Goal: Task Accomplishment & Management: Manage account settings

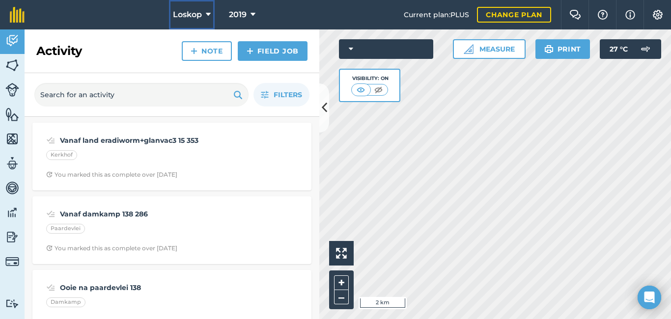
click at [207, 11] on icon at bounding box center [208, 15] width 5 height 12
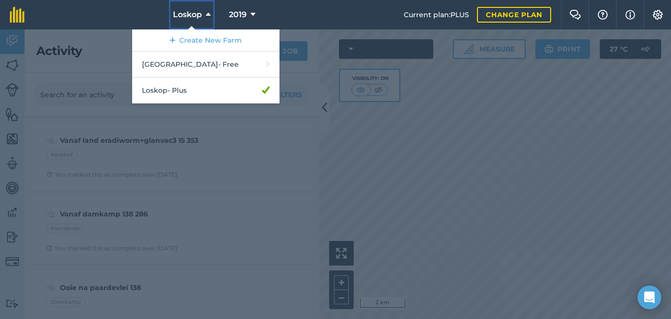
click at [207, 11] on icon at bounding box center [208, 15] width 5 height 12
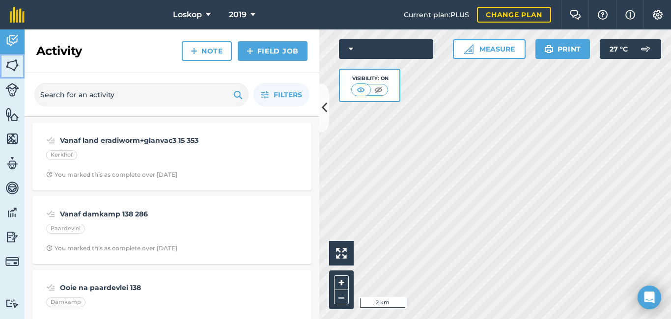
click at [11, 64] on img at bounding box center [12, 65] width 14 height 15
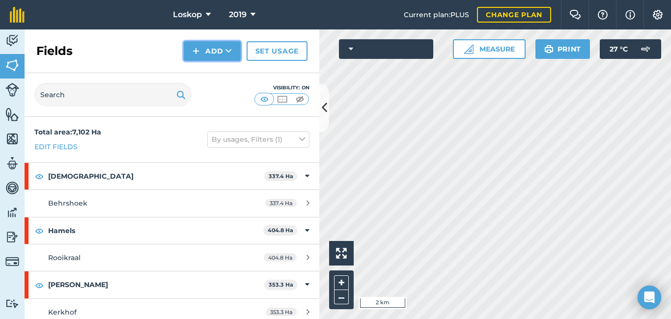
click at [231, 52] on icon at bounding box center [229, 51] width 6 height 10
click at [222, 96] on link "Import" at bounding box center [212, 96] width 54 height 22
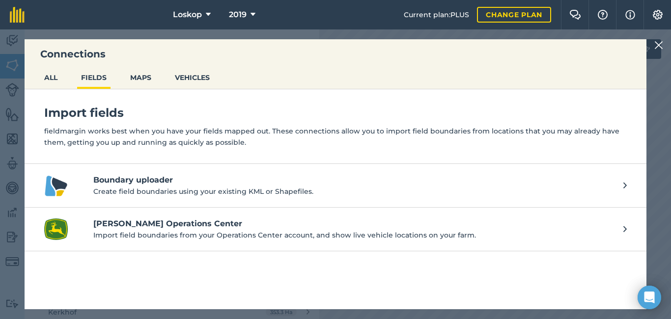
click at [436, 186] on p "Create field boundaries using your existing KML or Shapefiles." at bounding box center [353, 191] width 520 height 11
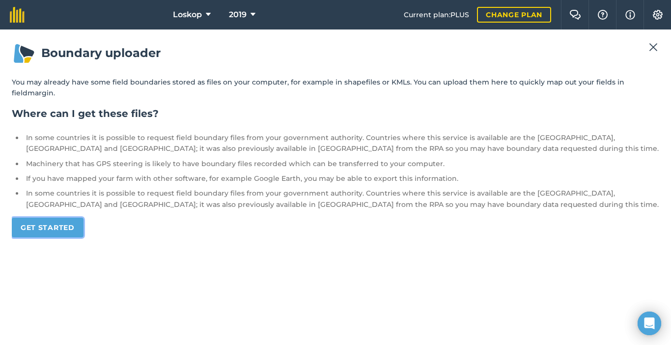
click at [69, 218] on link "Get started" at bounding box center [48, 228] width 72 height 20
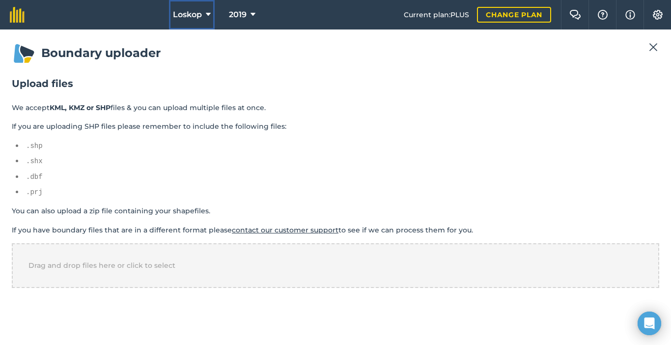
click at [206, 14] on icon at bounding box center [208, 15] width 5 height 12
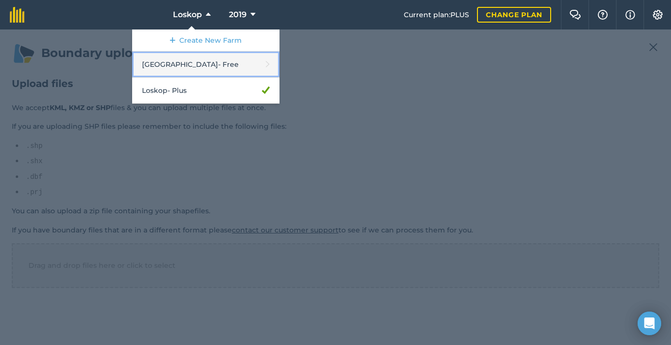
click at [203, 60] on link "[GEOGRAPHIC_DATA] - Free" at bounding box center [205, 65] width 147 height 26
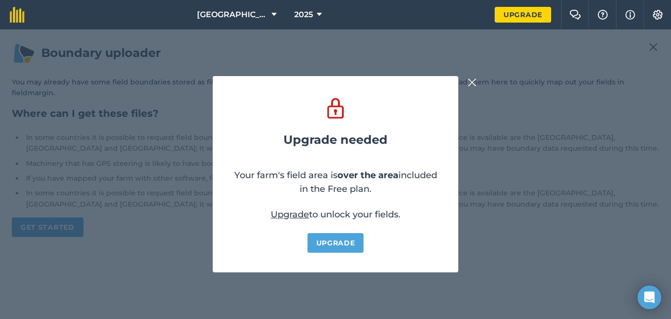
click at [471, 78] on img at bounding box center [472, 83] width 9 height 12
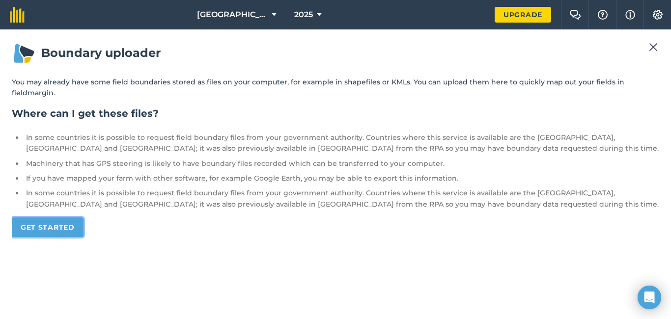
click at [63, 218] on link "Get started" at bounding box center [48, 228] width 72 height 20
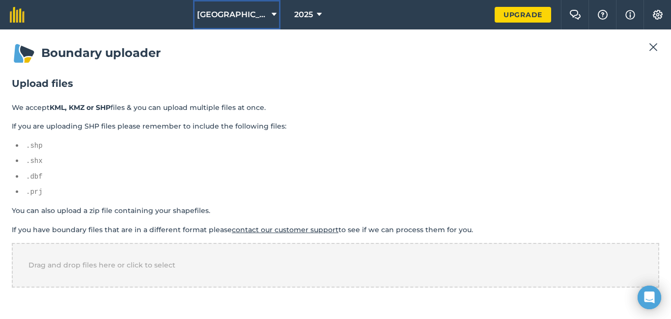
click at [272, 14] on icon at bounding box center [274, 15] width 5 height 12
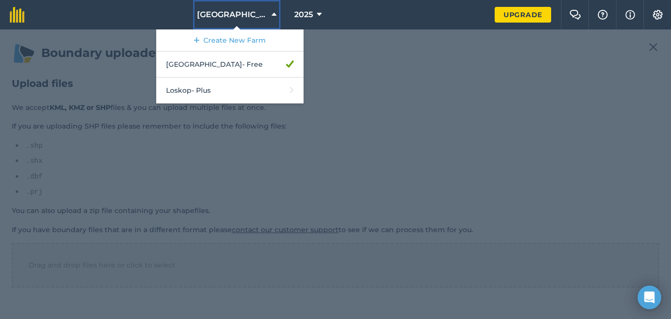
click at [272, 14] on icon at bounding box center [274, 15] width 5 height 12
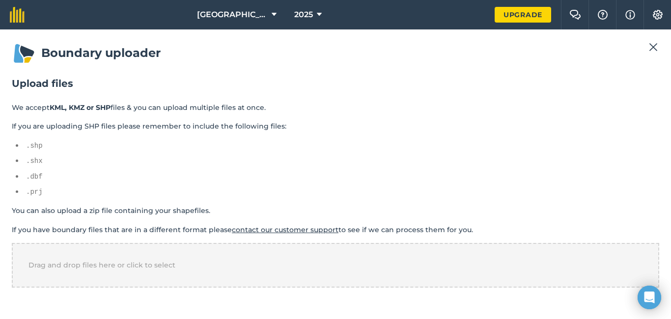
click at [652, 48] on img at bounding box center [653, 47] width 9 height 12
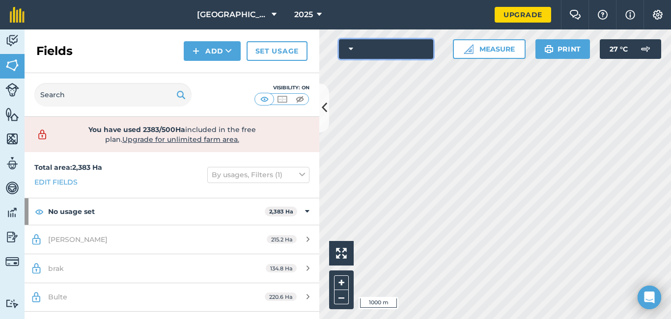
click at [351, 51] on icon at bounding box center [351, 49] width 4 height 10
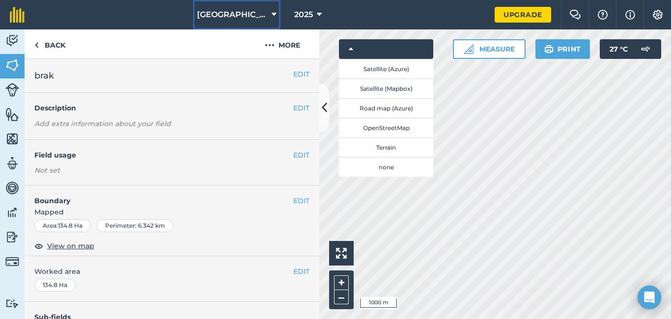
click at [272, 17] on icon at bounding box center [274, 15] width 5 height 12
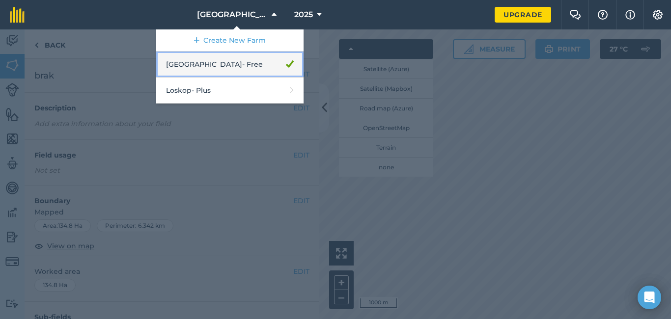
click at [238, 64] on link "[GEOGRAPHIC_DATA] - Free" at bounding box center [229, 65] width 147 height 26
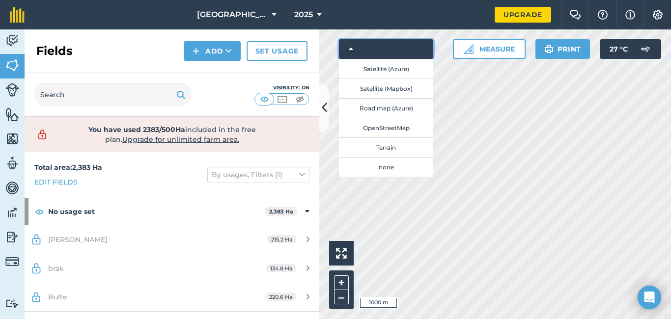
click at [352, 47] on icon at bounding box center [351, 49] width 4 height 10
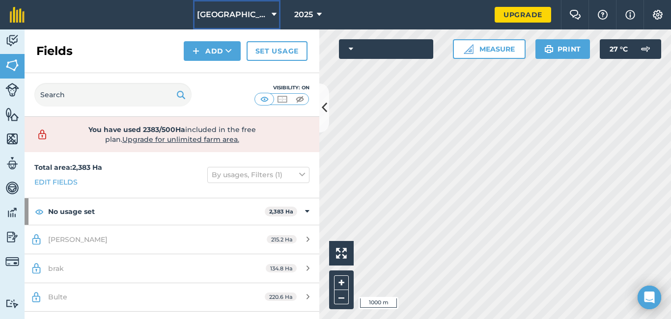
click at [272, 12] on icon at bounding box center [274, 15] width 5 height 12
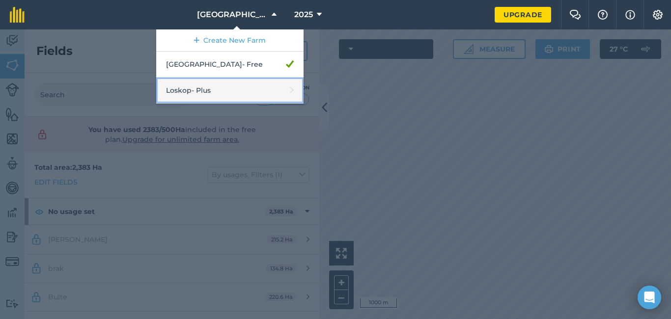
click at [231, 87] on link "Loskop - Plus" at bounding box center [229, 91] width 147 height 26
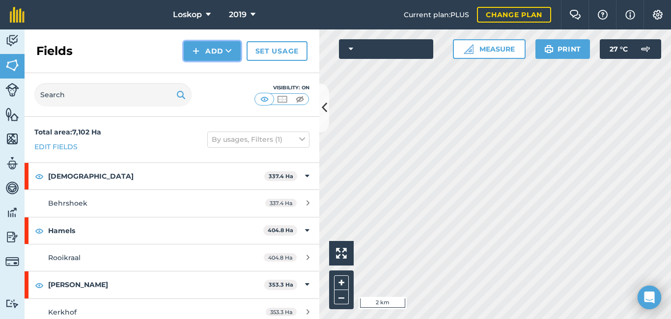
click at [233, 52] on button "Add" at bounding box center [212, 51] width 57 height 20
click at [218, 95] on link "Import" at bounding box center [212, 96] width 54 height 22
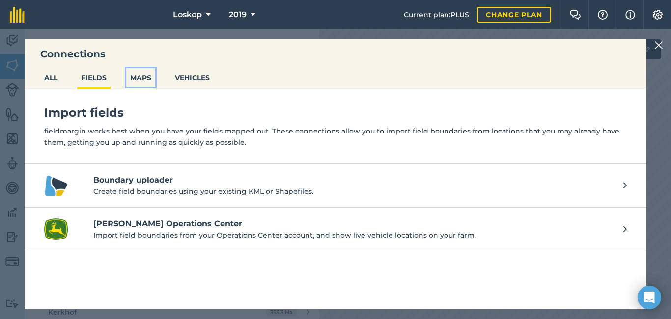
click at [145, 78] on button "MAPS" at bounding box center [140, 77] width 29 height 19
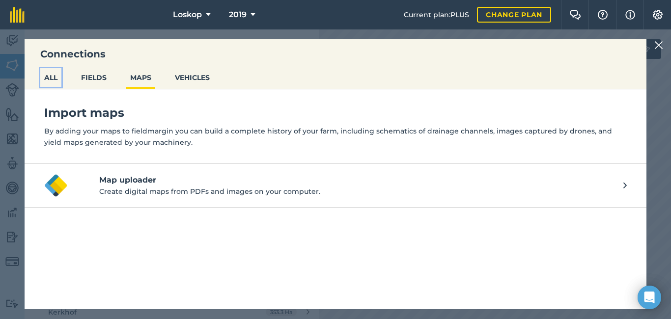
click at [54, 75] on button "ALL" at bounding box center [50, 77] width 21 height 19
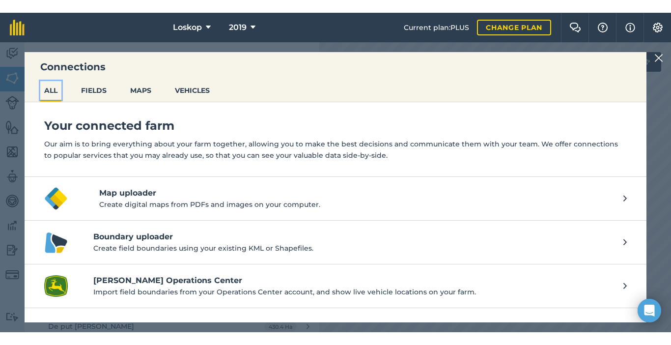
scroll to position [197, 0]
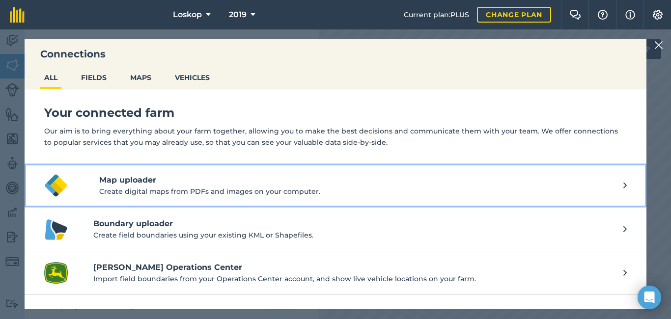
click at [158, 180] on h4 "Map uploader" at bounding box center [361, 180] width 524 height 12
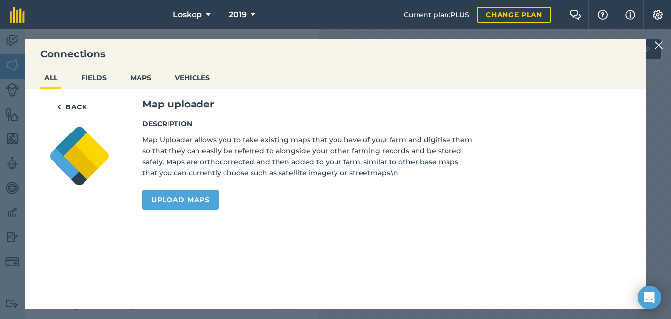
click at [659, 43] on img at bounding box center [659, 45] width 9 height 12
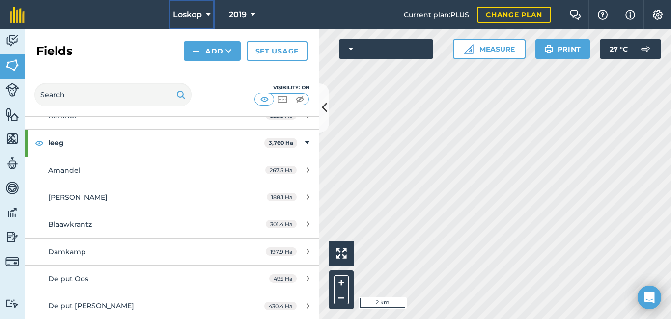
click at [206, 12] on icon at bounding box center [208, 15] width 5 height 12
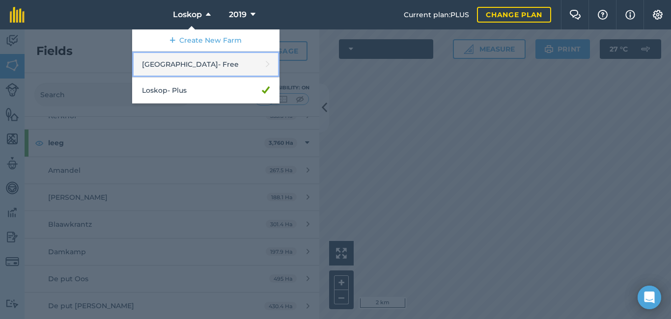
click at [200, 64] on link "[GEOGRAPHIC_DATA] - Free" at bounding box center [205, 65] width 147 height 26
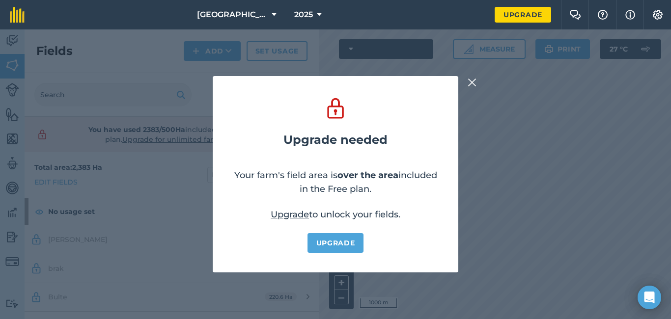
click at [472, 81] on img at bounding box center [472, 83] width 9 height 12
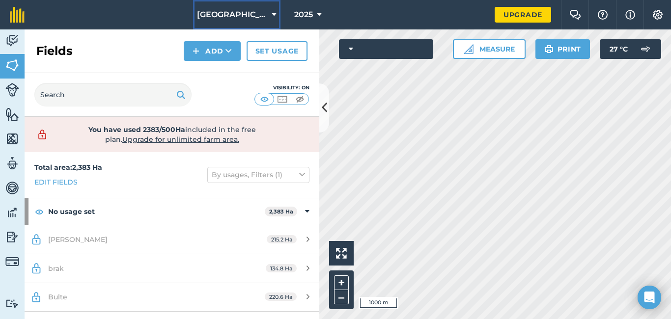
click at [259, 15] on button "[GEOGRAPHIC_DATA]" at bounding box center [236, 14] width 87 height 29
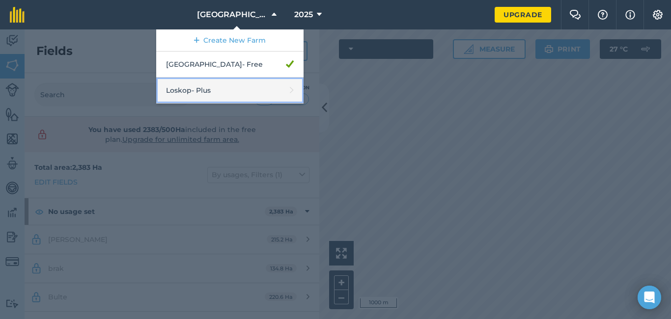
click at [231, 90] on link "Loskop - Plus" at bounding box center [229, 91] width 147 height 26
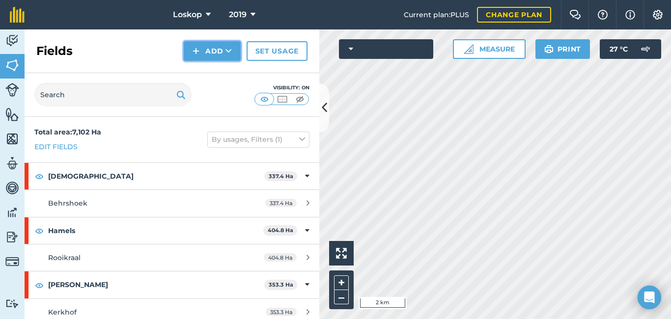
click at [229, 50] on icon at bounding box center [229, 51] width 6 height 10
click at [221, 98] on link "Import" at bounding box center [212, 96] width 54 height 22
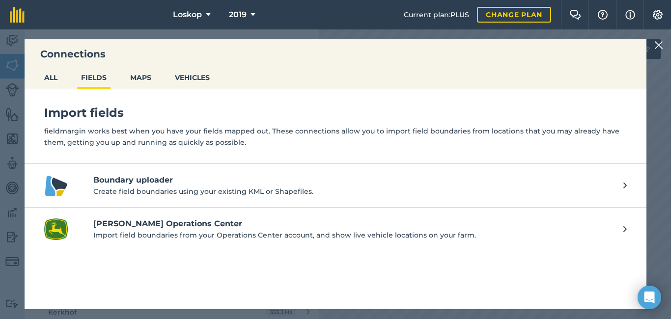
click at [162, 180] on h4 "Boundary uploader" at bounding box center [353, 180] width 520 height 12
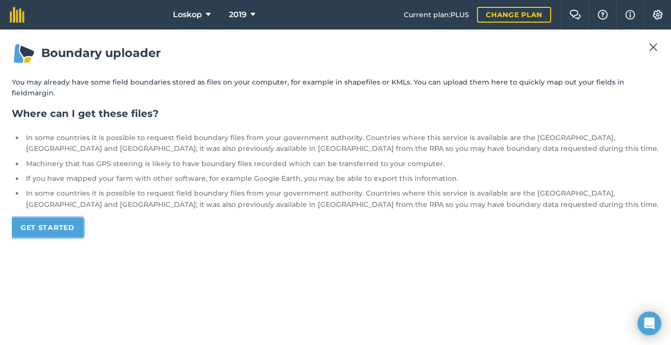
click at [61, 218] on link "Get started" at bounding box center [48, 228] width 72 height 20
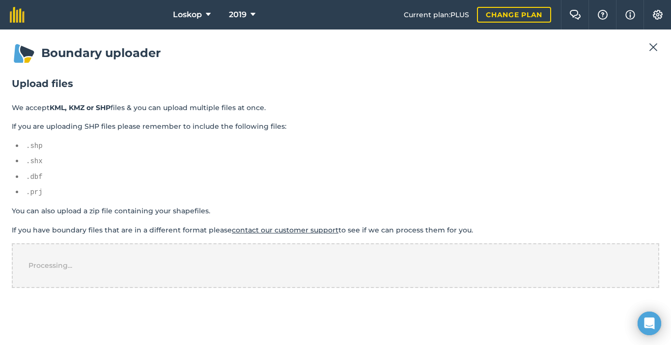
click at [162, 263] on div "Processing..." at bounding box center [336, 265] width 648 height 44
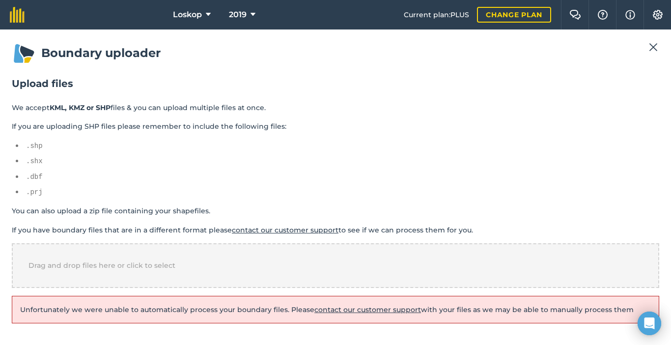
click at [493, 79] on h2 "Upload files" at bounding box center [336, 84] width 648 height 14
click at [207, 14] on icon at bounding box center [208, 15] width 5 height 12
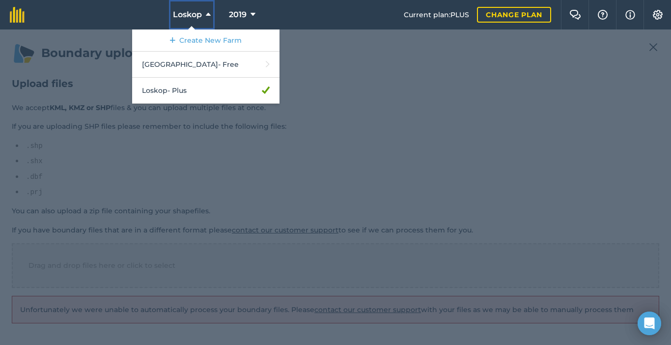
click at [207, 14] on icon at bounding box center [208, 15] width 5 height 12
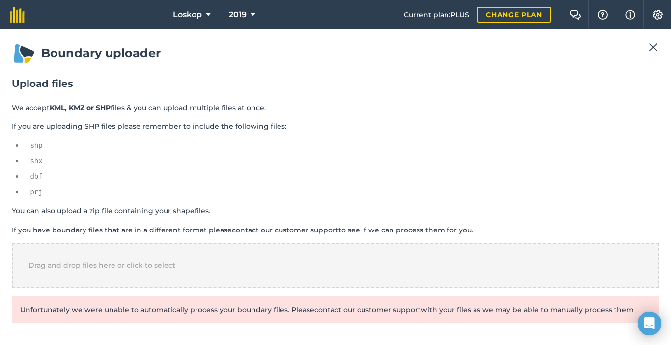
click at [654, 51] on img at bounding box center [653, 47] width 9 height 12
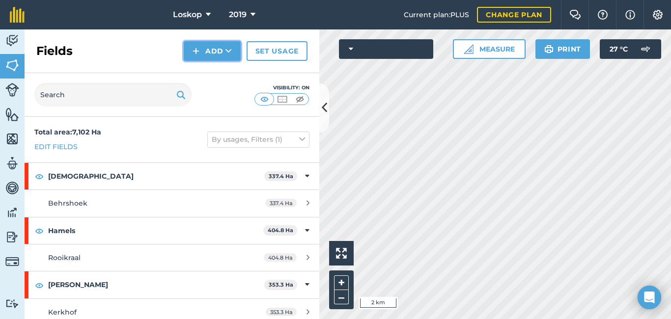
click at [226, 53] on icon at bounding box center [229, 51] width 6 height 10
click at [216, 75] on link "Draw" at bounding box center [212, 73] width 54 height 22
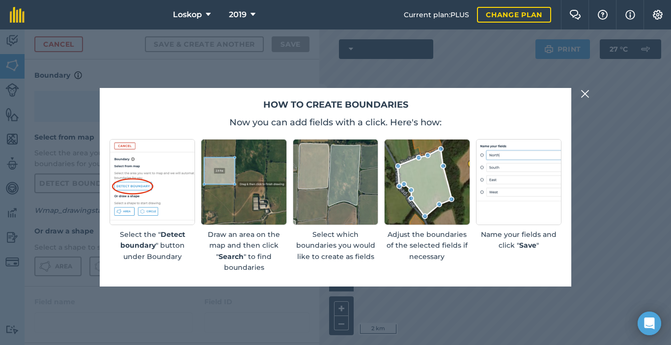
click at [583, 91] on img at bounding box center [585, 94] width 9 height 12
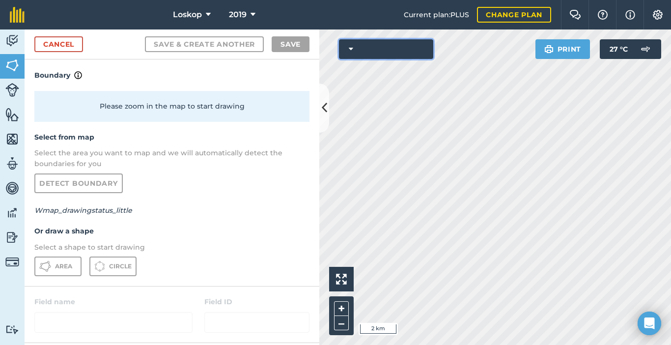
click at [349, 49] on icon at bounding box center [351, 49] width 4 height 10
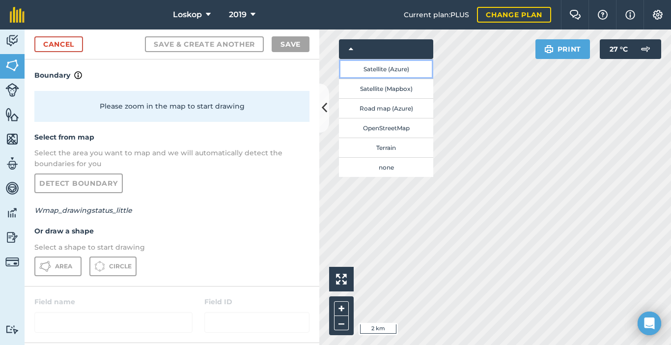
click at [363, 73] on button "Satellite (Azure)" at bounding box center [386, 69] width 94 height 20
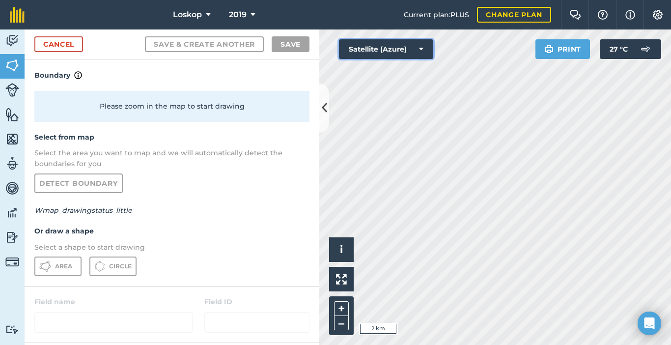
click at [424, 51] on button "Satellite (Azure)" at bounding box center [386, 49] width 94 height 20
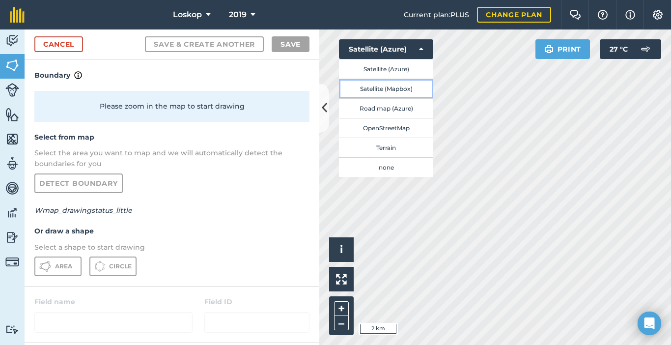
click at [380, 87] on button "Satellite (Mapbox)" at bounding box center [386, 89] width 94 height 20
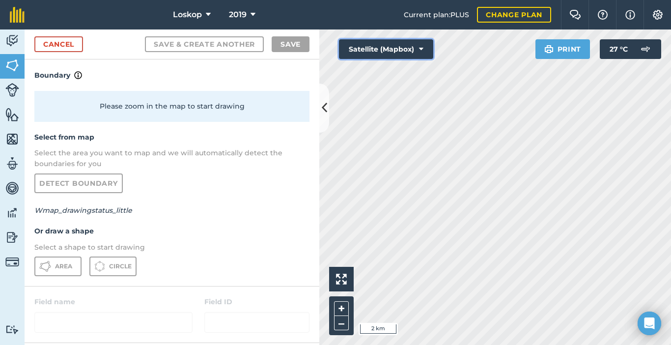
click at [422, 48] on icon at bounding box center [421, 49] width 4 height 10
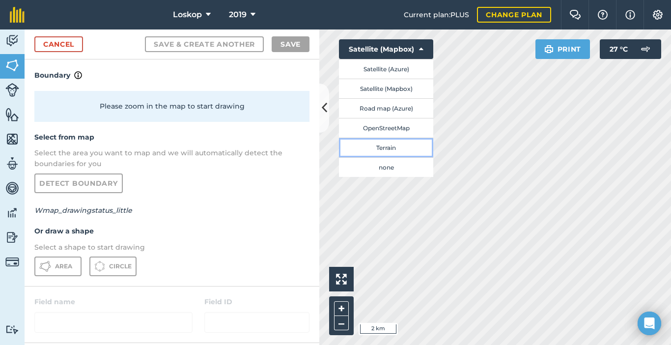
click at [396, 152] on button "Terrain" at bounding box center [386, 148] width 94 height 20
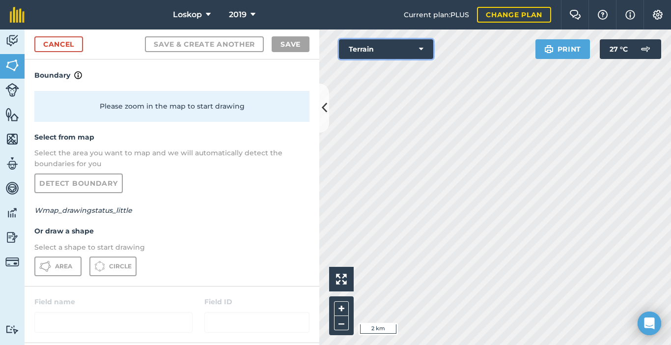
click at [422, 48] on icon at bounding box center [421, 49] width 4 height 10
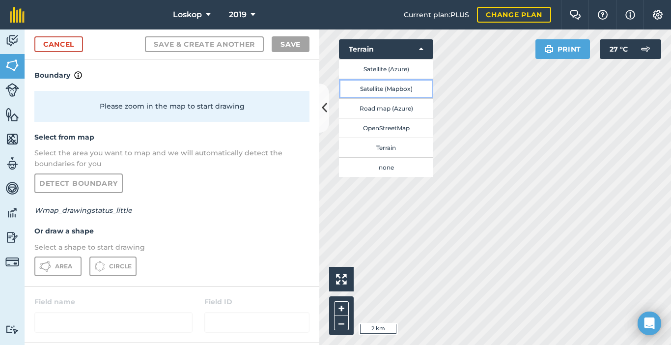
click at [407, 88] on button "Satellite (Mapbox)" at bounding box center [386, 89] width 94 height 20
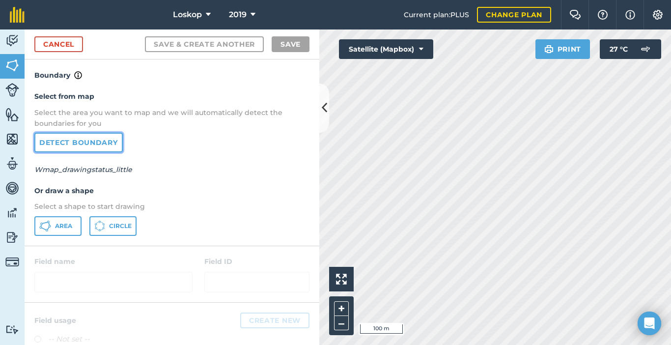
click at [93, 141] on link "Detect boundary" at bounding box center [78, 143] width 88 height 20
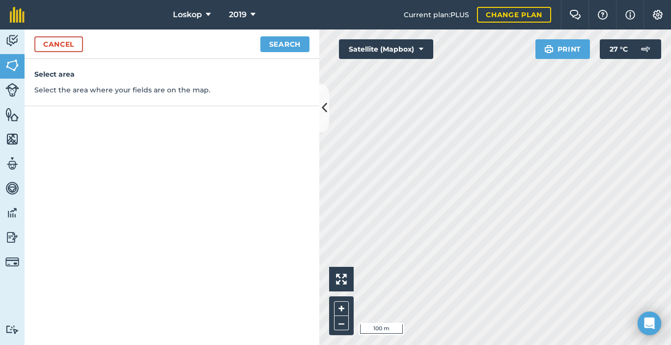
click at [196, 92] on p "Select the area where your fields are on the map." at bounding box center [171, 90] width 275 height 11
click at [72, 44] on link "Cancel" at bounding box center [58, 44] width 49 height 16
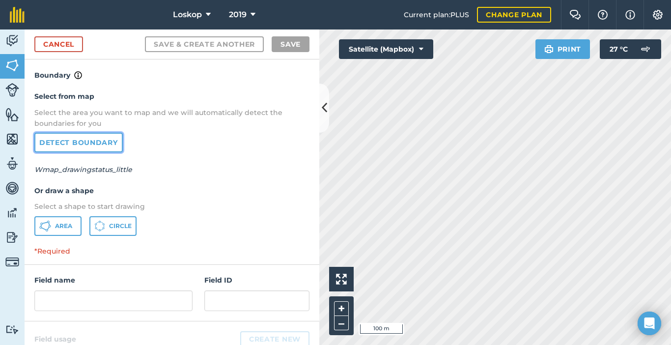
click at [70, 144] on link "Detect boundary" at bounding box center [78, 143] width 88 height 20
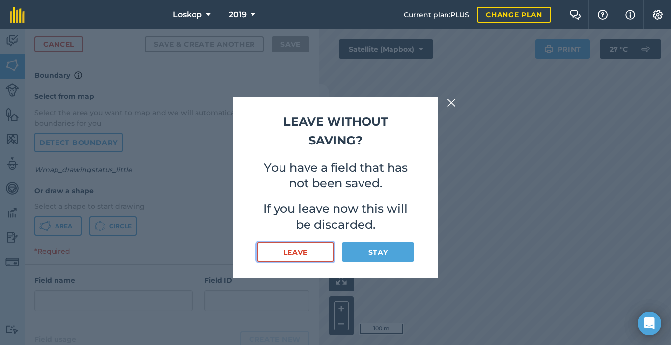
click at [322, 254] on button "Leave" at bounding box center [295, 252] width 77 height 20
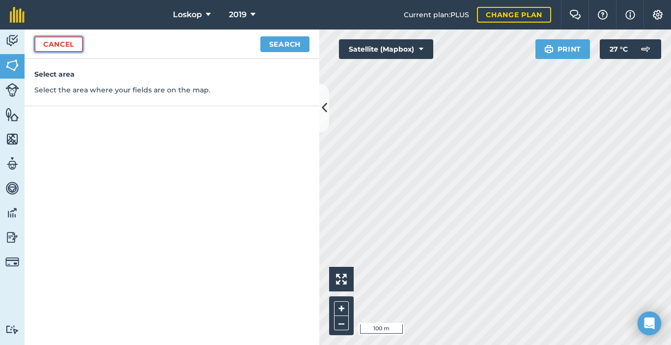
click at [58, 43] on link "Cancel" at bounding box center [58, 44] width 49 height 16
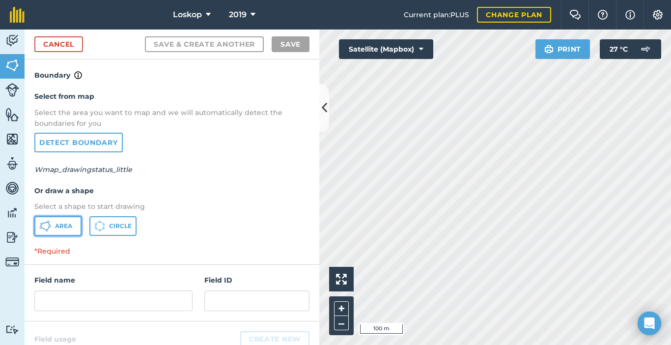
click at [68, 228] on span "Area" at bounding box center [63, 226] width 17 height 8
drag, startPoint x: 219, startPoint y: 215, endPoint x: 197, endPoint y: 217, distance: 21.7
click at [197, 217] on div "Select from map Select the area you want to map and we will automatically detec…" at bounding box center [172, 163] width 295 height 164
click at [67, 219] on button "Area" at bounding box center [57, 226] width 47 height 20
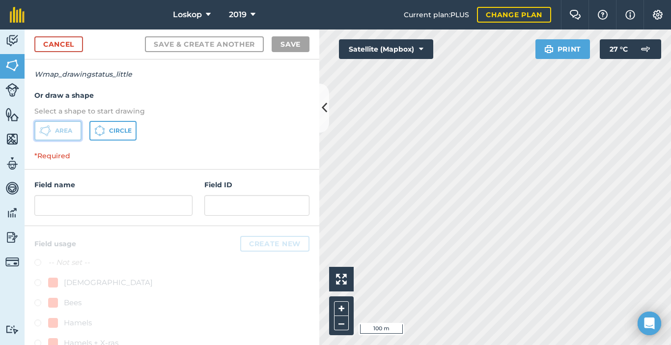
scroll to position [83, 0]
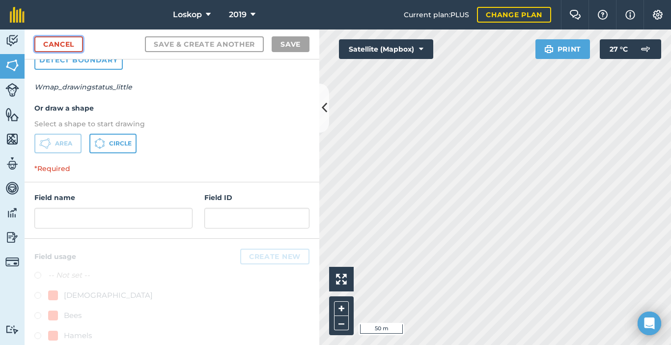
click at [61, 45] on link "Cancel" at bounding box center [58, 44] width 49 height 16
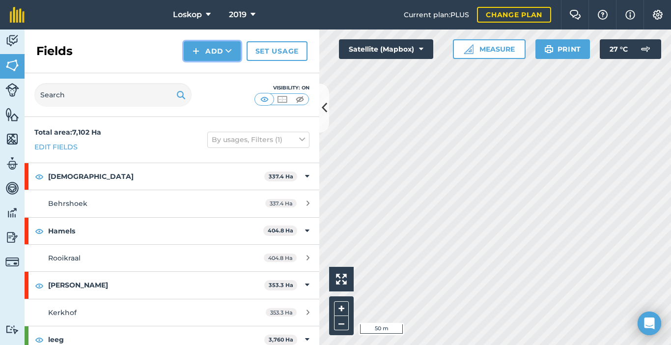
click at [227, 52] on icon at bounding box center [229, 51] width 6 height 10
click at [218, 71] on link "Draw" at bounding box center [212, 73] width 54 height 22
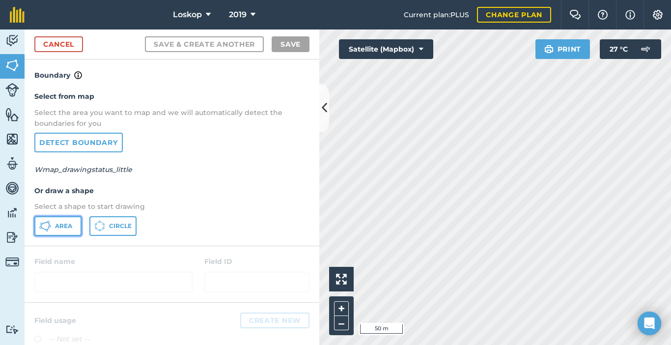
click at [66, 227] on span "Area" at bounding box center [63, 226] width 17 height 8
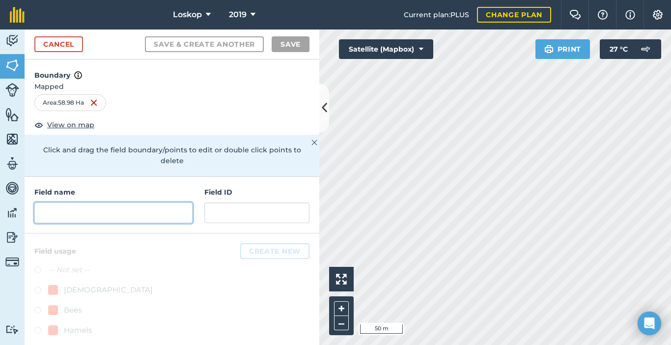
click at [63, 214] on input "text" at bounding box center [113, 212] width 158 height 21
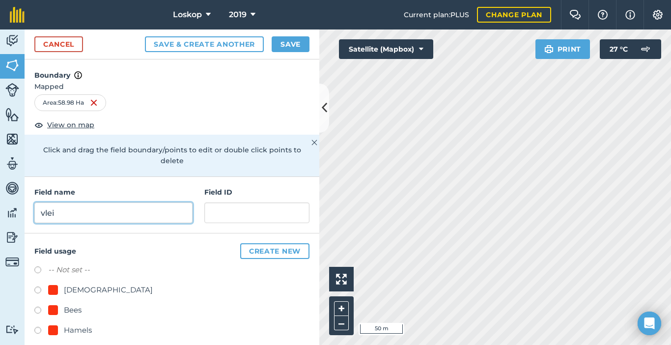
type input "vlei"
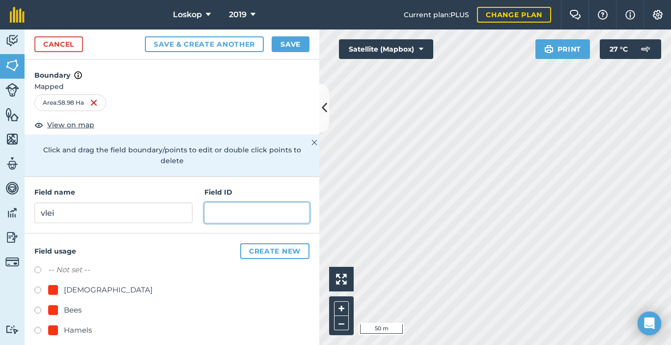
click at [240, 216] on input "text" at bounding box center [256, 212] width 105 height 21
type input "[GEOGRAPHIC_DATA]"
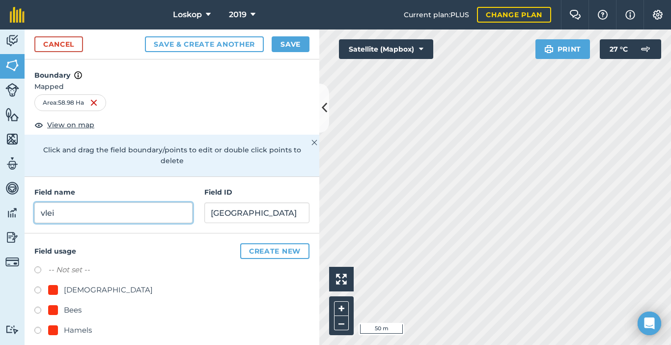
click at [68, 215] on input "vlei" at bounding box center [113, 212] width 158 height 21
type input "v"
type input "huiskamp"
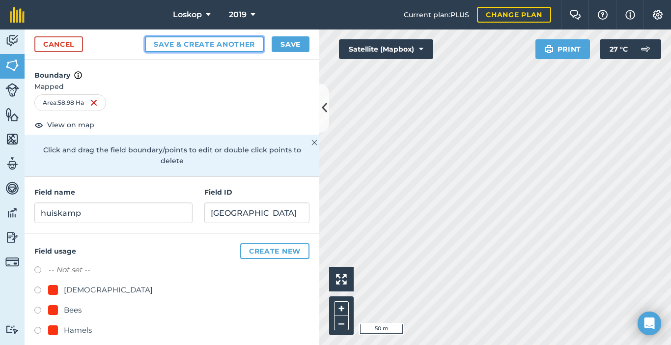
click at [221, 45] on button "Save & Create Another" at bounding box center [204, 44] width 119 height 16
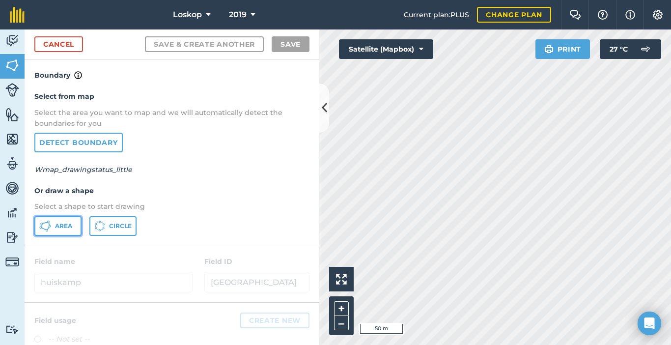
click at [73, 224] on button "Area" at bounding box center [57, 226] width 47 height 20
click at [424, 48] on button "Satellite (Mapbox)" at bounding box center [386, 49] width 94 height 20
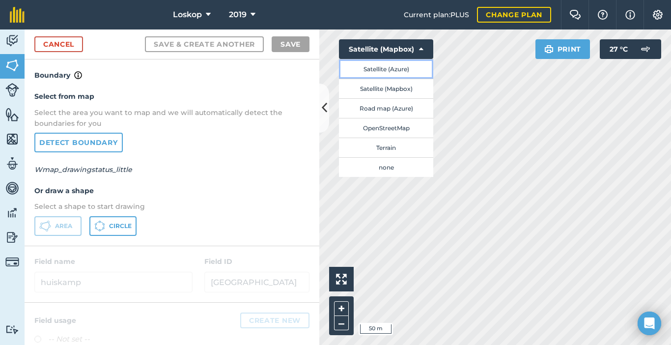
click at [413, 71] on button "Satellite (Azure)" at bounding box center [386, 69] width 94 height 20
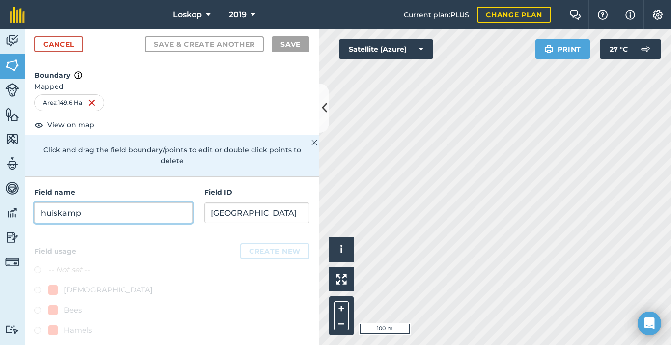
click at [72, 213] on input "huiskamp" at bounding box center [113, 212] width 158 height 21
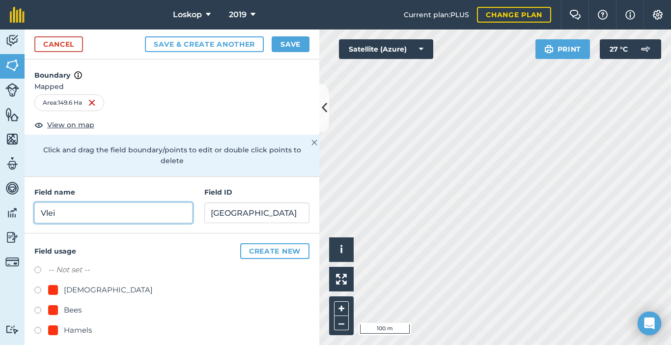
type input "Vlei"
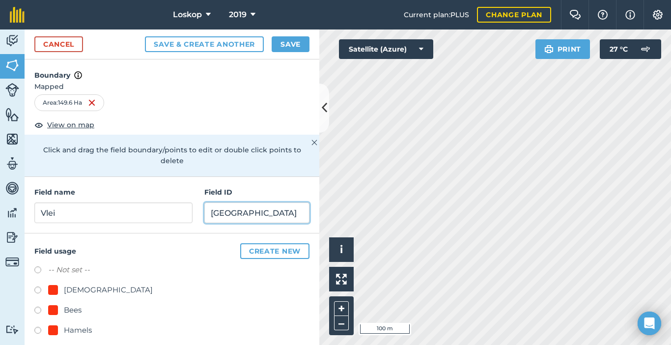
click at [236, 216] on input "[GEOGRAPHIC_DATA]" at bounding box center [256, 212] width 105 height 21
type input "[GEOGRAPHIC_DATA]"
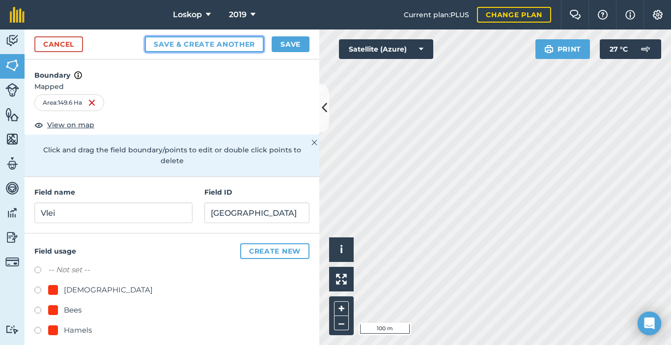
click at [220, 42] on button "Save & Create Another" at bounding box center [204, 44] width 119 height 16
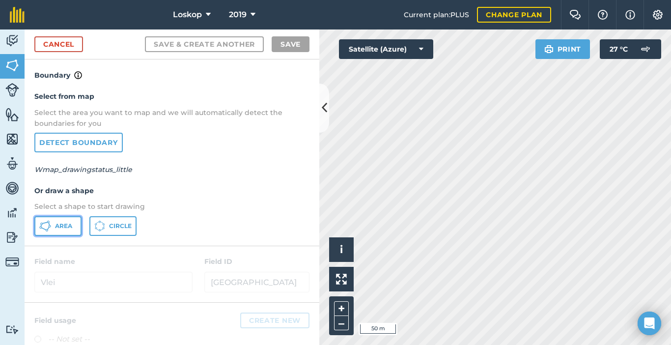
click at [71, 228] on span "Area" at bounding box center [63, 226] width 17 height 8
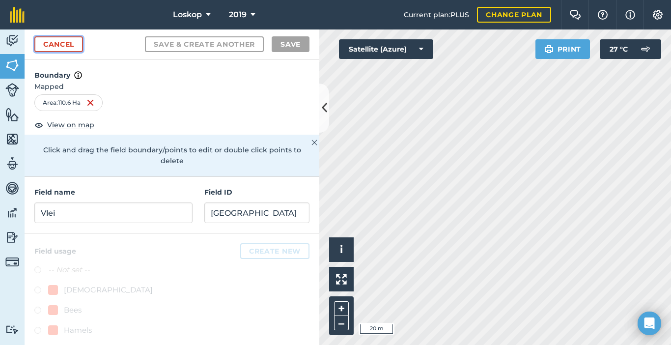
drag, startPoint x: 431, startPoint y: 235, endPoint x: 69, endPoint y: 46, distance: 408.7
click at [69, 46] on link "Cancel" at bounding box center [58, 44] width 49 height 16
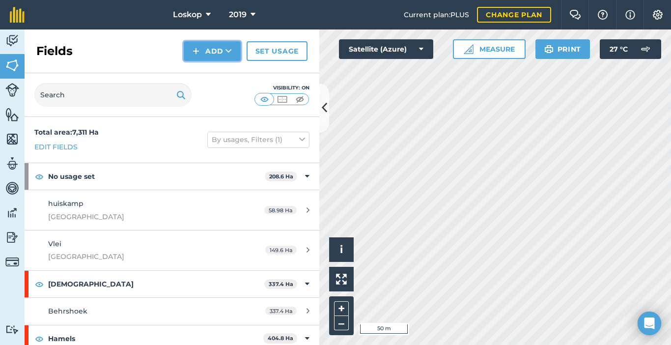
click at [216, 51] on button "Add" at bounding box center [212, 51] width 57 height 20
click at [211, 72] on link "Draw" at bounding box center [212, 73] width 54 height 22
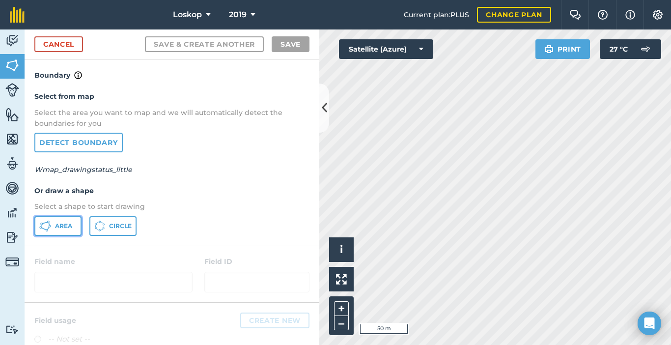
click at [65, 226] on span "Area" at bounding box center [63, 226] width 17 height 8
click at [603, 319] on html "Loskop 2019 Current plan : PLUS Change plan Farm Chat Help Info Settings Map pr…" at bounding box center [335, 172] width 671 height 345
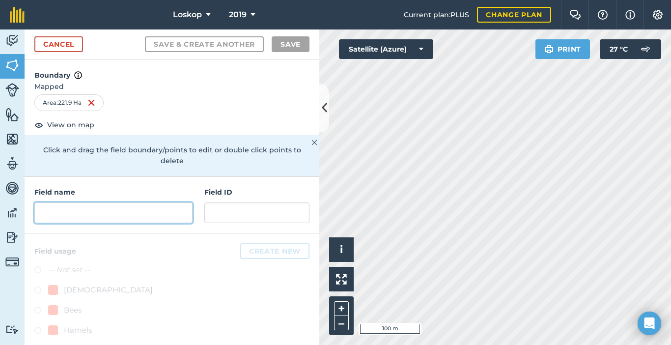
click at [85, 212] on input "text" at bounding box center [113, 212] width 158 height 21
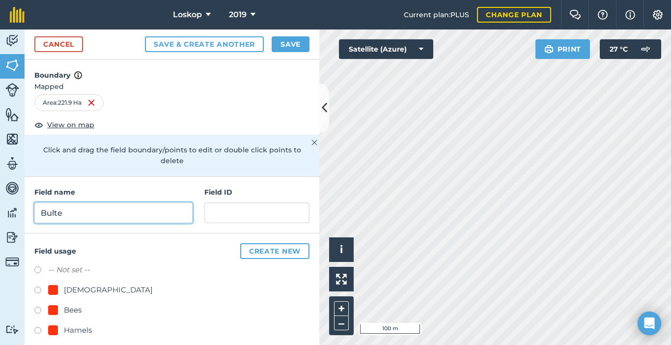
type input "Bulte"
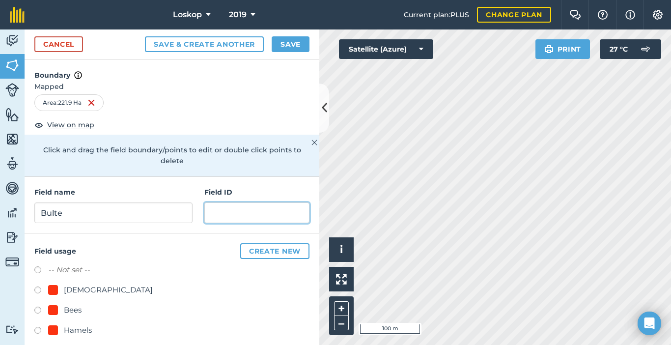
click at [225, 219] on input "text" at bounding box center [256, 212] width 105 height 21
type input "[GEOGRAPHIC_DATA]"
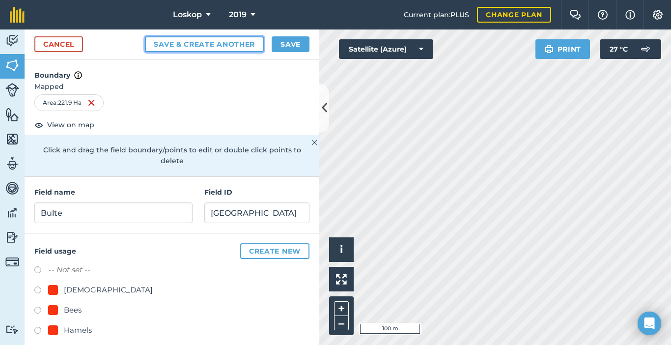
click at [250, 46] on button "Save & Create Another" at bounding box center [204, 44] width 119 height 16
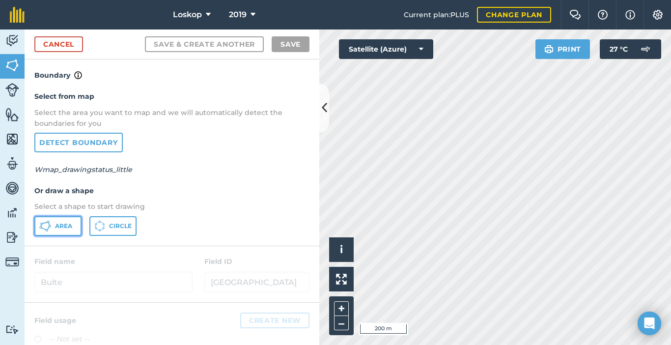
click at [58, 228] on span "Area" at bounding box center [63, 226] width 17 height 8
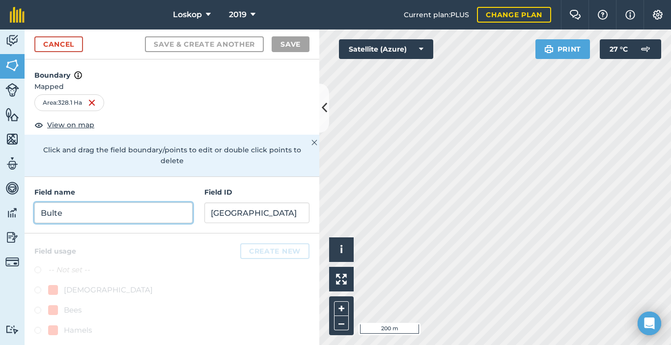
click at [72, 214] on input "Bulte" at bounding box center [113, 212] width 158 height 21
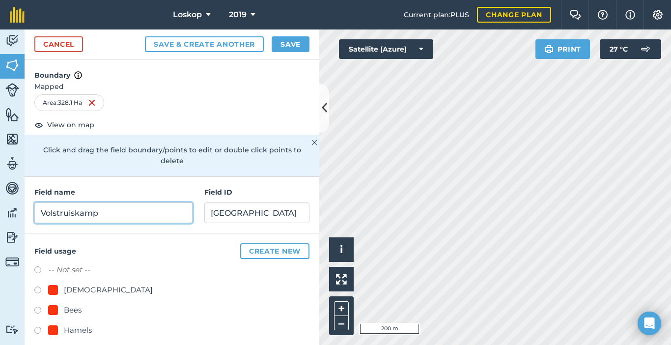
type input "Volstruiskamp"
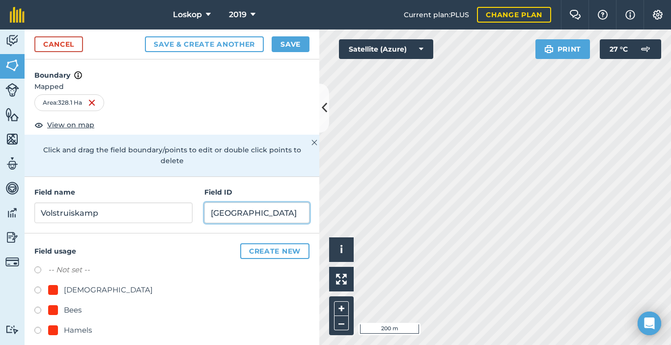
click at [243, 209] on input "[GEOGRAPHIC_DATA]" at bounding box center [256, 212] width 105 height 21
type input "[GEOGRAPHIC_DATA]"
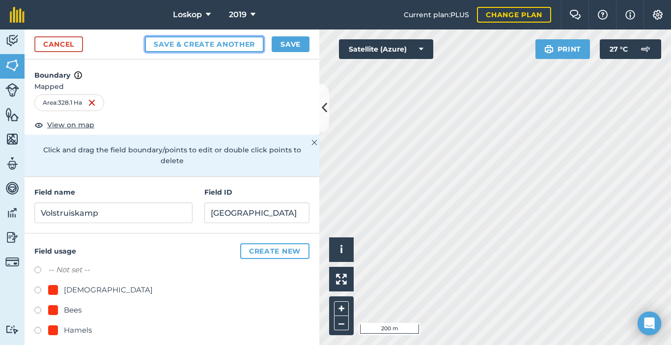
click at [236, 40] on button "Save & Create Another" at bounding box center [204, 44] width 119 height 16
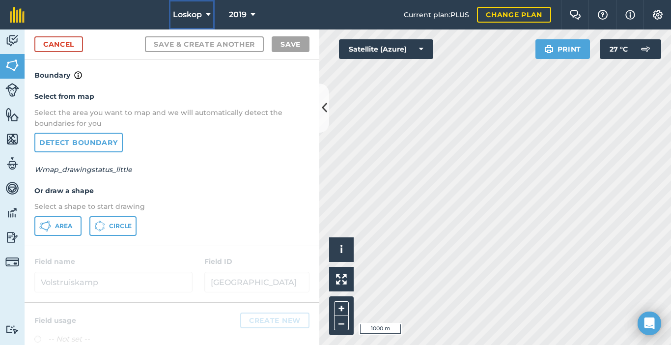
click at [211, 12] on button "Loskop" at bounding box center [192, 14] width 46 height 29
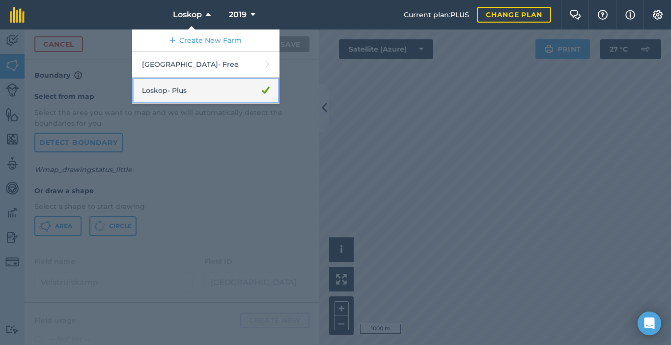
click at [211, 95] on link "Loskop - Plus" at bounding box center [205, 91] width 147 height 26
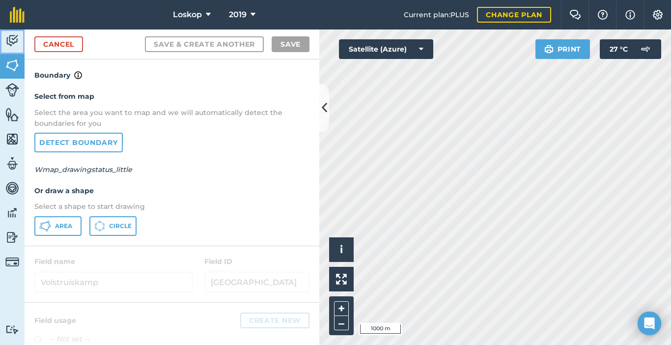
click at [15, 42] on img at bounding box center [12, 40] width 14 height 15
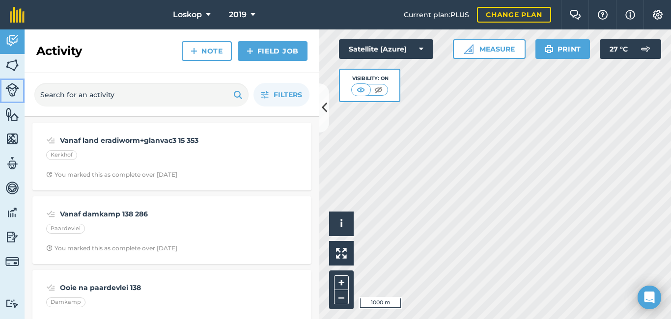
click at [10, 87] on img at bounding box center [12, 90] width 14 height 14
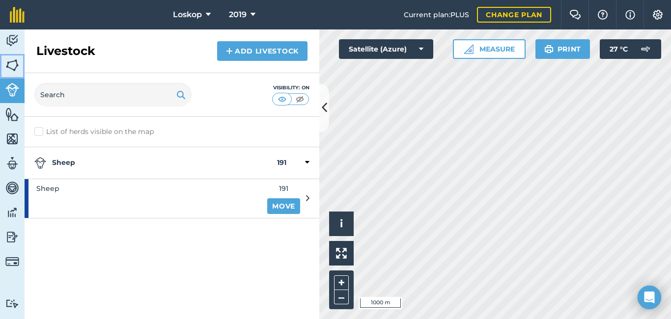
click at [14, 69] on img at bounding box center [12, 65] width 14 height 15
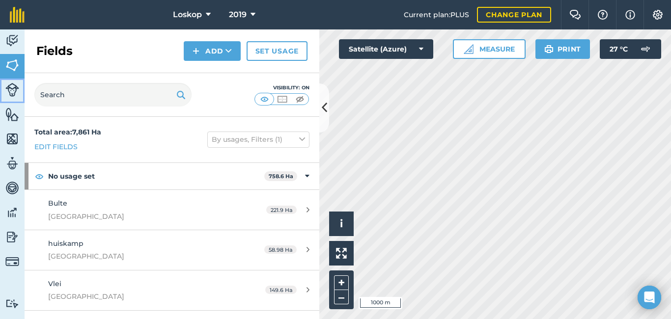
click at [17, 94] on img at bounding box center [12, 90] width 14 height 14
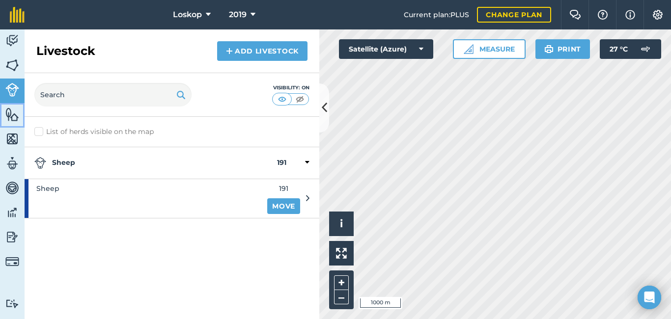
click at [12, 112] on img at bounding box center [12, 114] width 14 height 15
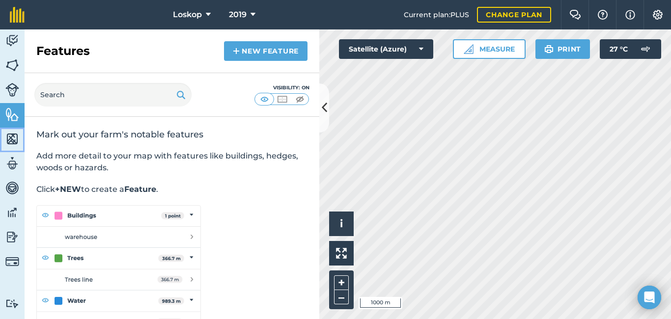
click at [12, 142] on img at bounding box center [12, 139] width 14 height 15
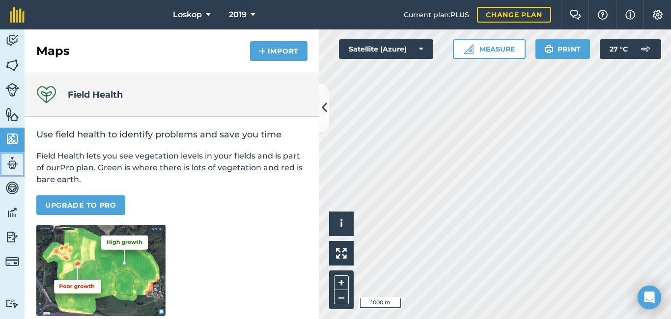
click at [13, 163] on img at bounding box center [12, 163] width 14 height 15
select select "MEMBER"
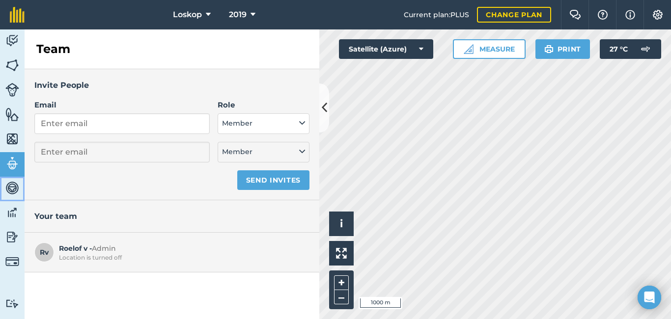
click at [14, 188] on img at bounding box center [12, 188] width 14 height 15
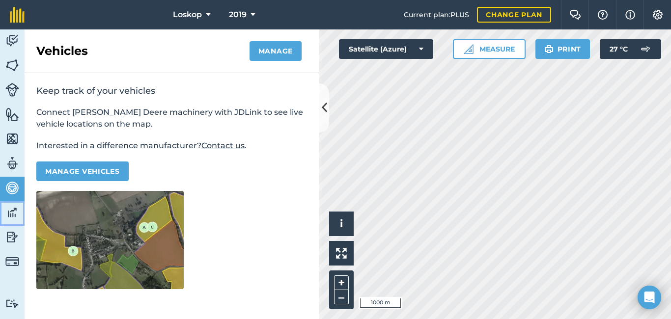
click at [11, 211] on img at bounding box center [12, 212] width 14 height 15
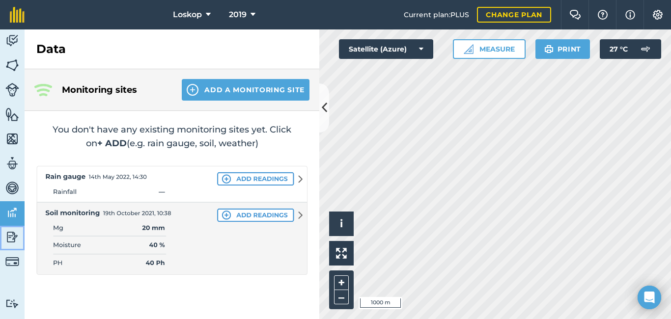
click at [17, 231] on img at bounding box center [12, 237] width 14 height 15
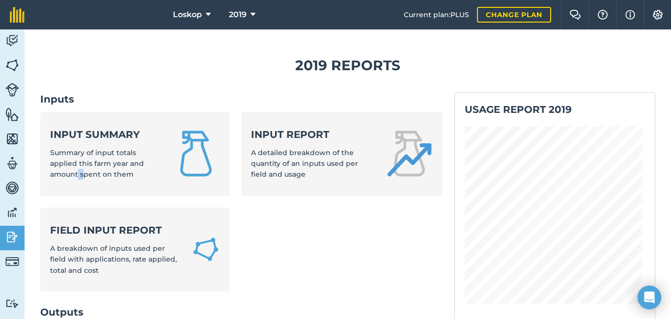
drag, startPoint x: 85, startPoint y: 201, endPoint x: 77, endPoint y: 180, distance: 21.8
click at [77, 180] on ul "Input summary Summary of input totals applied this farm year and amount spent o…" at bounding box center [241, 208] width 403 height 192
click at [13, 263] on img at bounding box center [12, 262] width 14 height 14
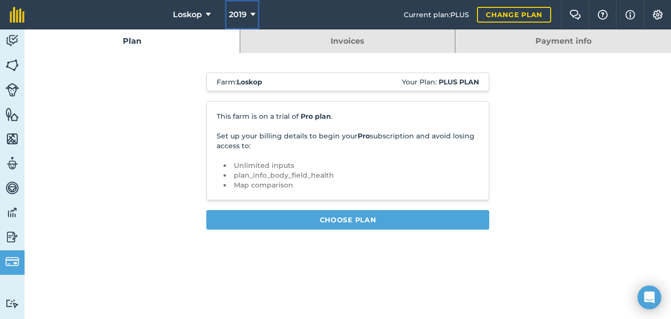
click at [252, 12] on icon at bounding box center [253, 15] width 5 height 12
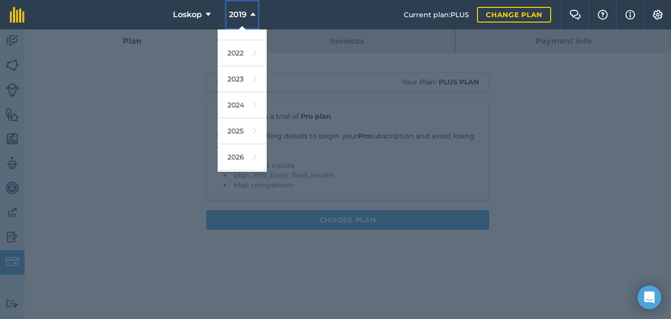
scroll to position [128, 0]
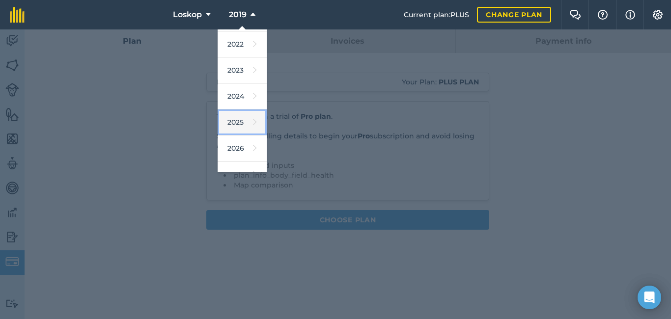
click at [236, 120] on link "2025" at bounding box center [242, 123] width 49 height 26
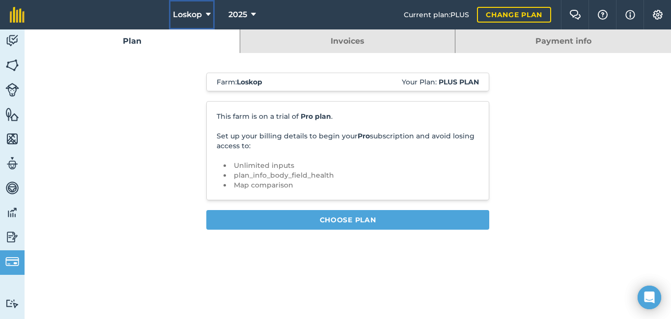
click at [207, 13] on icon at bounding box center [208, 15] width 5 height 12
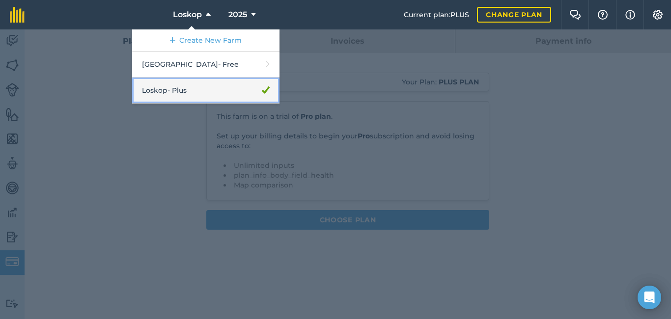
click at [187, 96] on link "Loskop - Plus" at bounding box center [205, 91] width 147 height 26
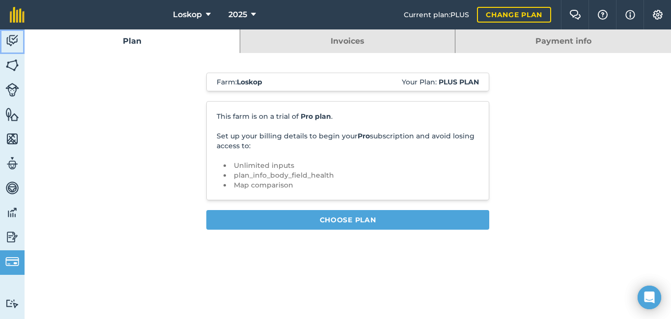
click at [14, 39] on img at bounding box center [12, 40] width 14 height 15
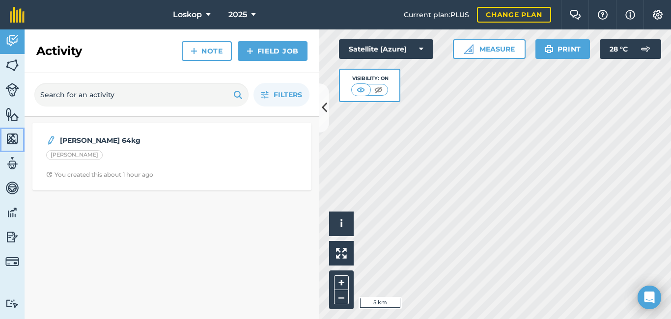
click at [12, 138] on img at bounding box center [12, 139] width 14 height 15
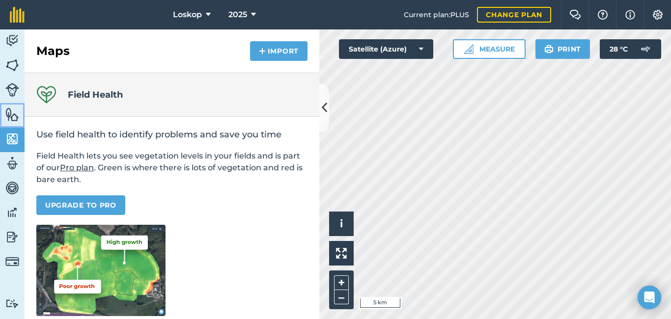
click at [14, 121] on img at bounding box center [12, 114] width 14 height 15
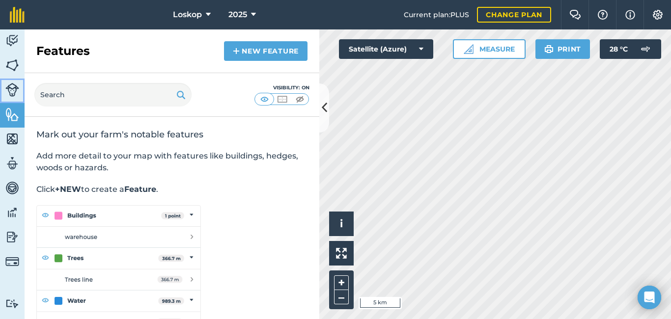
click at [13, 95] on img at bounding box center [12, 90] width 14 height 14
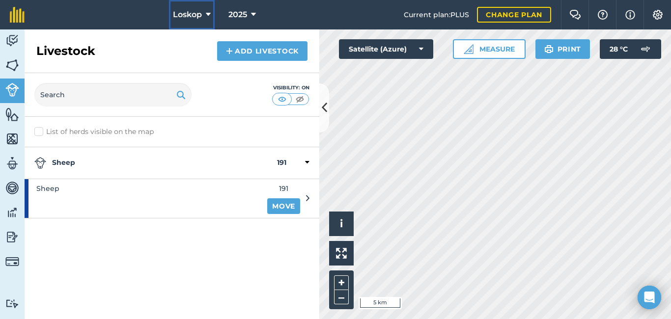
click at [206, 13] on icon at bounding box center [208, 15] width 5 height 12
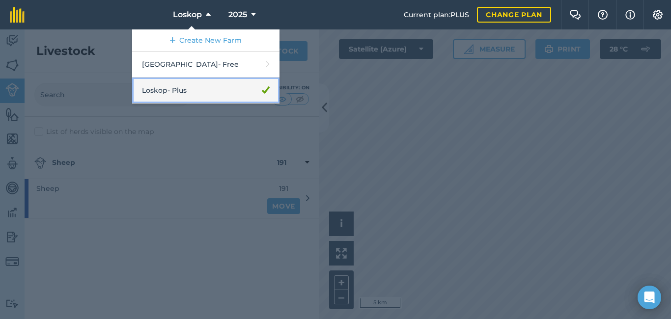
click at [180, 91] on link "Loskop - Plus" at bounding box center [205, 91] width 147 height 26
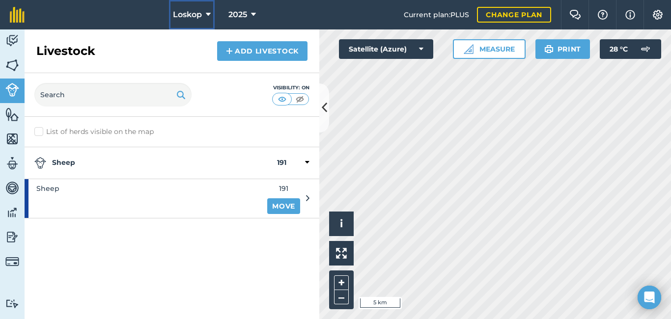
click at [190, 18] on span "Loskop" at bounding box center [187, 15] width 29 height 12
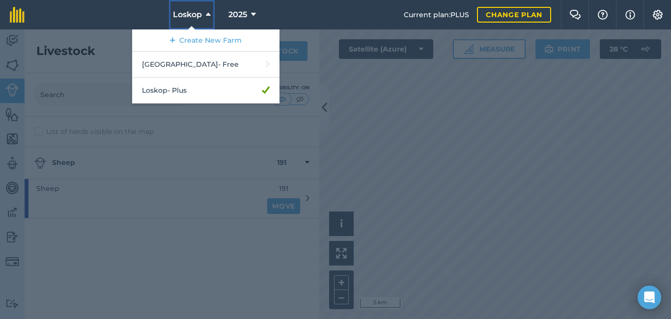
click at [190, 18] on span "Loskop" at bounding box center [187, 15] width 29 height 12
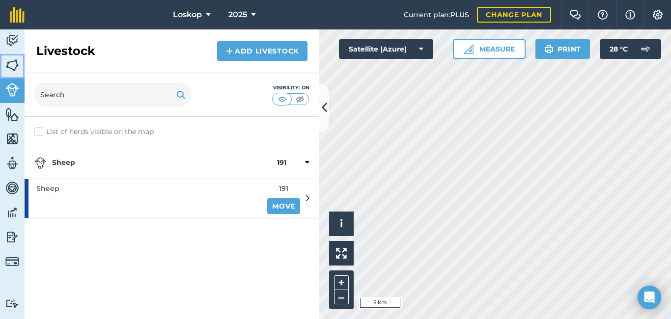
click at [15, 67] on img at bounding box center [12, 65] width 14 height 15
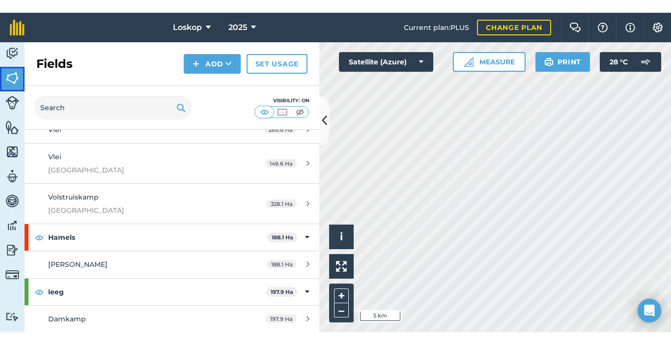
scroll to position [690, 0]
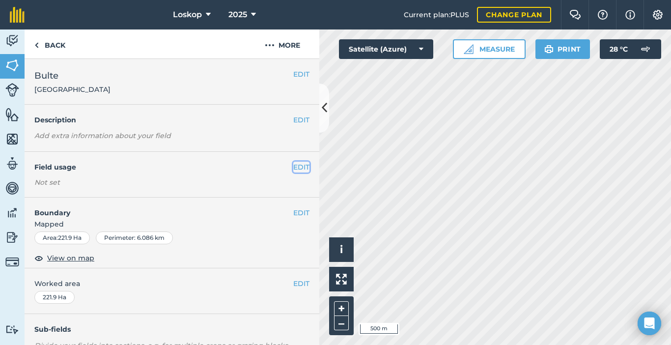
click at [294, 167] on button "EDIT" at bounding box center [301, 167] width 16 height 11
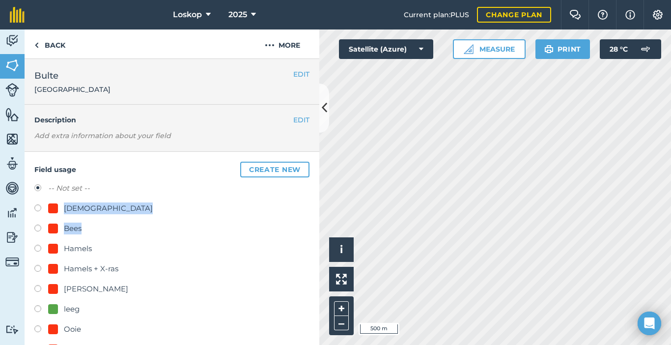
drag, startPoint x: 175, startPoint y: 235, endPoint x: 195, endPoint y: 187, distance: 51.8
click at [195, 187] on div "-- Not set -- Afrikaners Bees Hamels Hamels + X-ras [PERSON_NAME] leeg Ooie ou …" at bounding box center [171, 310] width 275 height 256
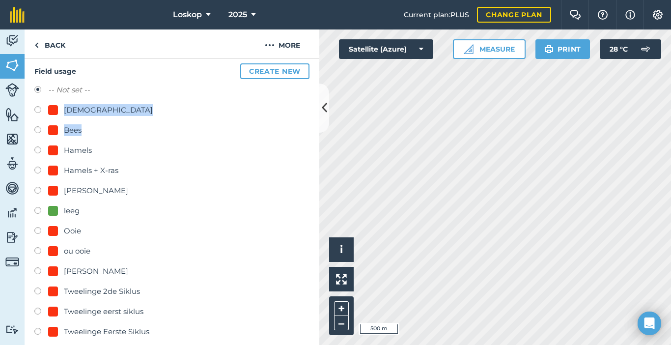
scroll to position [147, 0]
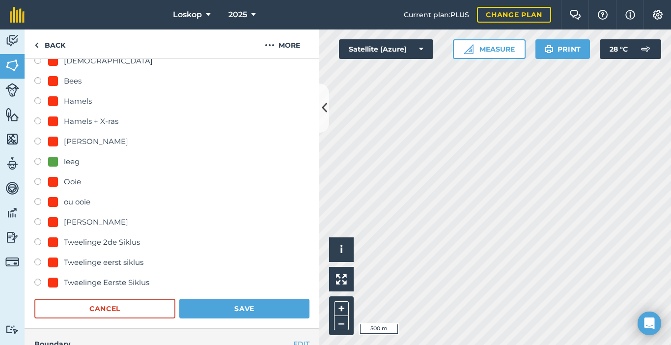
click at [39, 180] on label at bounding box center [41, 183] width 14 height 10
radio input "true"
radio input "false"
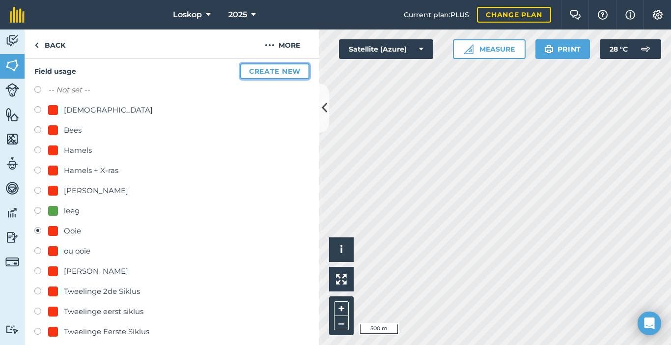
click at [270, 71] on button "Create new" at bounding box center [274, 71] width 69 height 16
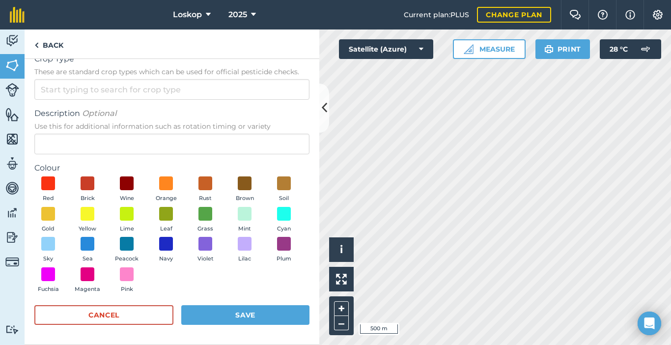
scroll to position [0, 0]
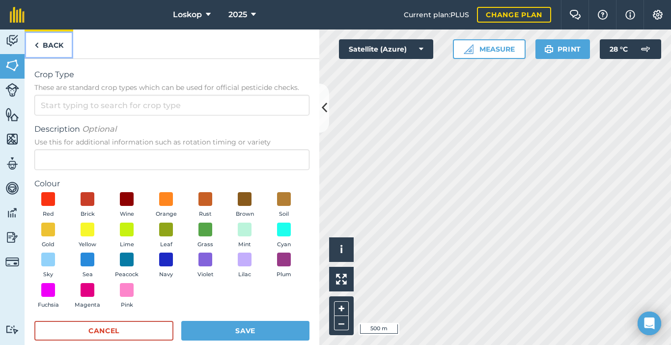
click at [37, 45] on img at bounding box center [36, 45] width 4 height 12
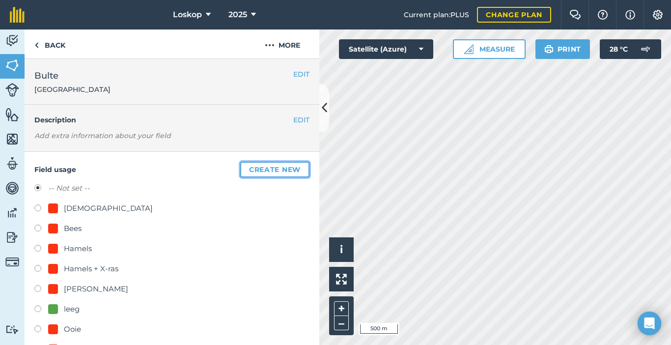
click at [263, 168] on button "Create new" at bounding box center [274, 170] width 69 height 16
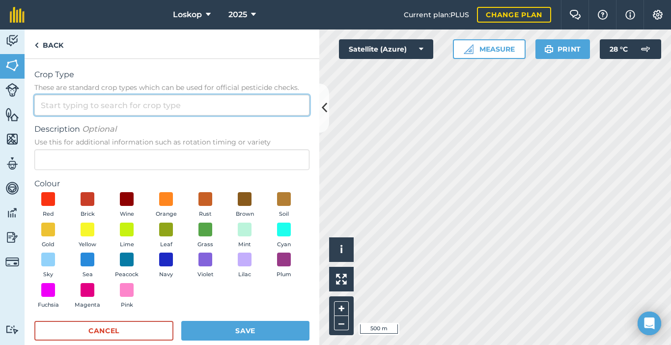
click at [68, 105] on input "Crop Type These are standard crop types which can be used for official pesticid…" at bounding box center [171, 105] width 275 height 21
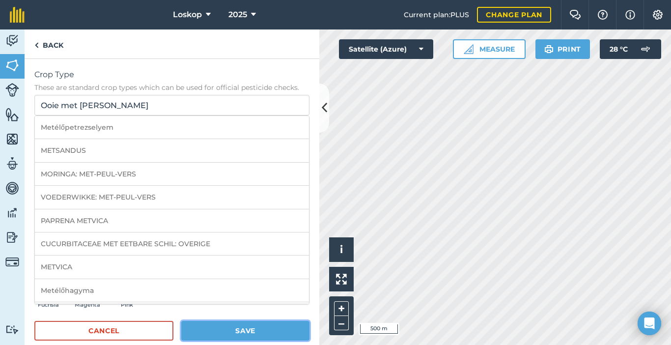
click at [231, 319] on button "Save" at bounding box center [245, 331] width 128 height 20
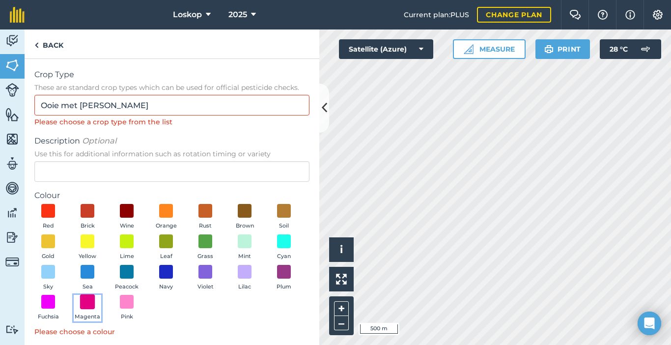
click at [95, 300] on span at bounding box center [87, 301] width 15 height 15
click at [198, 279] on span at bounding box center [205, 271] width 15 height 15
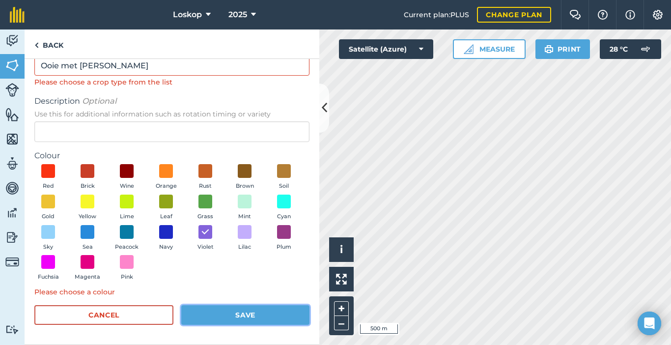
click at [245, 316] on button "Save" at bounding box center [245, 315] width 128 height 20
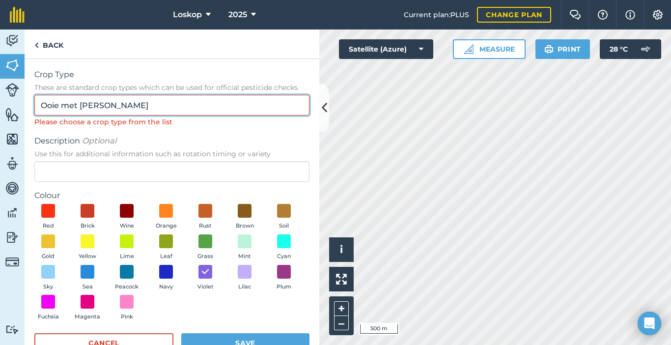
click at [123, 105] on input "Ooie met [PERSON_NAME]" at bounding box center [171, 105] width 275 height 21
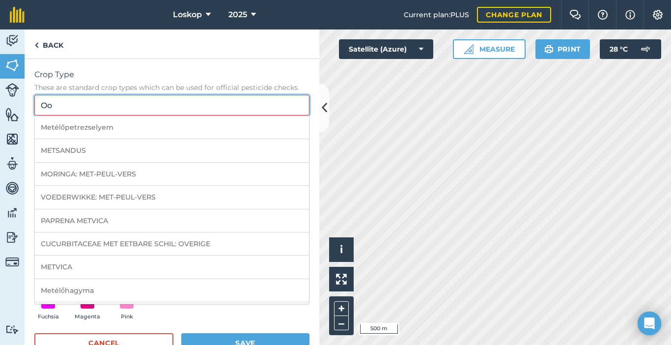
type input "O"
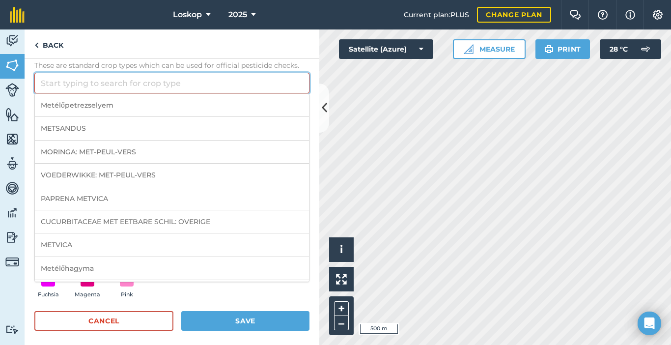
scroll to position [28, 0]
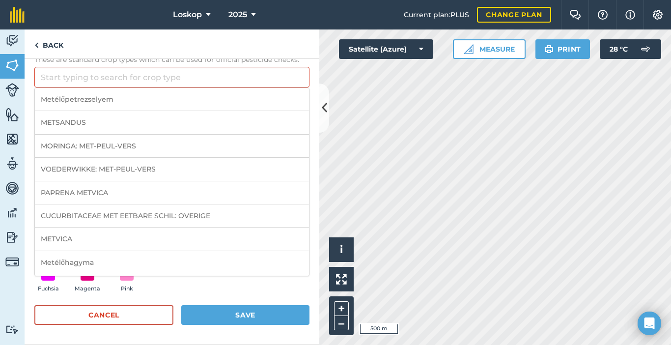
click at [288, 292] on div "Red Brick Wine Orange Rust Brown Soil Gold Yellow Lime Leaf Grass Mint Cyan Sky…" at bounding box center [171, 236] width 275 height 121
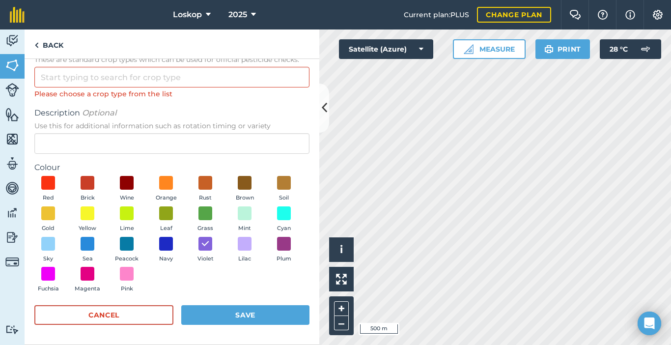
scroll to position [0, 0]
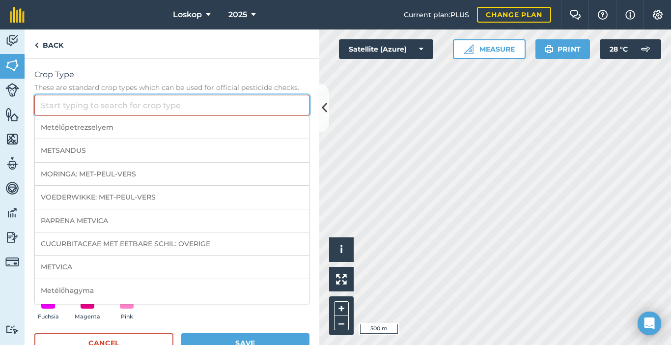
click at [115, 105] on input "Crop Type These are standard crop types which can be used for official pesticid…" at bounding box center [171, 105] width 275 height 21
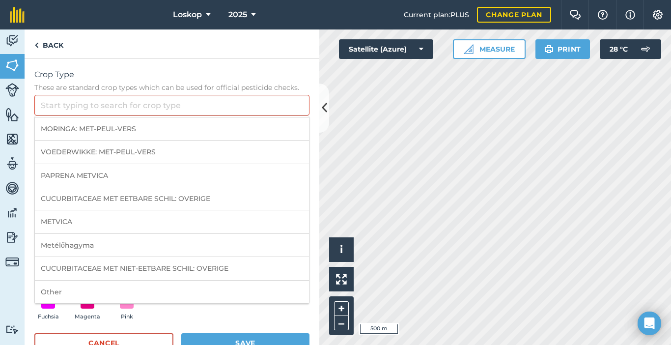
click at [144, 60] on div "Crop Type These are standard crop types which can be used for official pesticid…" at bounding box center [172, 216] width 295 height 314
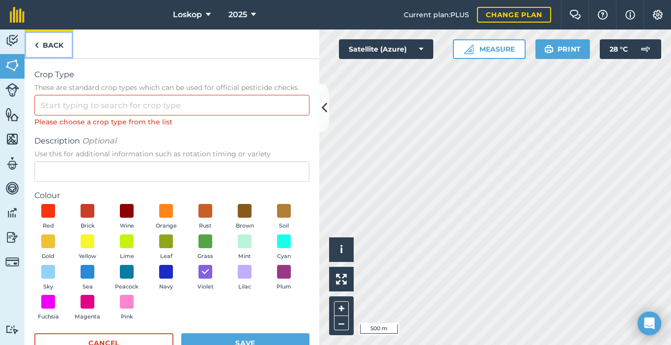
click at [35, 46] on img at bounding box center [36, 45] width 4 height 12
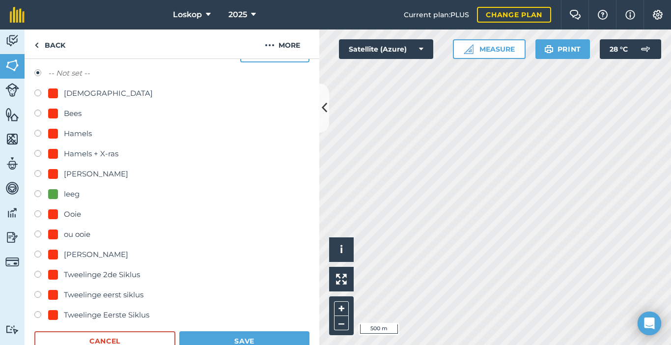
scroll to position [90, 0]
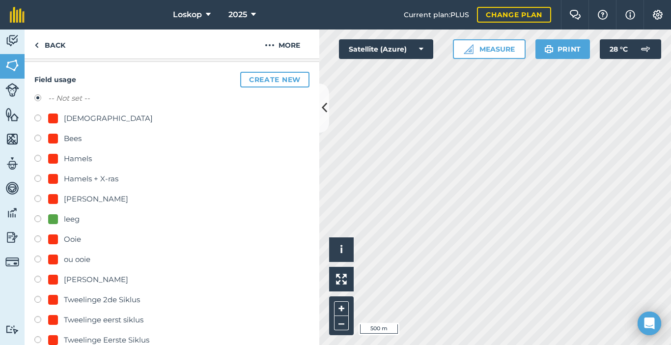
click at [38, 238] on label at bounding box center [41, 240] width 14 height 10
radio input "true"
radio input "false"
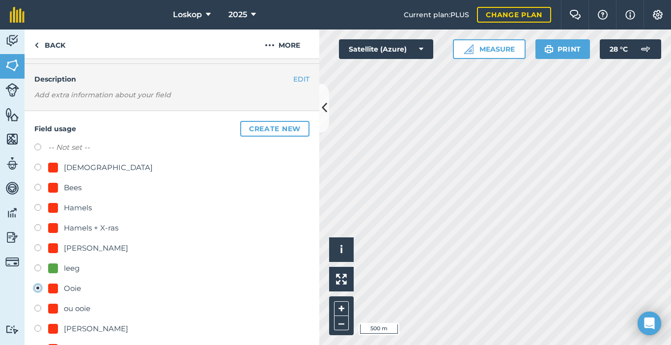
scroll to position [0, 0]
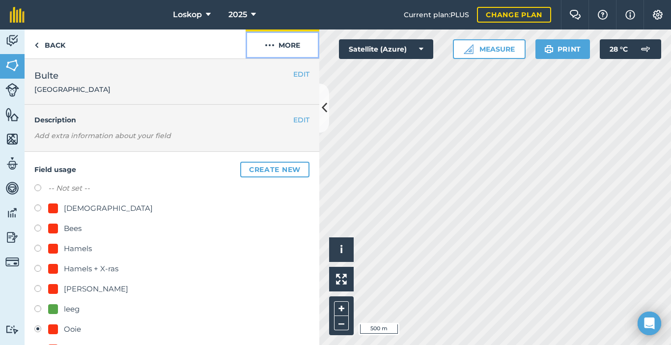
click at [288, 43] on button "More" at bounding box center [283, 43] width 74 height 29
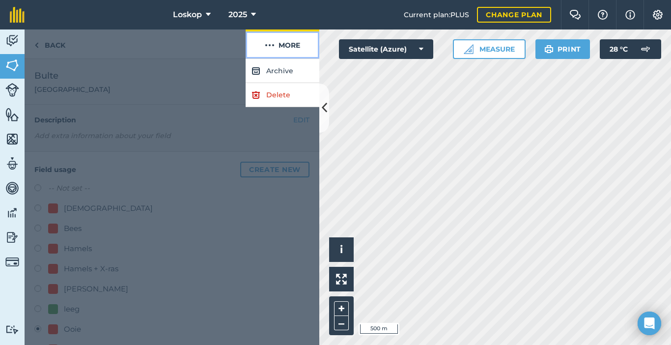
click at [288, 44] on button "More" at bounding box center [283, 43] width 74 height 29
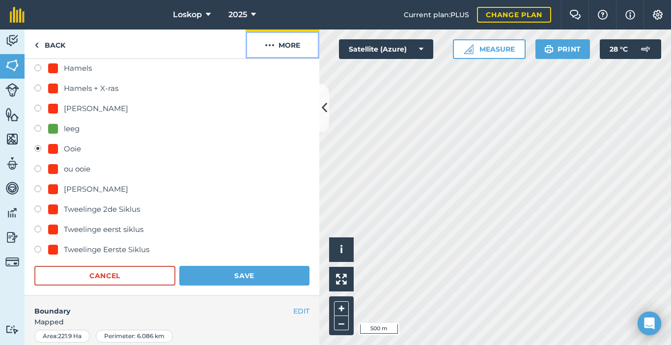
scroll to position [197, 0]
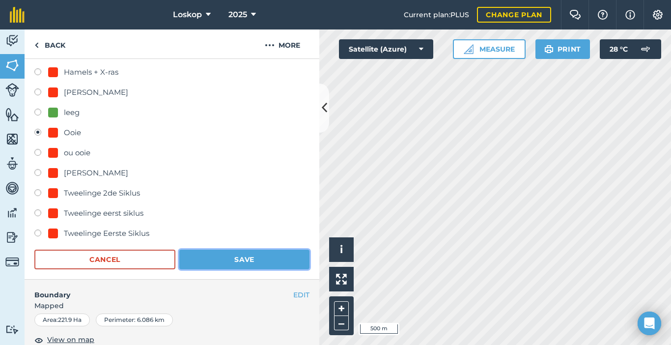
click at [243, 261] on button "Save" at bounding box center [244, 260] width 130 height 20
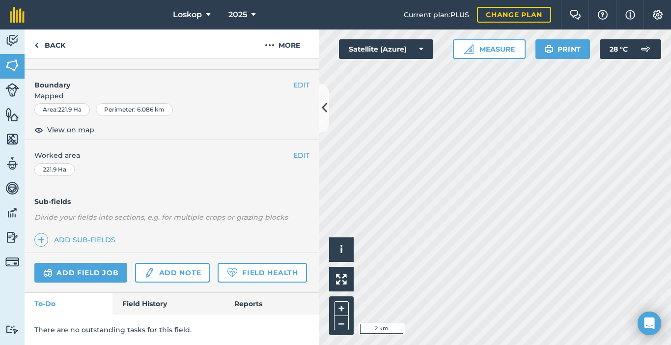
scroll to position [9, 0]
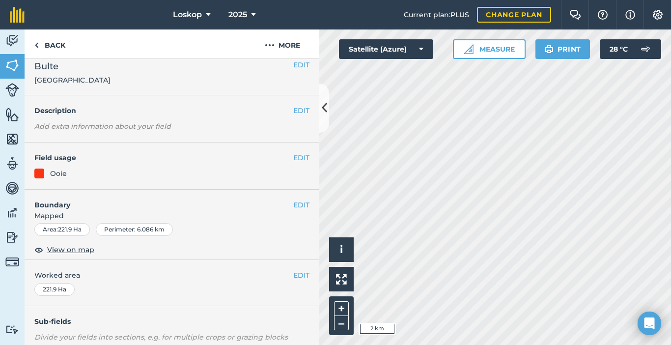
click at [462, 57] on div "Hello i © 2025 TomTom, Microsoft 2 km + – Satellite (Azure) Measure Print 28 ° C" at bounding box center [495, 187] width 352 height 316
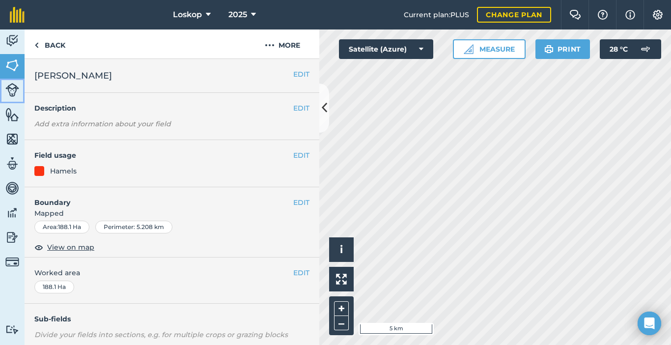
click at [12, 87] on img at bounding box center [12, 90] width 14 height 14
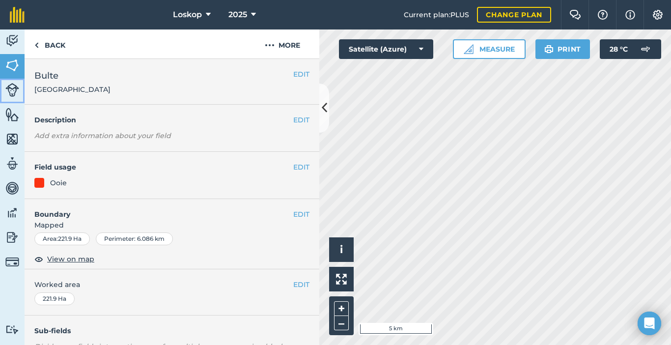
click at [10, 88] on img at bounding box center [12, 90] width 14 height 14
click at [15, 93] on img at bounding box center [12, 90] width 14 height 14
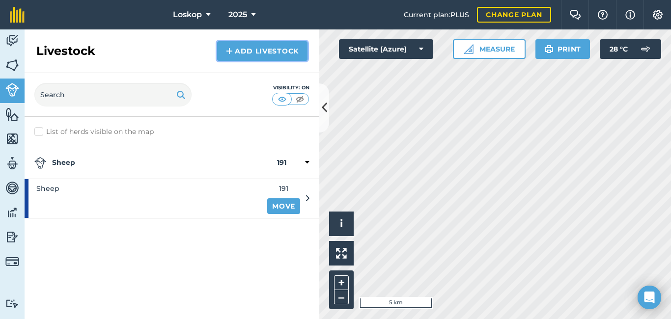
click at [229, 50] on img at bounding box center [229, 51] width 7 height 12
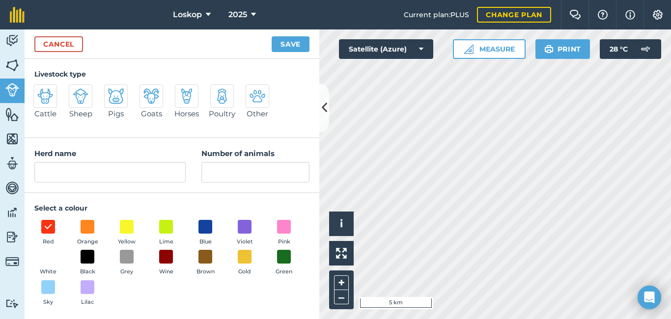
click at [83, 97] on img at bounding box center [81, 96] width 16 height 16
click at [76, 91] on input "Sheep" at bounding box center [73, 88] width 6 height 6
radio input "true"
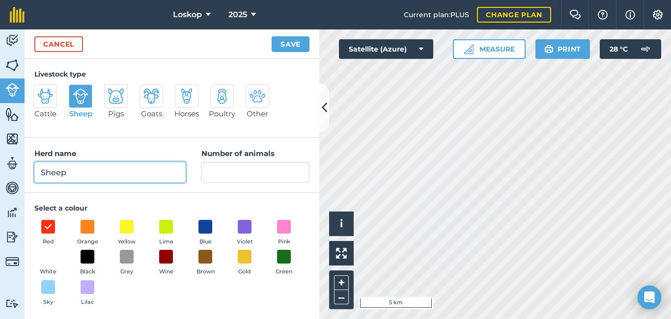
click at [83, 177] on input "Sheep" at bounding box center [109, 172] width 151 height 21
type input "S"
type input "ooie met [PERSON_NAME]"
click at [272, 36] on button "Save" at bounding box center [291, 44] width 38 height 16
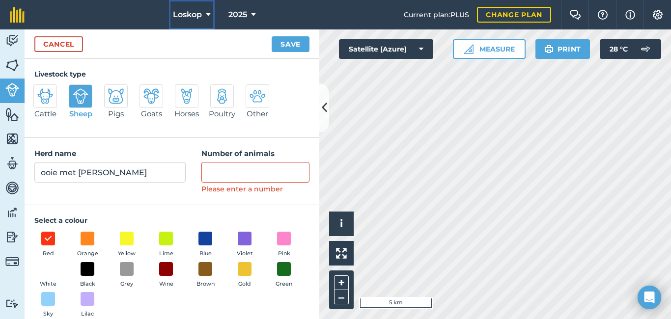
click at [206, 14] on icon at bounding box center [208, 15] width 5 height 12
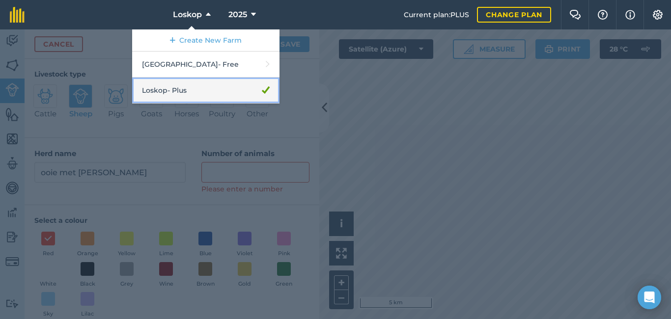
click at [217, 87] on link "Loskop - Plus" at bounding box center [205, 91] width 147 height 26
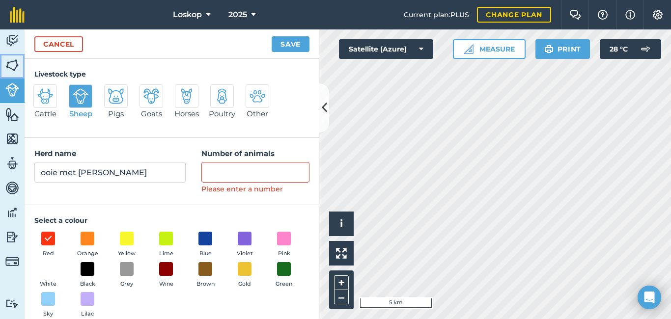
click at [14, 65] on img at bounding box center [12, 65] width 14 height 15
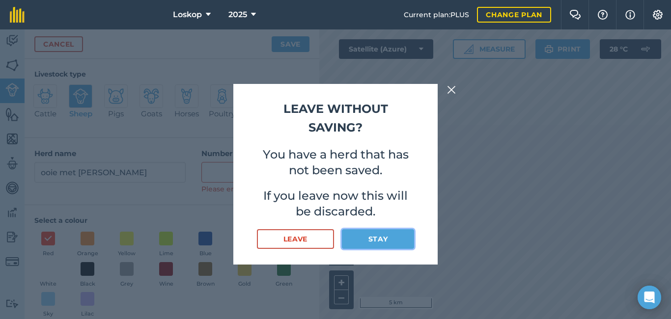
click at [363, 239] on button "Stay" at bounding box center [378, 240] width 72 height 20
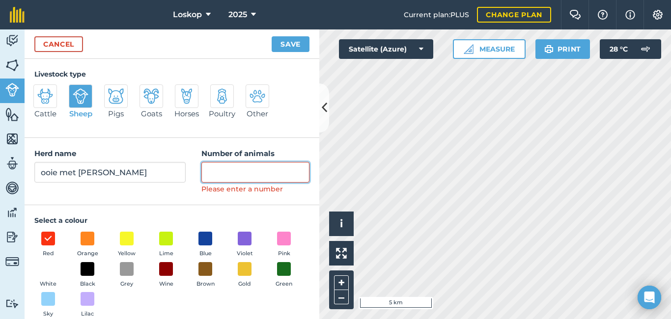
click at [220, 176] on input "Number of animals" at bounding box center [256, 172] width 108 height 21
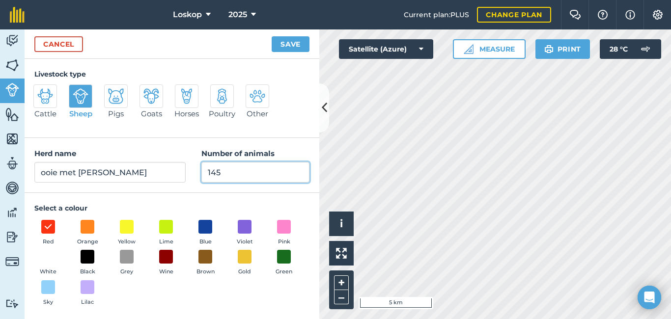
scroll to position [2, 0]
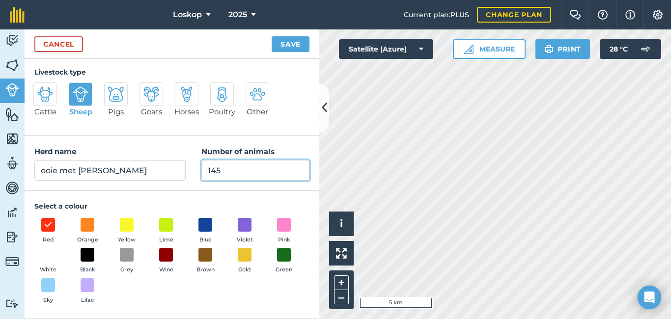
type input "145"
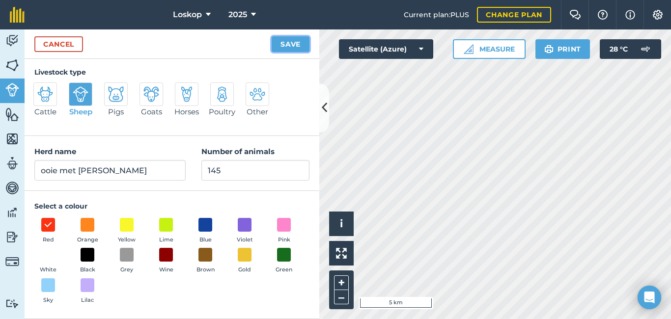
click at [294, 46] on button "Save" at bounding box center [291, 44] width 38 height 16
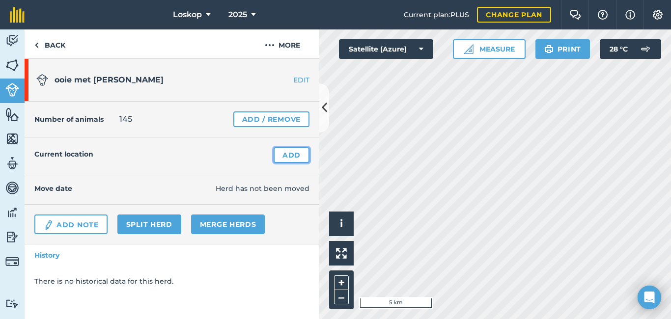
click at [282, 155] on link "Add" at bounding box center [292, 155] width 36 height 16
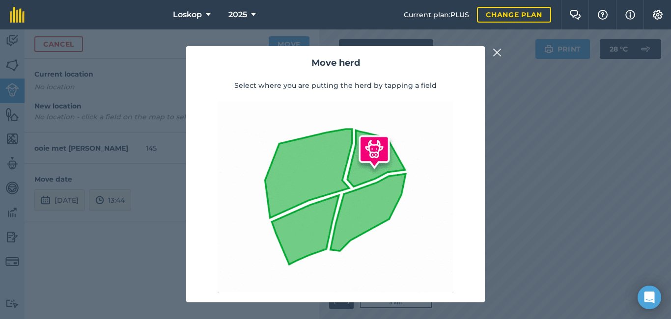
click at [500, 52] on img at bounding box center [497, 53] width 9 height 12
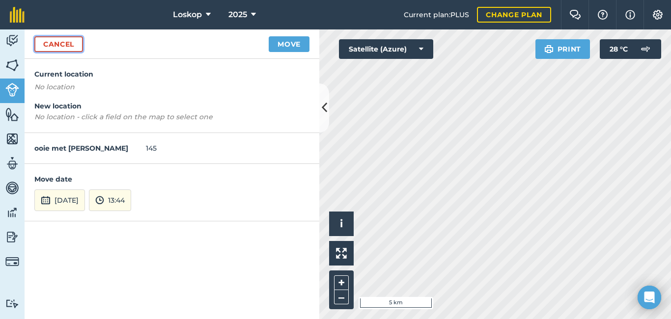
click at [69, 46] on link "Cancel" at bounding box center [58, 44] width 49 height 16
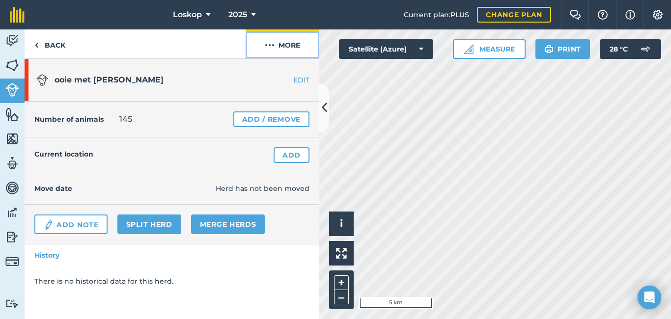
click at [271, 45] on img at bounding box center [270, 45] width 10 height 12
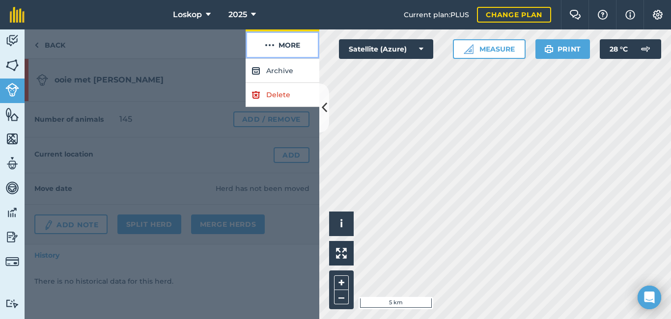
click at [271, 45] on img at bounding box center [270, 45] width 10 height 12
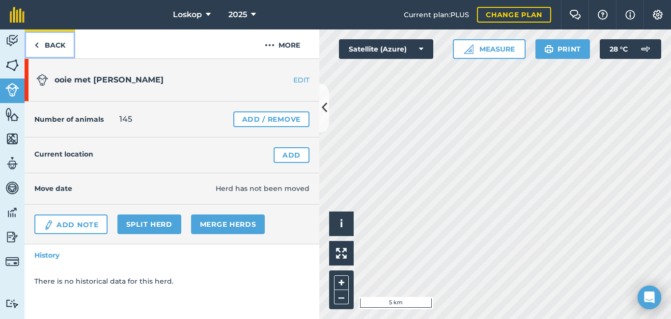
click at [37, 45] on img at bounding box center [36, 45] width 4 height 12
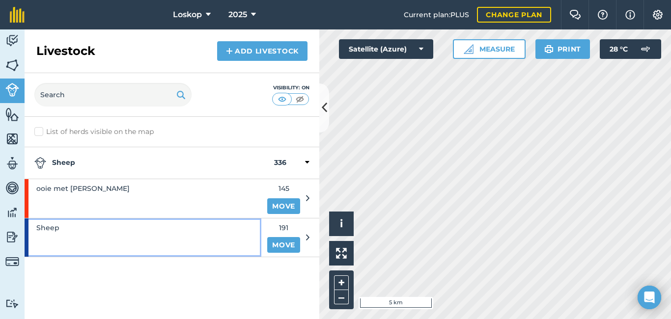
click at [46, 229] on span "Sheep" at bounding box center [47, 228] width 23 height 11
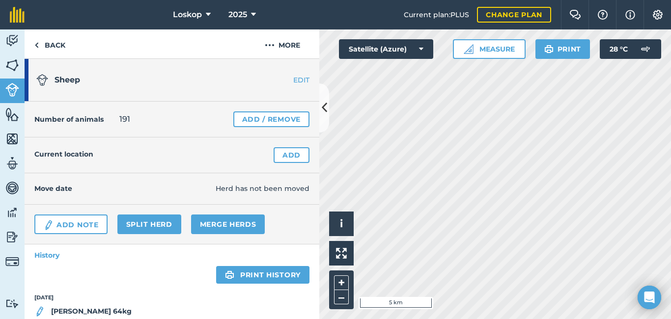
click at [299, 81] on link "EDIT" at bounding box center [289, 80] width 62 height 10
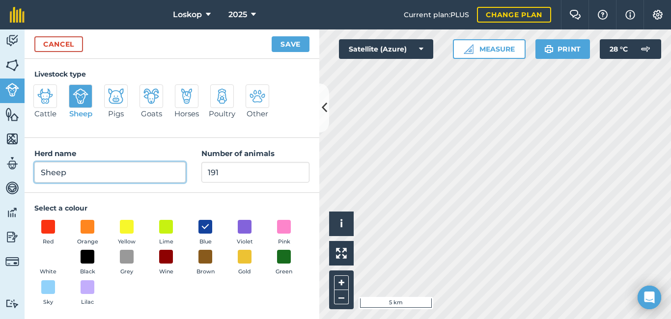
click at [77, 174] on input "Sheep" at bounding box center [109, 172] width 151 height 21
type input "S"
type input "Hamels"
click at [295, 44] on button "Save" at bounding box center [291, 44] width 38 height 16
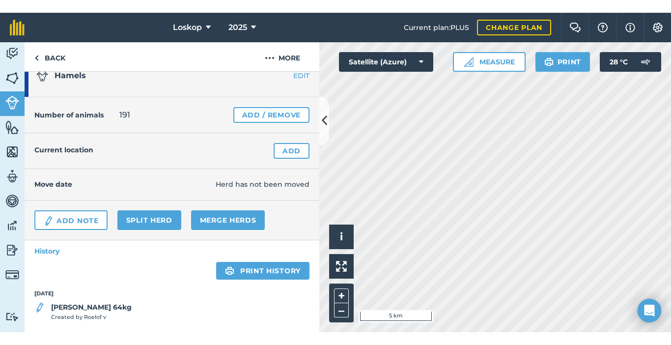
scroll to position [26, 0]
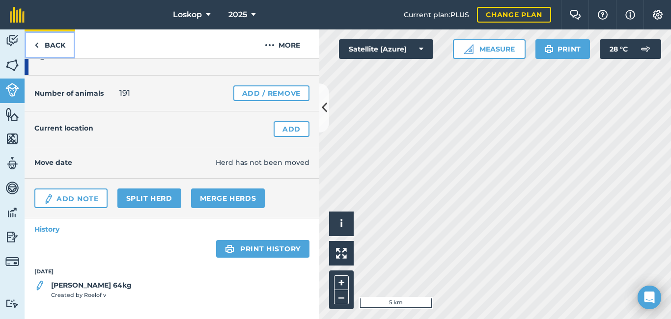
click at [37, 45] on img at bounding box center [36, 45] width 4 height 12
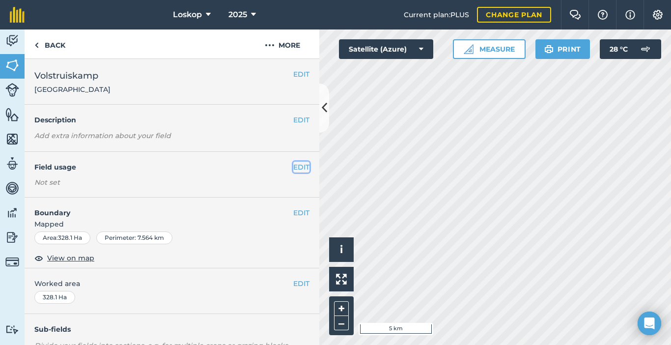
click at [293, 168] on button "EDIT" at bounding box center [301, 167] width 16 height 11
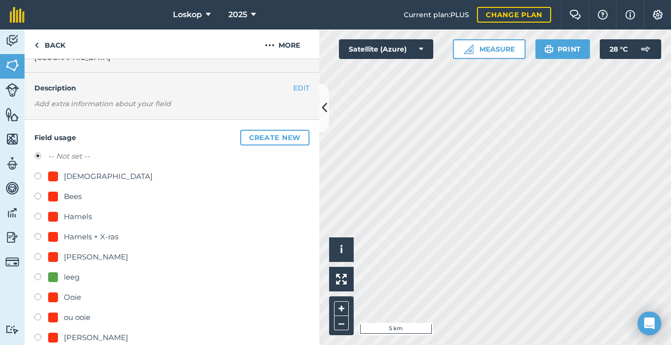
scroll to position [49, 0]
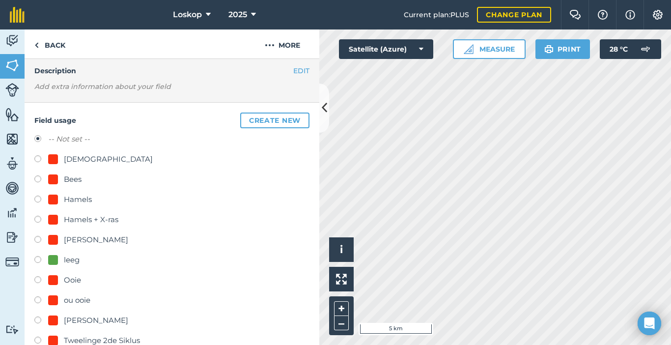
click at [70, 279] on div "Ooie" at bounding box center [72, 280] width 17 height 12
radio input "true"
radio input "false"
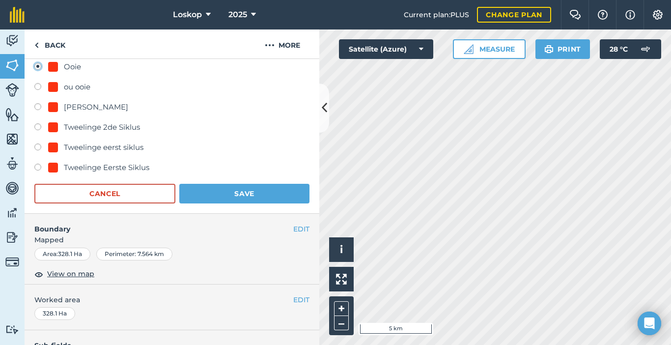
scroll to position [295, 0]
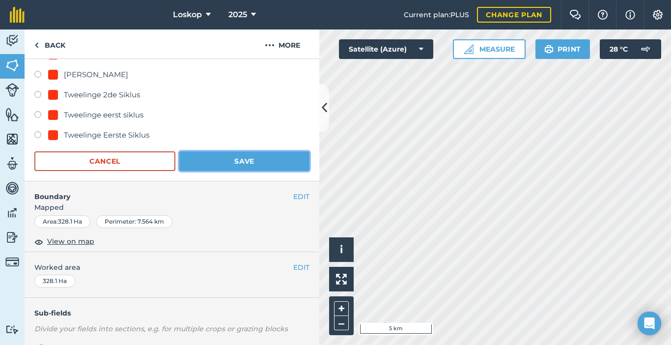
click at [234, 157] on button "Save" at bounding box center [244, 161] width 130 height 20
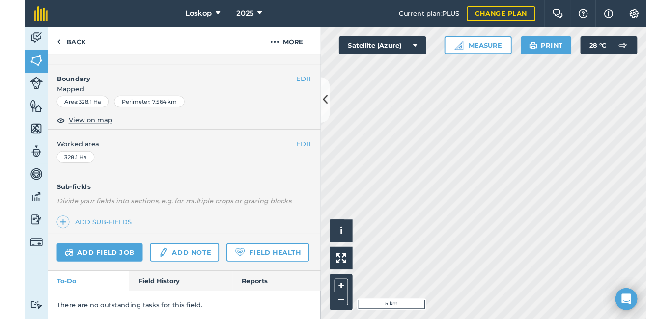
scroll to position [157, 0]
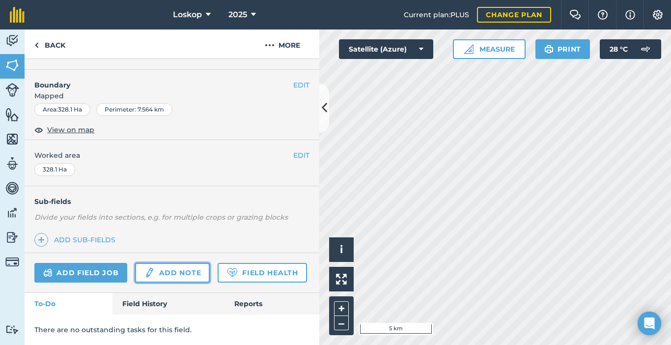
click at [184, 263] on link "Add note" at bounding box center [172, 273] width 75 height 20
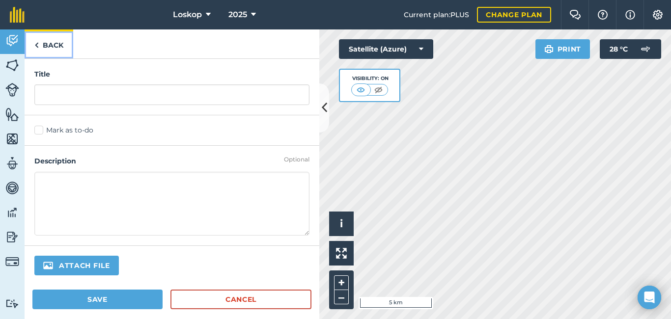
click at [37, 44] on img at bounding box center [36, 45] width 4 height 12
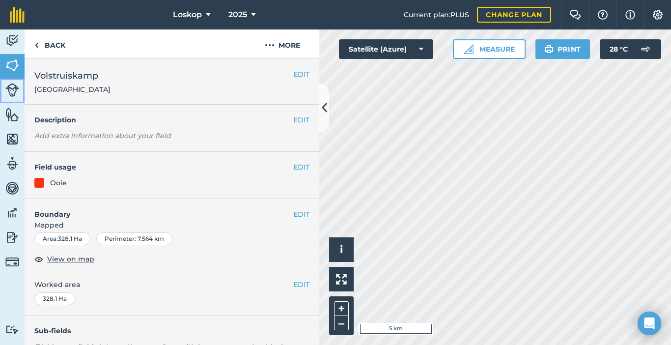
click at [12, 88] on img at bounding box center [12, 90] width 14 height 14
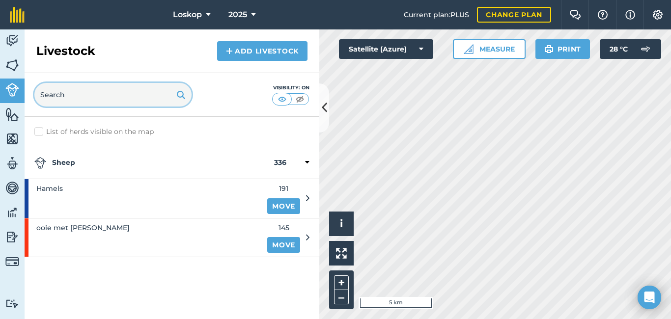
click at [145, 99] on input "text" at bounding box center [112, 95] width 157 height 24
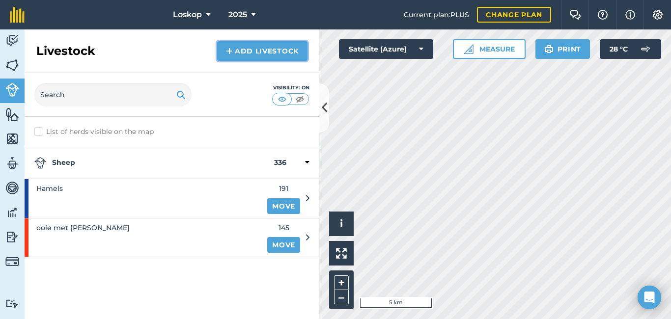
click at [238, 51] on link "Add Livestock" at bounding box center [262, 51] width 90 height 20
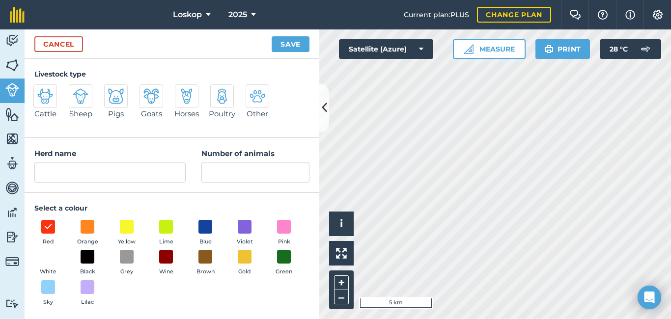
click at [83, 99] on img at bounding box center [81, 96] width 16 height 16
click at [76, 91] on input "Sheep" at bounding box center [73, 88] width 6 height 6
radio input "true"
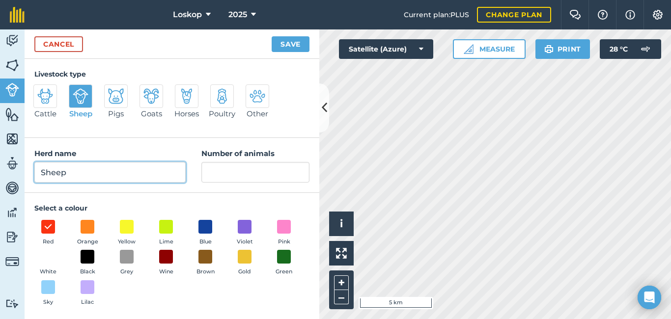
click at [82, 174] on input "Sheep" at bounding box center [109, 172] width 151 height 21
type input "S"
type input "ooie met [PERSON_NAME]"
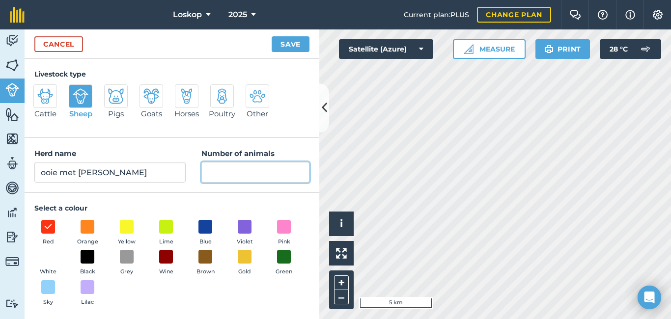
click at [244, 175] on input "Number of animals" at bounding box center [256, 172] width 108 height 21
type input "128"
click at [296, 46] on button "Save" at bounding box center [291, 44] width 38 height 16
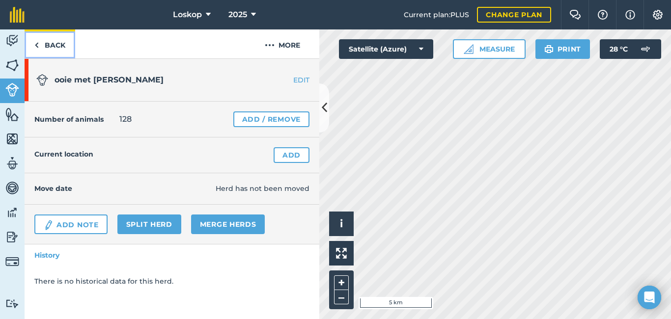
click at [38, 44] on img at bounding box center [36, 45] width 4 height 12
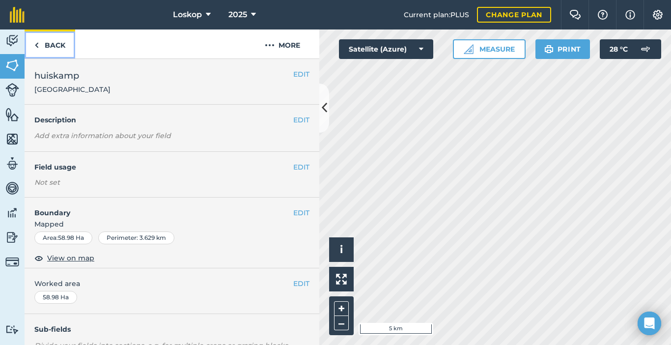
click at [35, 43] on img at bounding box center [36, 45] width 4 height 12
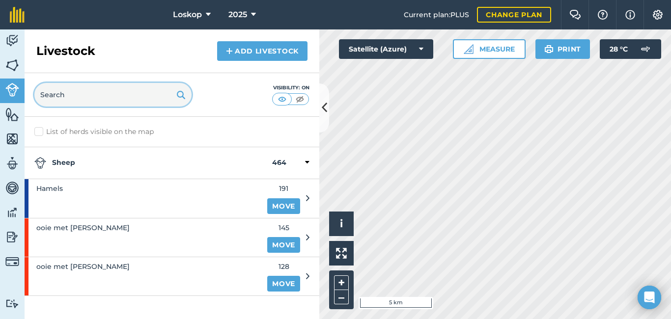
click at [101, 95] on input "text" at bounding box center [112, 95] width 157 height 24
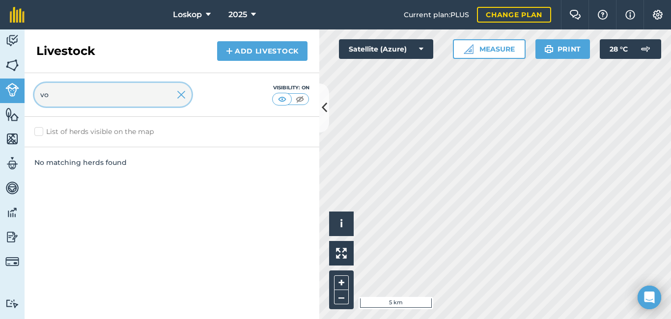
type input "v"
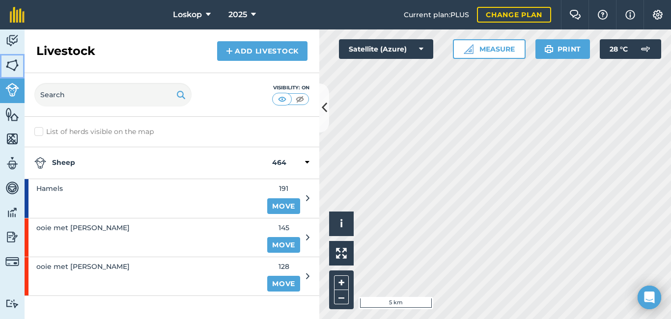
click at [13, 63] on img at bounding box center [12, 65] width 14 height 15
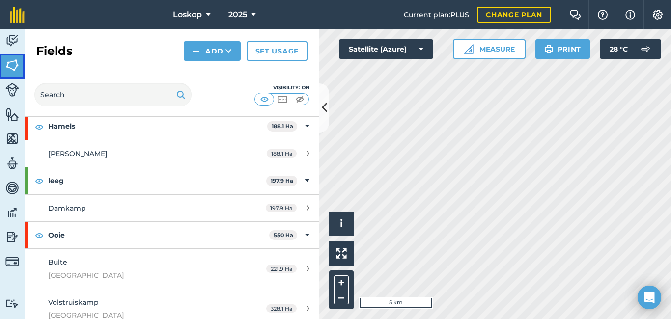
scroll to position [766, 0]
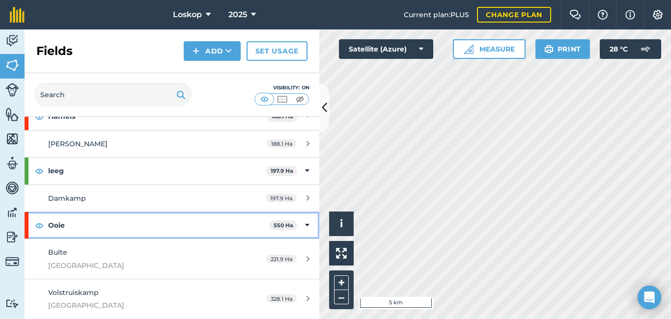
click at [305, 225] on icon at bounding box center [307, 225] width 4 height 11
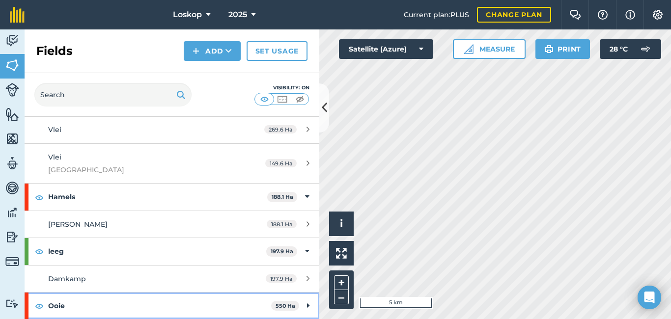
scroll to position [686, 0]
click at [98, 303] on strong "Ooie" at bounding box center [159, 306] width 223 height 27
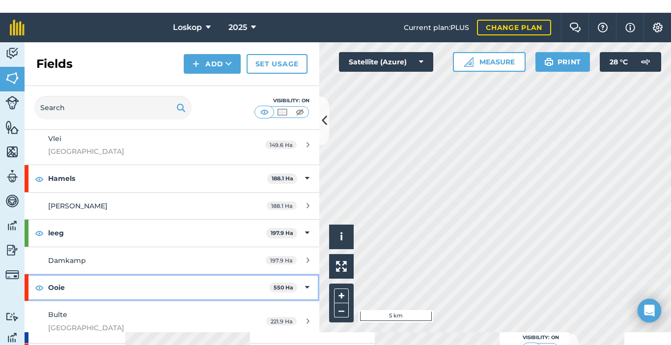
scroll to position [766, 0]
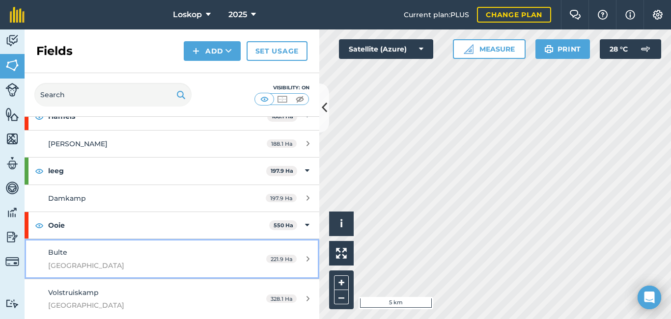
click at [68, 259] on div "Bulte [GEOGRAPHIC_DATA]" at bounding box center [140, 259] width 185 height 24
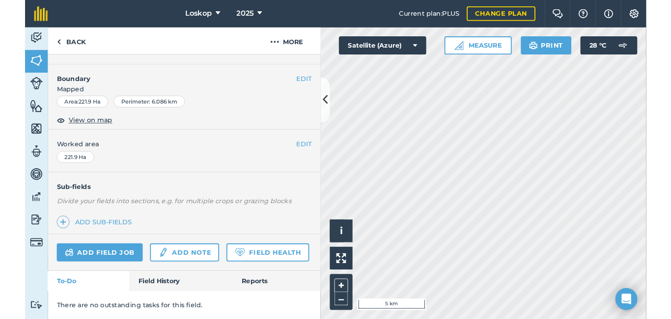
scroll to position [157, 0]
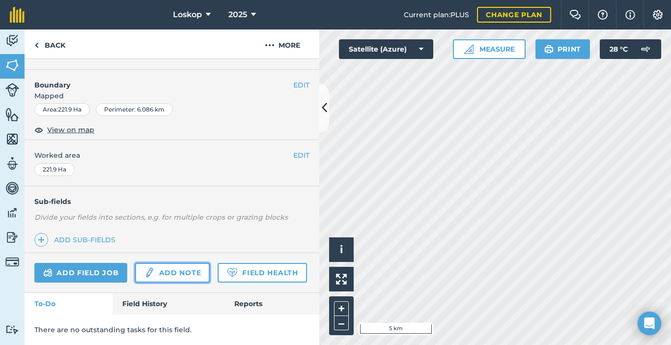
click at [164, 263] on link "Add note" at bounding box center [172, 273] width 75 height 20
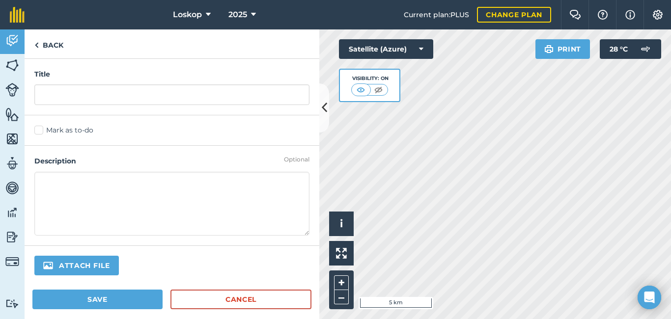
click at [56, 185] on textarea at bounding box center [171, 204] width 275 height 64
click at [48, 182] on textarea at bounding box center [171, 204] width 275 height 64
click at [136, 183] on textarea "Ultrachoice [PERSON_NAME] 106 ooie145" at bounding box center [171, 204] width 275 height 64
type textarea "Ultrachoice [PERSON_NAME] 106 ooie 145"
click at [99, 301] on button "Save" at bounding box center [97, 300] width 130 height 20
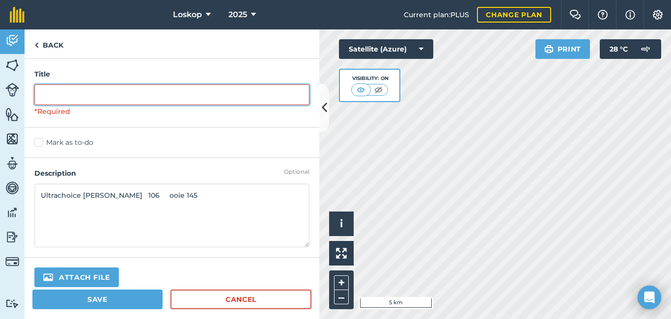
click at [54, 101] on input "text" at bounding box center [171, 95] width 275 height 21
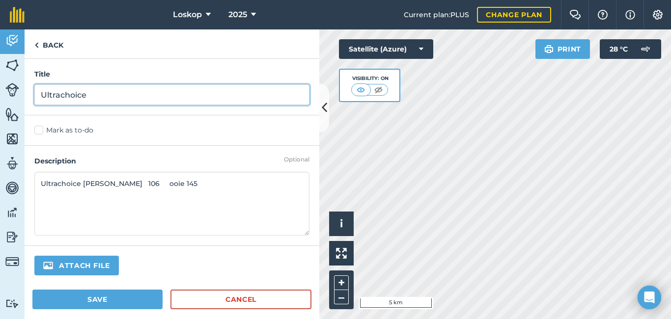
type input "Ultrachoice"
click at [34, 256] on button "Attach file" at bounding box center [76, 266] width 85 height 20
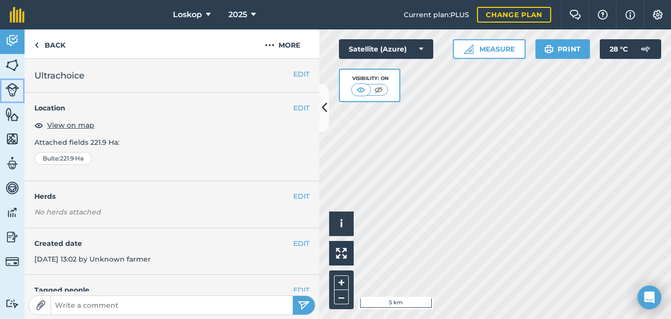
click at [11, 86] on img at bounding box center [12, 90] width 14 height 14
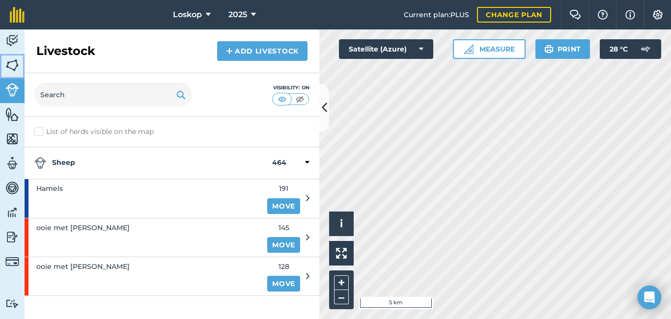
click at [14, 70] on img at bounding box center [12, 65] width 14 height 15
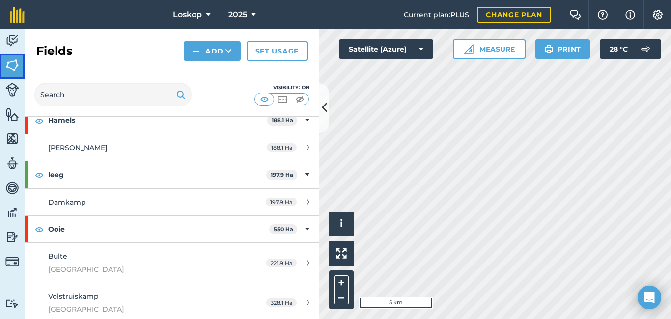
scroll to position [766, 0]
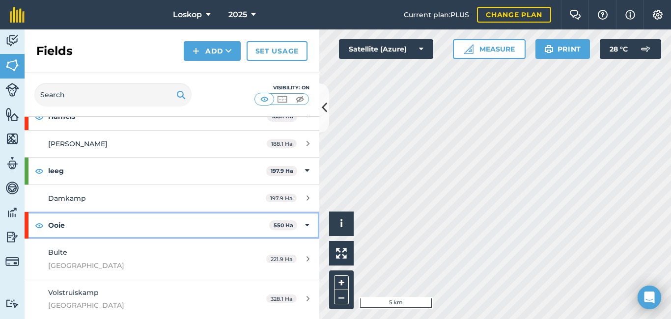
click at [60, 226] on strong "Ooie" at bounding box center [158, 225] width 221 height 27
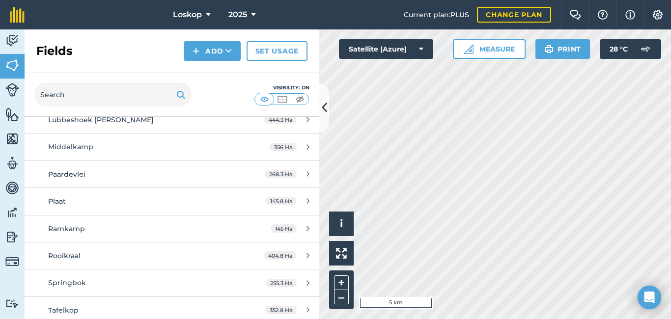
scroll to position [686, 0]
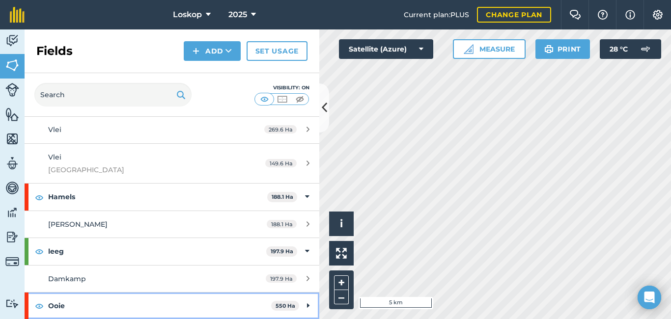
click at [58, 306] on strong "Ooie" at bounding box center [159, 306] width 223 height 27
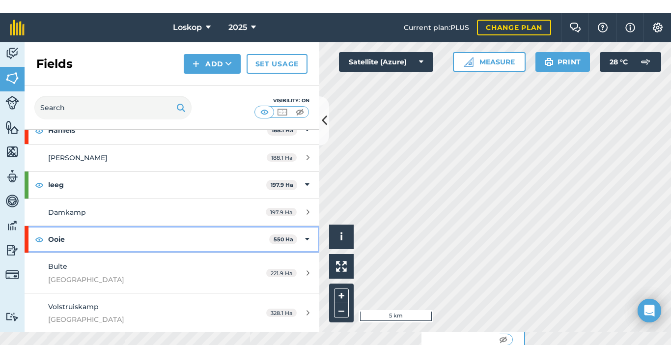
scroll to position [766, 0]
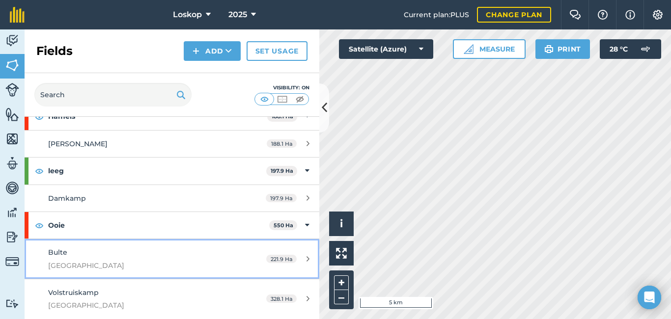
click at [67, 264] on span "[GEOGRAPHIC_DATA]" at bounding box center [140, 265] width 185 height 11
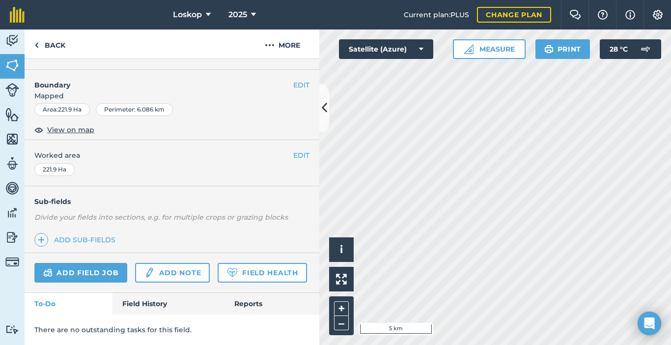
scroll to position [157, 0]
click at [157, 303] on link "Field History" at bounding box center [169, 304] width 112 height 22
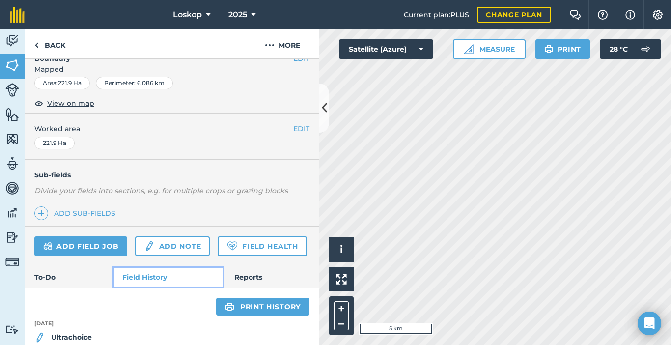
scroll to position [200, 0]
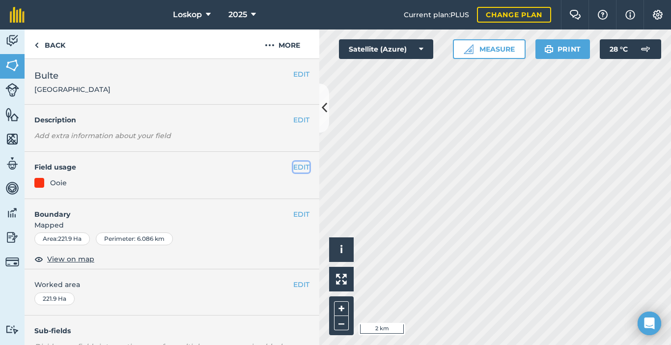
click at [296, 167] on button "EDIT" at bounding box center [301, 167] width 16 height 11
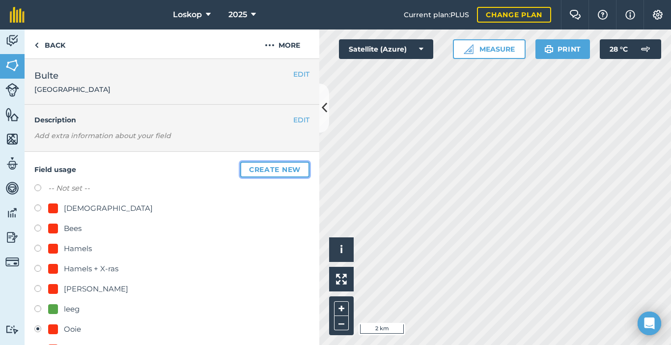
click at [262, 172] on button "Create new" at bounding box center [274, 170] width 69 height 16
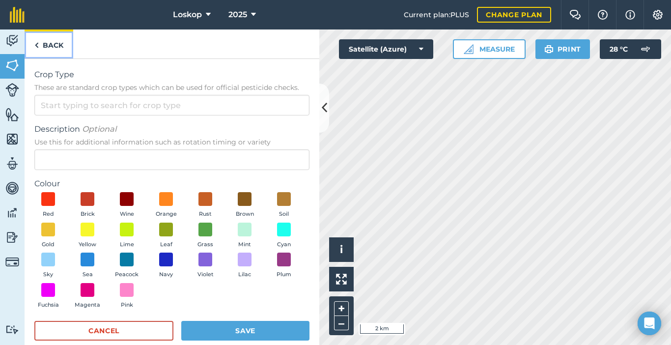
click at [37, 47] on img at bounding box center [36, 45] width 4 height 12
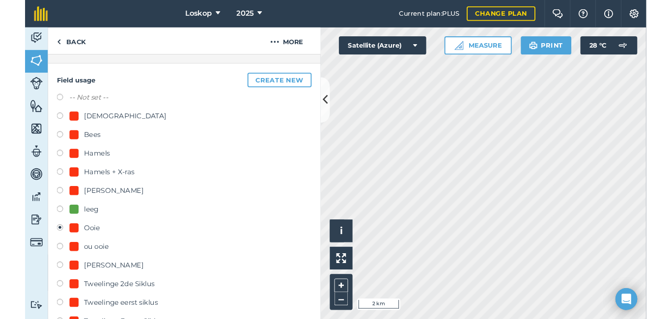
scroll to position [98, 0]
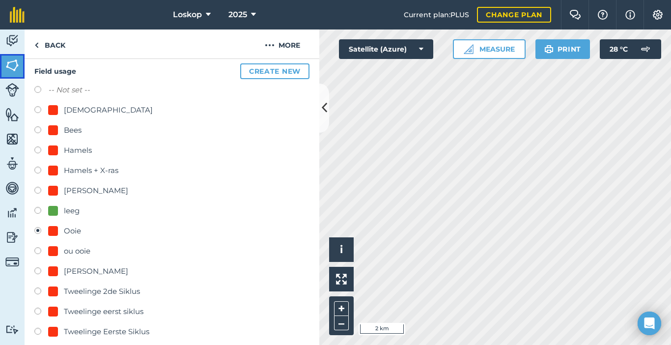
click at [19, 66] on img at bounding box center [12, 65] width 14 height 15
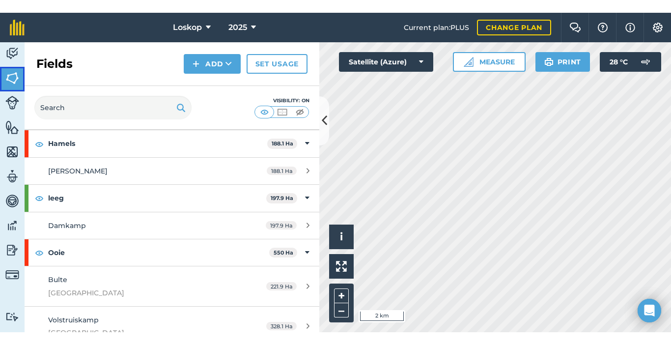
scroll to position [766, 0]
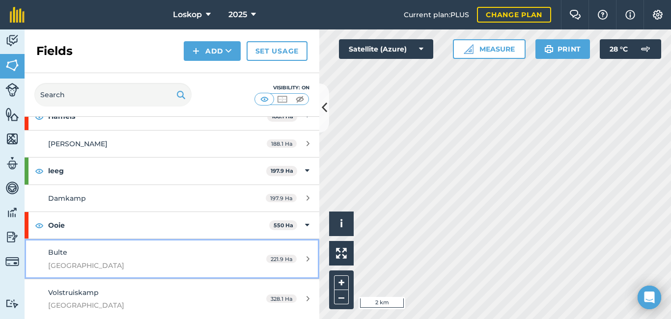
click at [115, 255] on div "Bulte [GEOGRAPHIC_DATA]" at bounding box center [140, 259] width 185 height 24
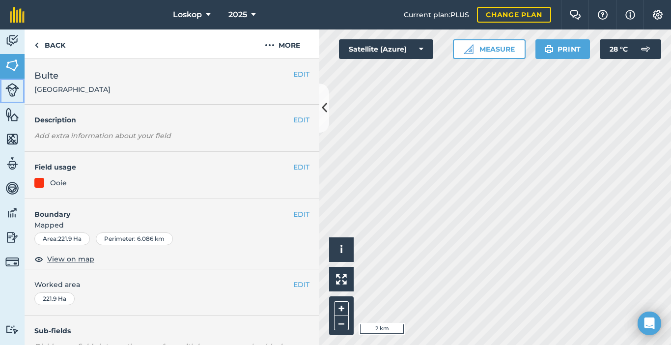
click at [14, 90] on img at bounding box center [12, 90] width 14 height 14
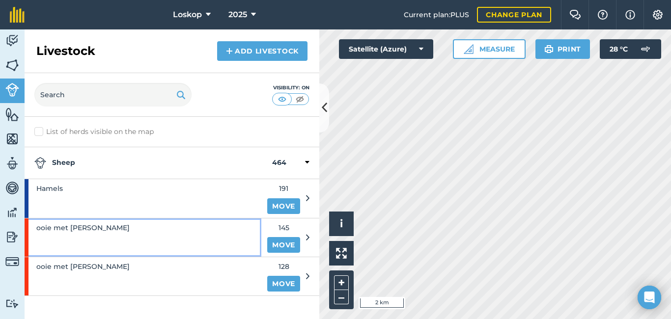
click at [81, 231] on span "ooie met [PERSON_NAME]" at bounding box center [82, 228] width 93 height 11
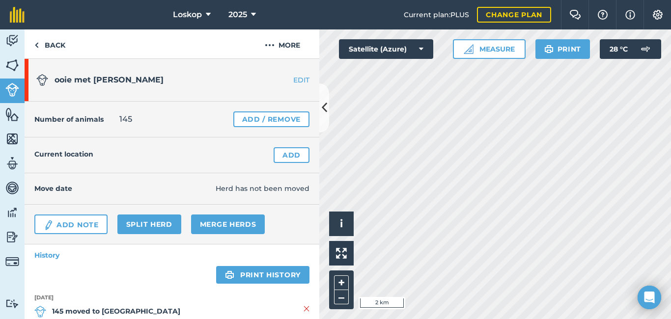
click at [293, 81] on link "EDIT" at bounding box center [289, 80] width 62 height 10
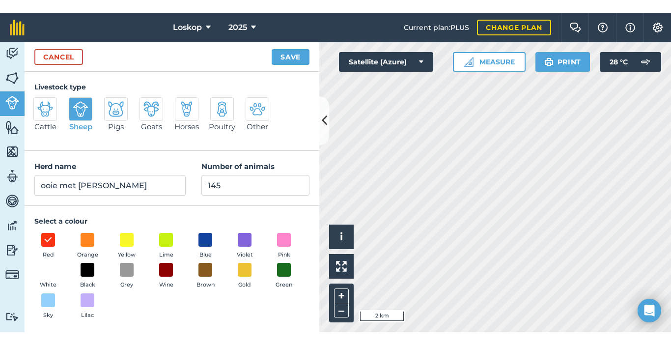
scroll to position [2, 0]
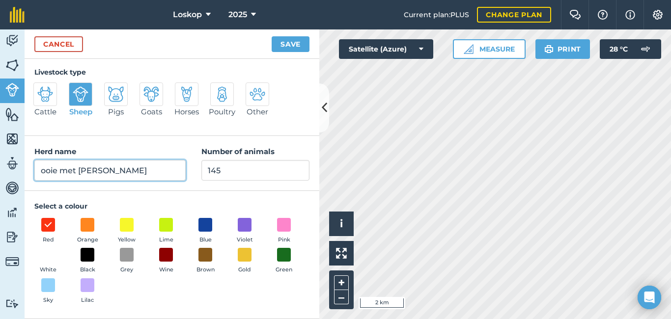
click at [142, 167] on input "ooie met [PERSON_NAME]" at bounding box center [109, 170] width 151 height 21
type input "o"
type input "Bulte"
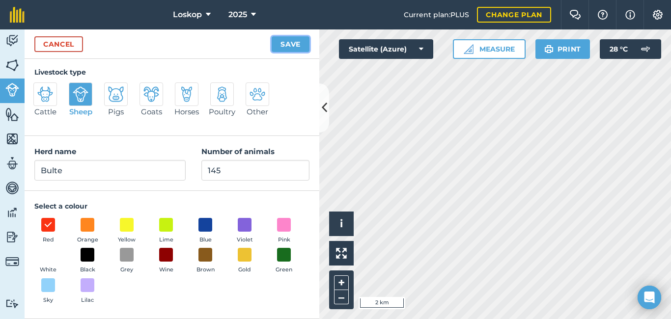
click at [288, 46] on button "Save" at bounding box center [291, 44] width 38 height 16
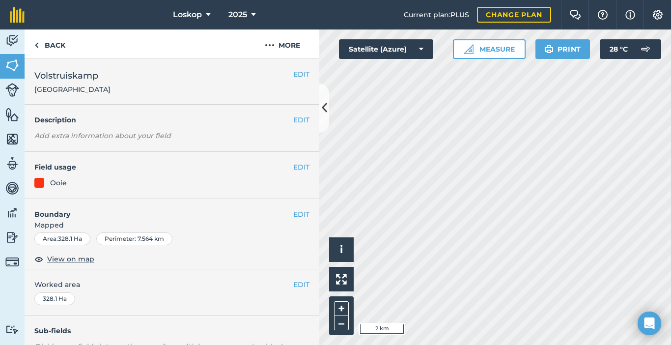
click at [91, 85] on span "[GEOGRAPHIC_DATA]" at bounding box center [72, 90] width 76 height 10
click at [293, 73] on button "EDIT" at bounding box center [301, 74] width 16 height 11
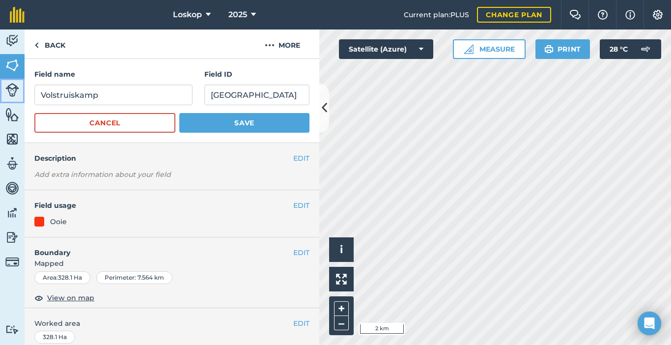
click at [18, 88] on img at bounding box center [12, 90] width 14 height 14
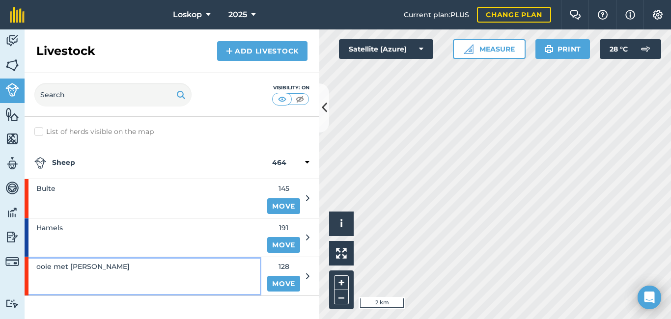
click at [89, 265] on span "ooie met [PERSON_NAME]" at bounding box center [82, 266] width 93 height 11
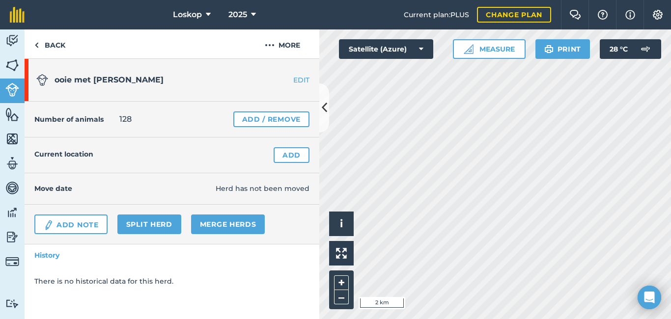
click at [302, 79] on link "EDIT" at bounding box center [289, 80] width 62 height 10
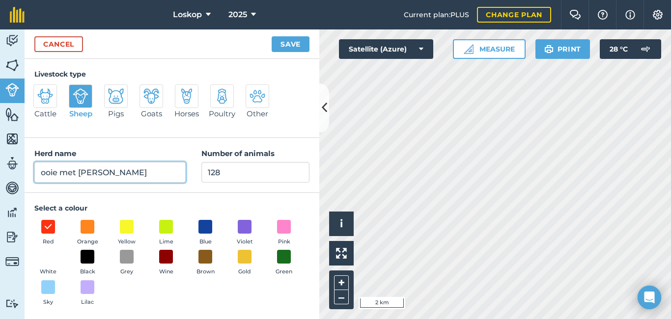
click at [125, 169] on input "ooie met [PERSON_NAME]" at bounding box center [109, 172] width 151 height 21
type input "o"
type input "Volstruis"
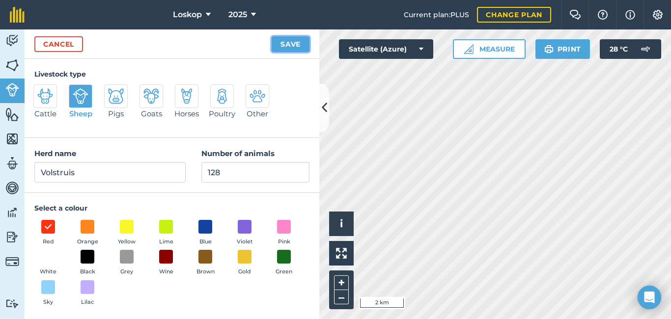
click at [290, 46] on button "Save" at bounding box center [291, 44] width 38 height 16
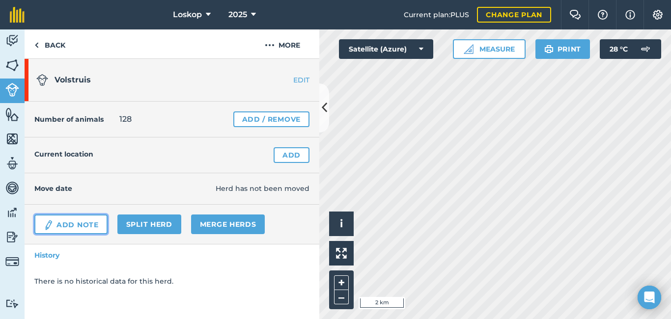
click at [72, 226] on link "Add Note" at bounding box center [70, 225] width 73 height 20
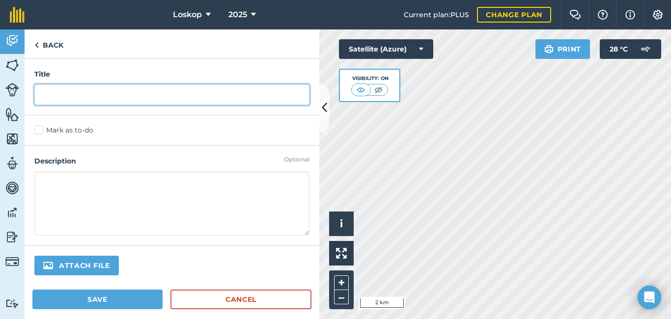
click at [50, 95] on input "text" at bounding box center [171, 95] width 275 height 21
type input "Ultra choice"
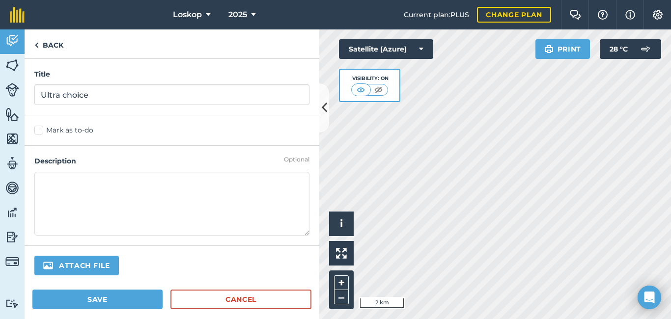
click at [70, 192] on textarea at bounding box center [171, 204] width 275 height 64
type textarea "[PERSON_NAME] 119"
click at [92, 298] on button "Save" at bounding box center [97, 300] width 130 height 20
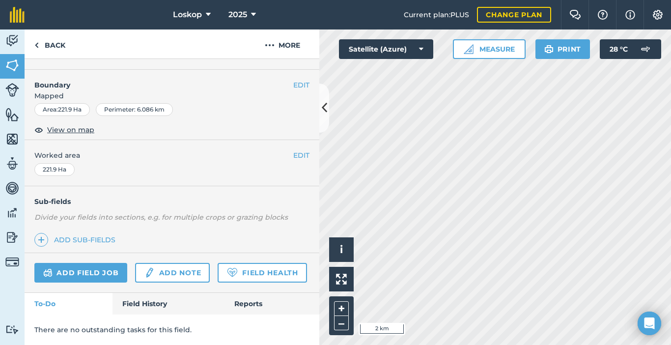
scroll to position [157, 0]
click at [139, 303] on link "Field History" at bounding box center [169, 304] width 112 height 22
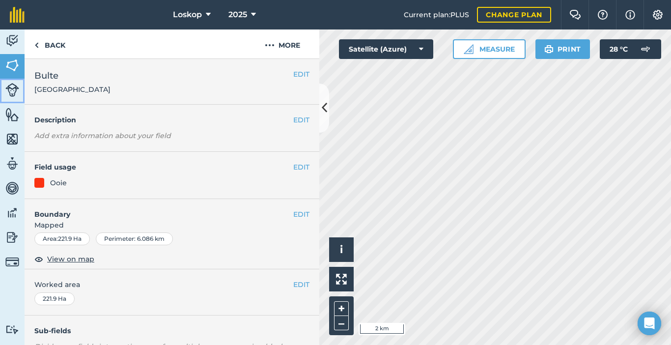
click at [12, 89] on img at bounding box center [12, 90] width 14 height 14
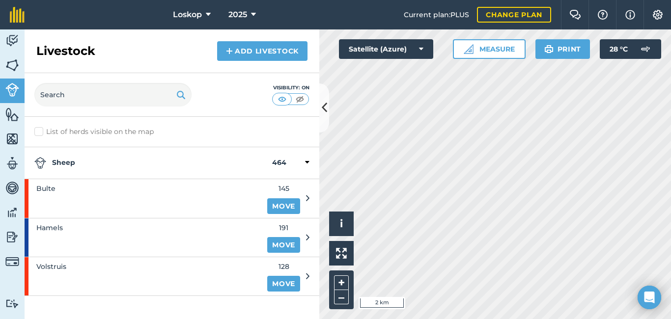
click at [308, 198] on icon at bounding box center [307, 198] width 3 height 9
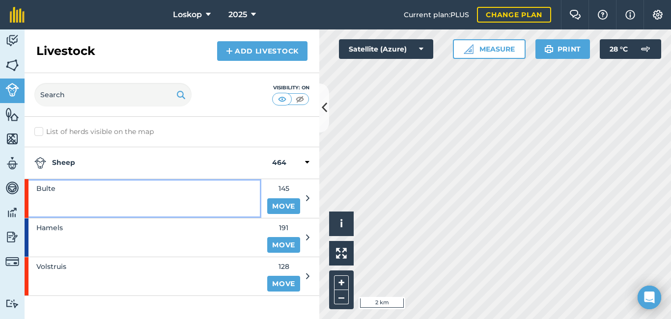
click at [46, 190] on span "Bulte" at bounding box center [45, 188] width 19 height 11
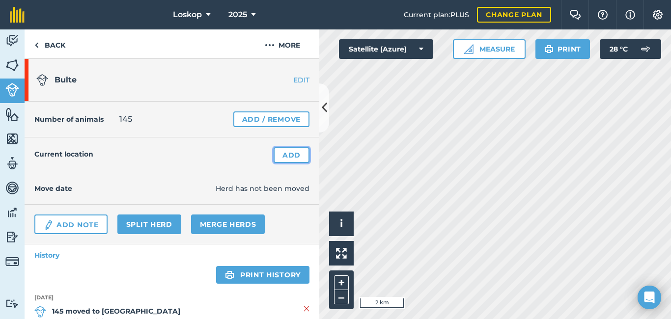
click at [274, 155] on link "Add" at bounding box center [292, 155] width 36 height 16
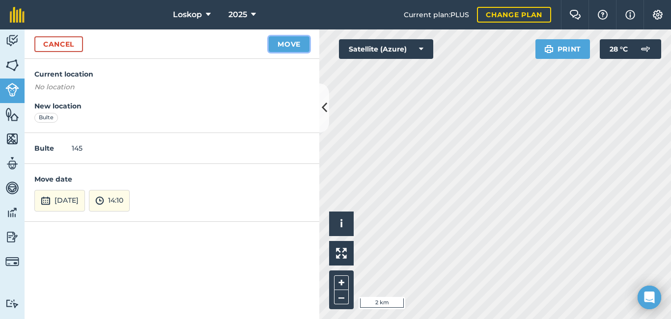
click at [292, 49] on button "Move" at bounding box center [289, 44] width 41 height 16
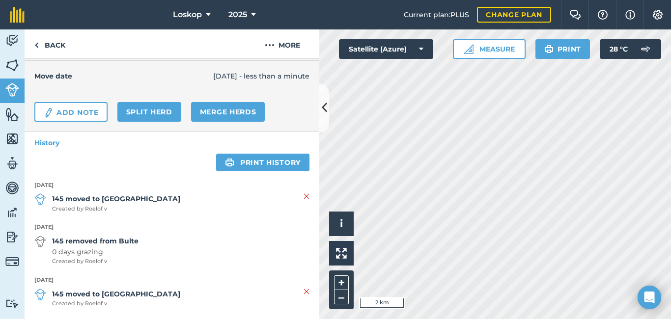
scroll to position [128, 0]
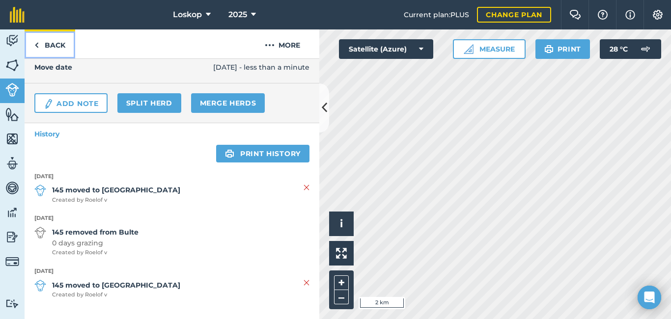
click at [35, 44] on img at bounding box center [36, 45] width 4 height 12
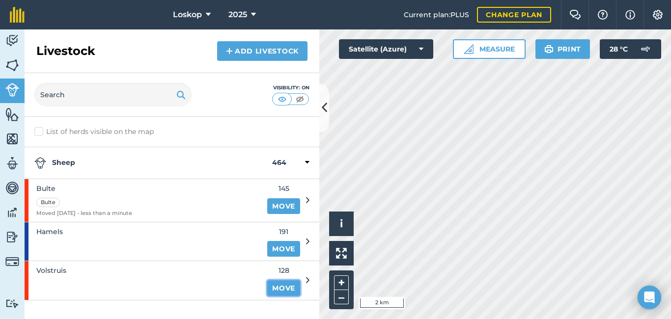
click at [286, 285] on link "Move" at bounding box center [283, 289] width 33 height 16
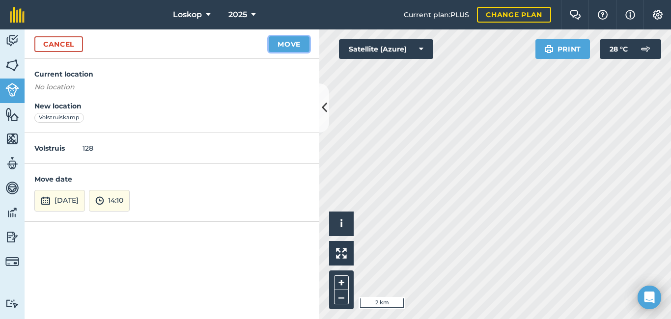
click at [286, 43] on button "Move" at bounding box center [289, 44] width 41 height 16
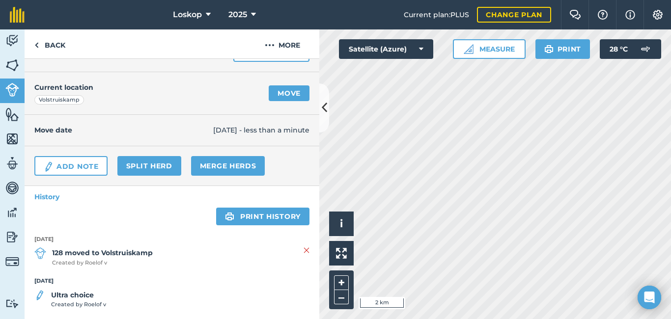
scroll to position [75, 0]
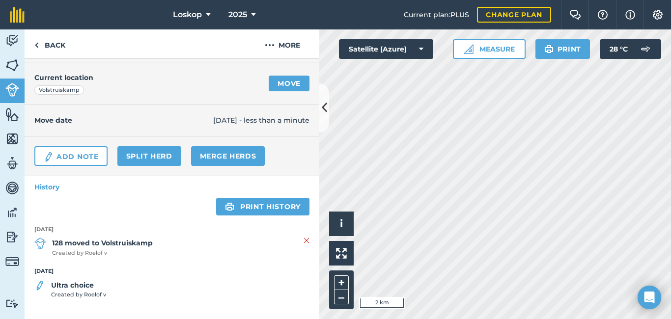
click at [82, 284] on strong "Ultra choice" at bounding box center [78, 285] width 55 height 11
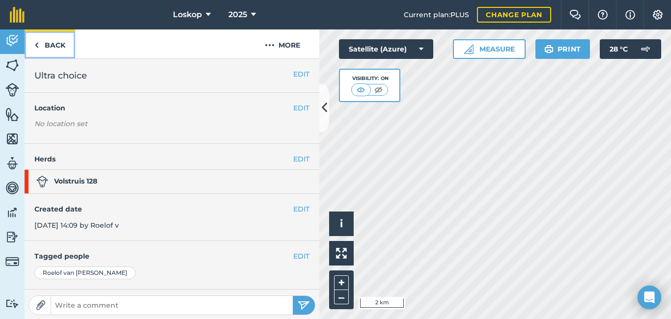
click at [38, 45] on img at bounding box center [36, 45] width 4 height 12
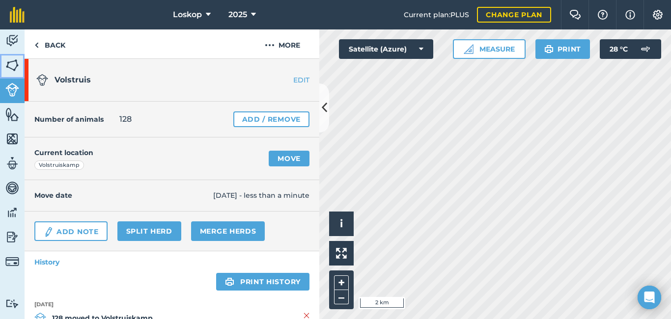
click at [18, 68] on img at bounding box center [12, 65] width 14 height 15
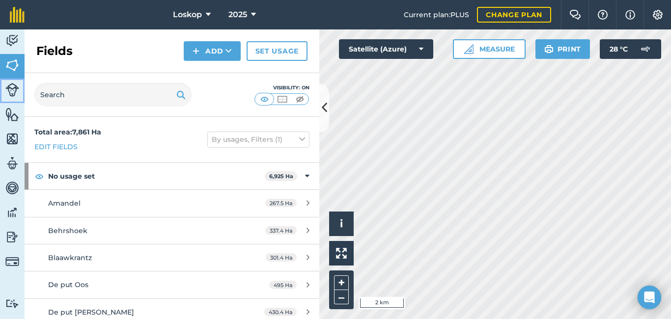
click at [12, 87] on img at bounding box center [12, 90] width 14 height 14
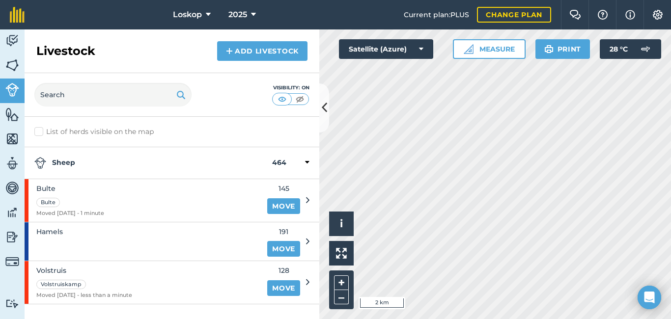
click at [39, 134] on label "List of herds visible on the map" at bounding box center [171, 132] width 275 height 10
click at [39, 133] on input "List of herds visible on the map" at bounding box center [37, 130] width 6 height 6
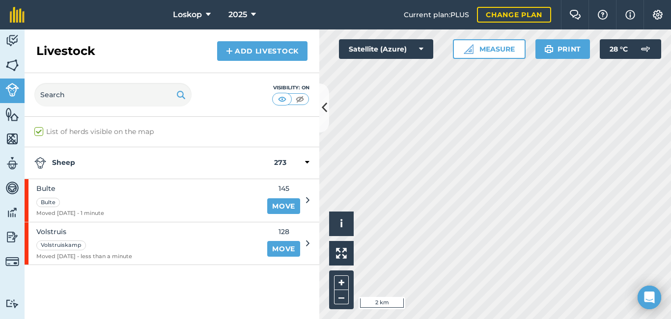
click at [39, 134] on label "List of herds visible on the map" at bounding box center [171, 132] width 275 height 10
click at [39, 133] on input "List of herds visible on the map" at bounding box center [37, 130] width 6 height 6
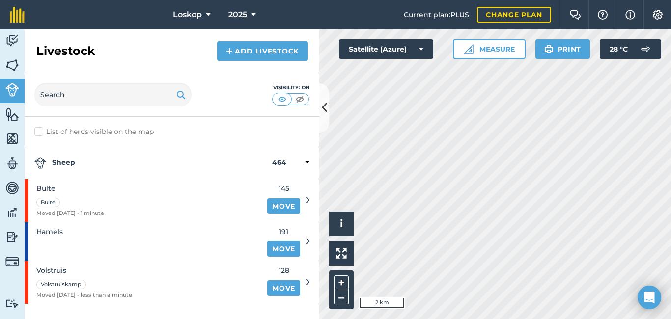
click at [38, 132] on label "List of herds visible on the map" at bounding box center [171, 132] width 275 height 10
click at [38, 132] on input "List of herds visible on the map" at bounding box center [37, 130] width 6 height 6
checkbox input "true"
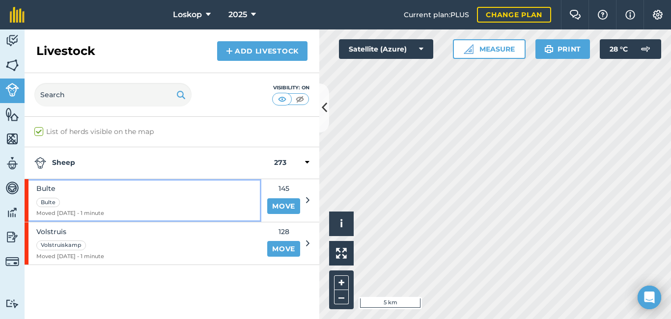
click at [47, 204] on div "Bulte" at bounding box center [48, 203] width 24 height 10
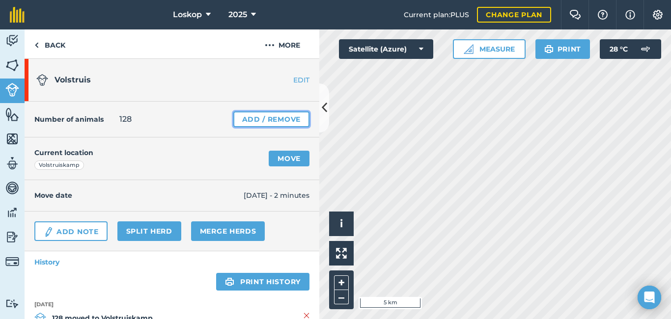
click at [274, 117] on link "Add / Remove" at bounding box center [271, 120] width 76 height 16
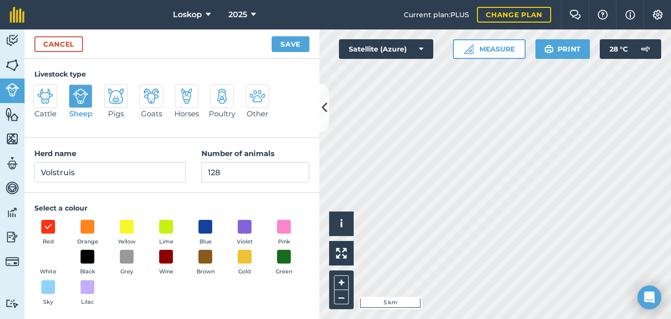
scroll to position [2, 0]
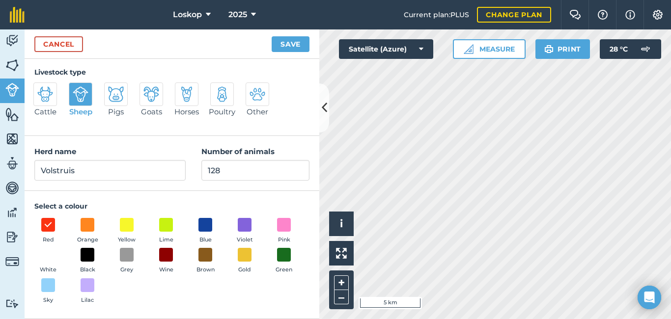
click at [261, 95] on img at bounding box center [258, 95] width 16 height 16
click at [253, 91] on input "Other" at bounding box center [250, 88] width 6 height 6
radio input "true"
click at [257, 95] on img at bounding box center [258, 95] width 16 height 16
click at [253, 91] on input "Other" at bounding box center [250, 88] width 6 height 6
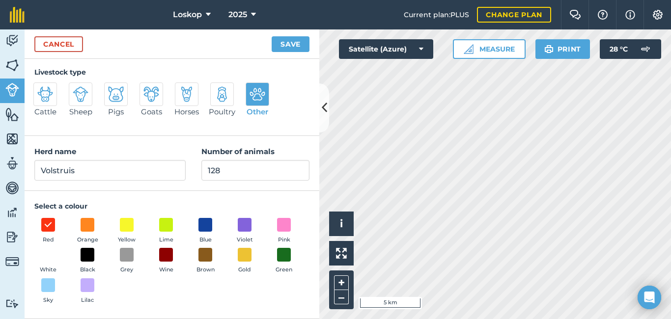
click at [82, 94] on img at bounding box center [81, 95] width 16 height 16
click at [76, 91] on input "Sheep" at bounding box center [73, 88] width 6 height 6
radio input "true"
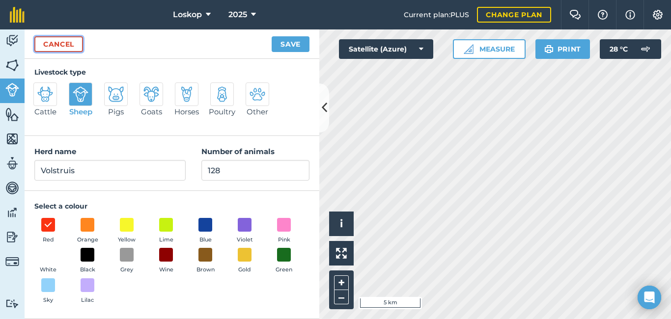
click at [67, 45] on link "Cancel" at bounding box center [58, 44] width 49 height 16
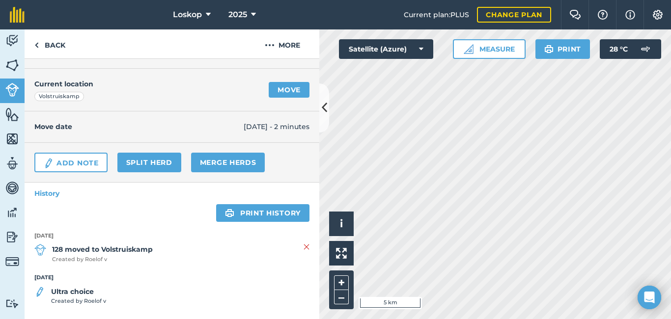
scroll to position [75, 0]
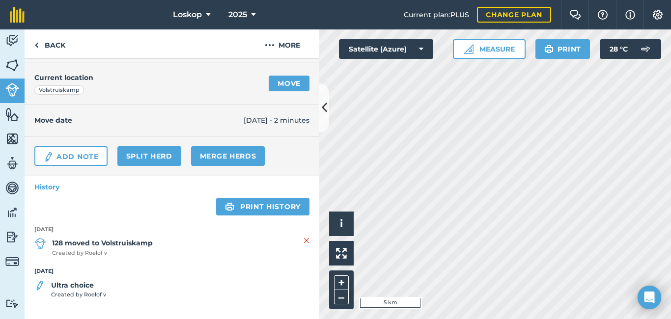
click at [88, 286] on strong "Ultra choice" at bounding box center [78, 285] width 55 height 11
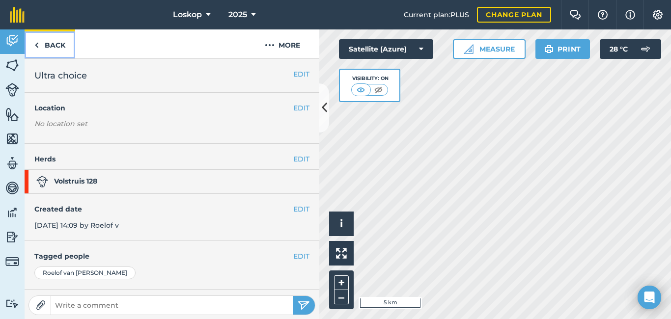
click at [37, 43] on img at bounding box center [36, 45] width 4 height 12
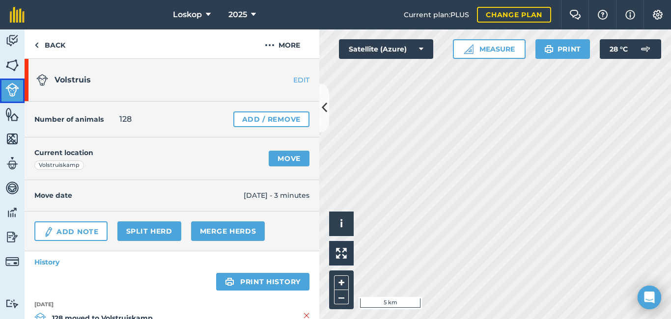
click at [13, 89] on img at bounding box center [12, 90] width 14 height 14
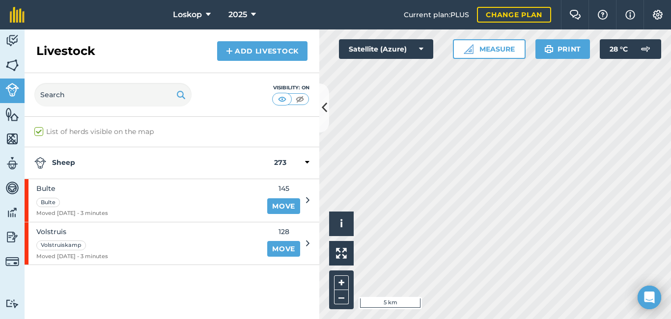
click at [38, 132] on label "List of herds visible on the map" at bounding box center [171, 132] width 275 height 10
click at [38, 132] on input "List of herds visible on the map" at bounding box center [37, 130] width 6 height 6
checkbox input "false"
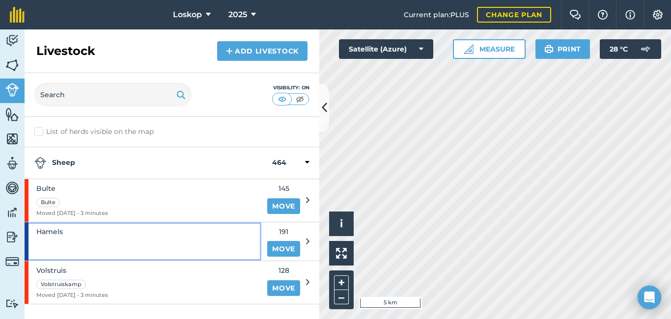
click at [193, 237] on div "Hamels" at bounding box center [143, 242] width 237 height 38
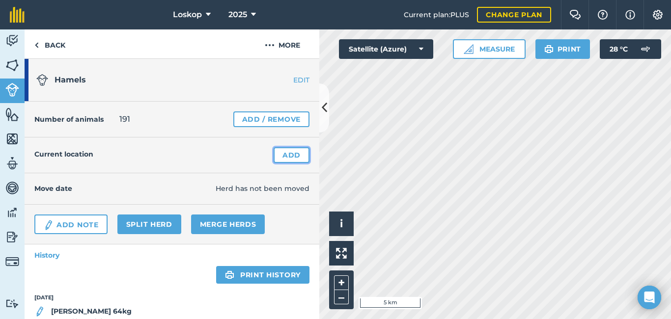
click at [287, 156] on link "Add" at bounding box center [292, 155] width 36 height 16
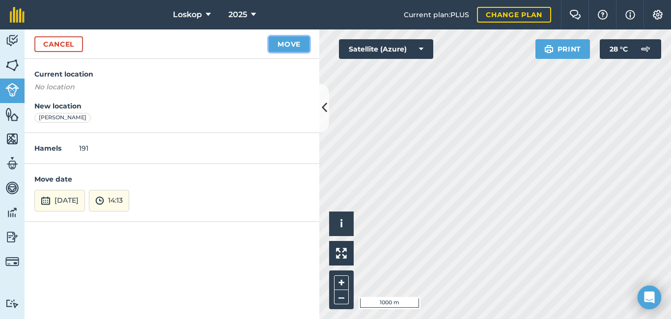
click at [295, 41] on button "Move" at bounding box center [289, 44] width 41 height 16
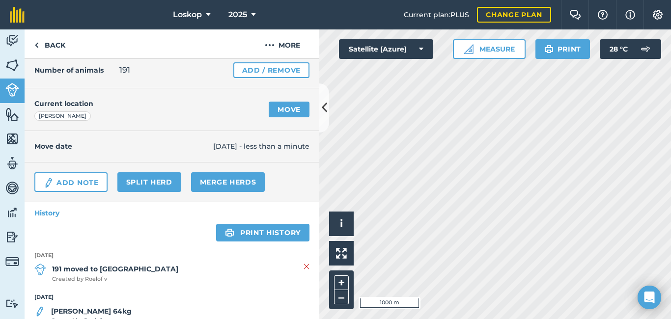
scroll to position [75, 0]
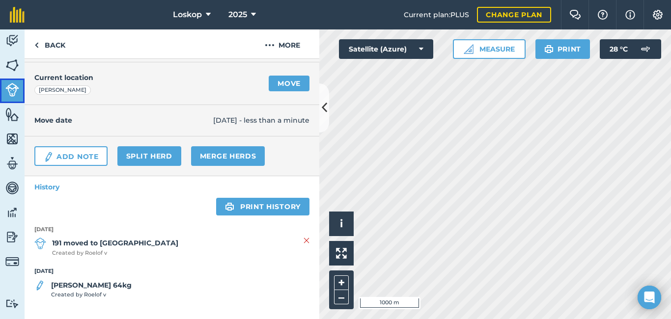
click at [18, 91] on img at bounding box center [12, 90] width 14 height 14
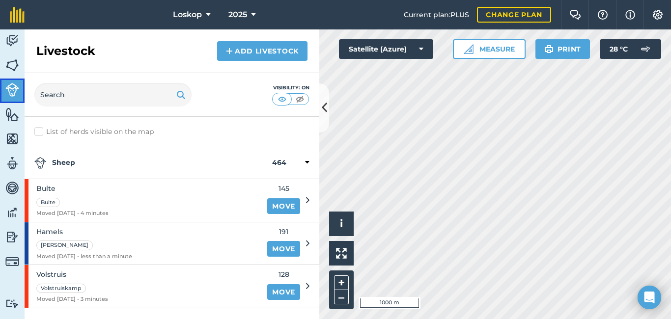
click at [16, 93] on img at bounding box center [12, 90] width 14 height 14
click at [9, 66] on img at bounding box center [12, 65] width 14 height 15
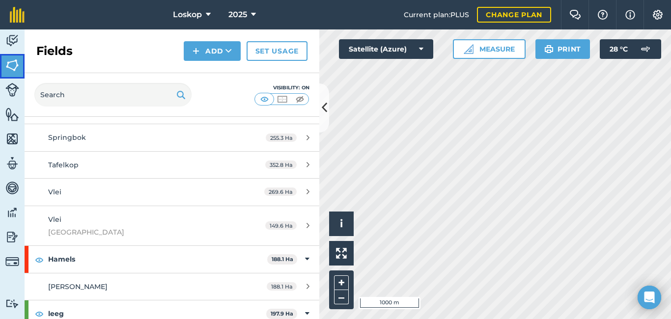
scroll to position [639, 0]
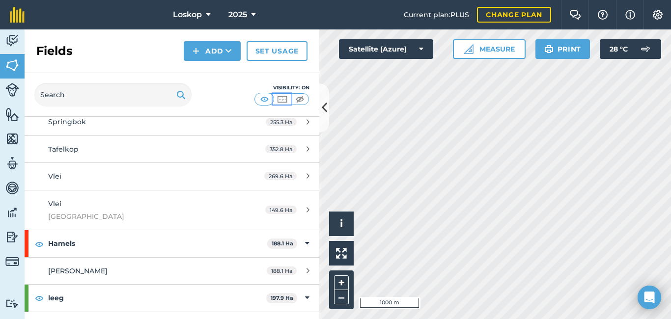
click at [284, 98] on img at bounding box center [282, 99] width 12 height 10
click at [263, 99] on img at bounding box center [265, 99] width 12 height 10
click at [302, 98] on img at bounding box center [300, 99] width 12 height 10
click at [283, 98] on img at bounding box center [282, 99] width 12 height 10
click at [262, 98] on img at bounding box center [265, 99] width 12 height 10
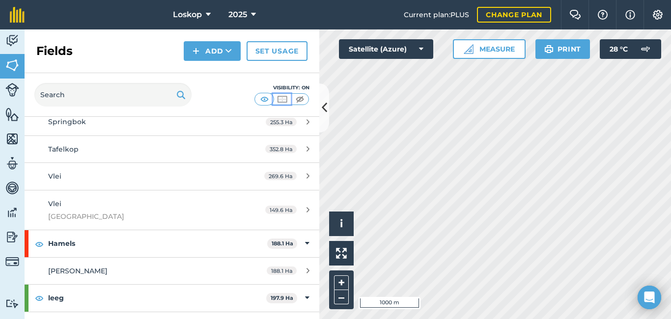
click at [282, 100] on img at bounding box center [282, 99] width 12 height 10
click at [267, 99] on img at bounding box center [265, 99] width 12 height 10
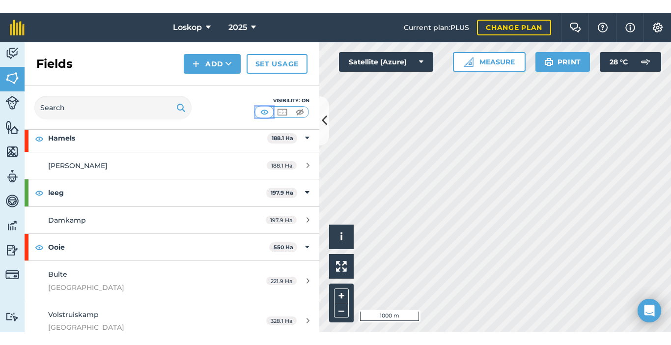
scroll to position [766, 0]
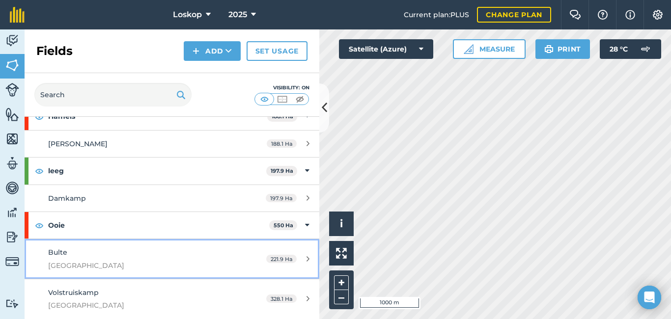
click at [76, 256] on div "Bulte [GEOGRAPHIC_DATA]" at bounding box center [140, 259] width 185 height 24
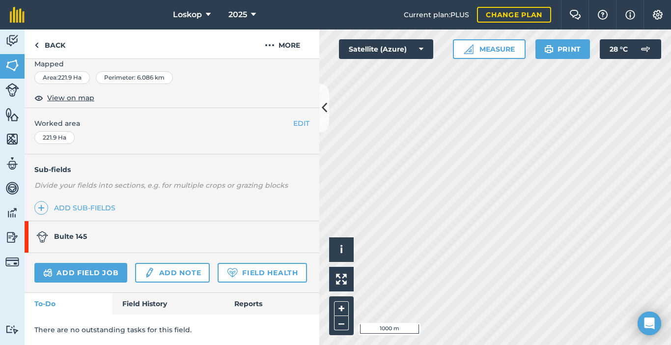
scroll to position [189, 0]
click at [73, 201] on link "Add sub-fields" at bounding box center [76, 208] width 85 height 14
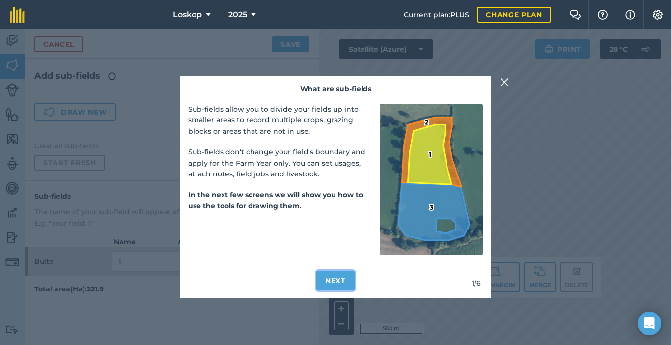
click at [336, 276] on button "Next" at bounding box center [336, 281] width 38 height 20
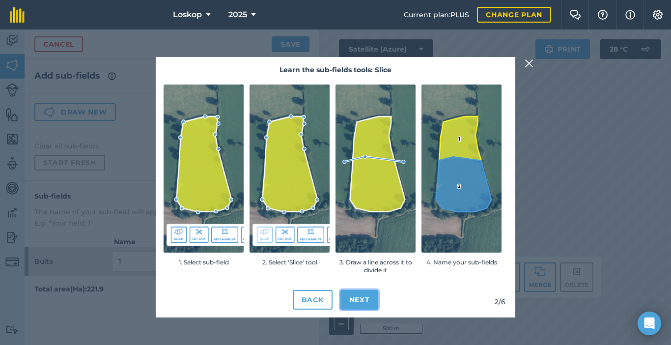
click at [361, 300] on button "Next" at bounding box center [360, 300] width 38 height 20
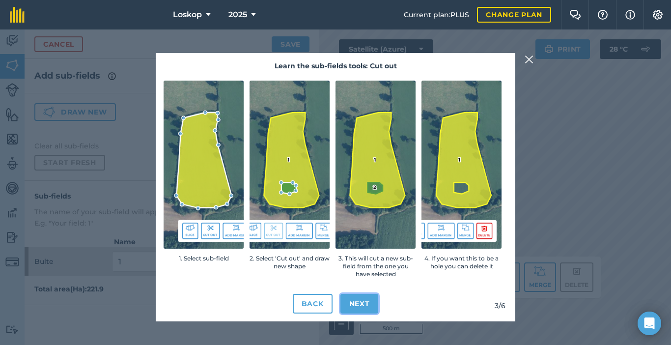
click at [366, 301] on button "Next" at bounding box center [360, 304] width 38 height 20
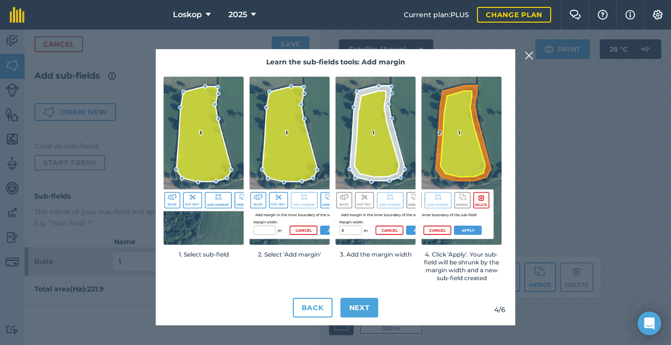
click at [366, 228] on img at bounding box center [376, 161] width 80 height 168
click at [367, 303] on button "Next" at bounding box center [360, 308] width 38 height 20
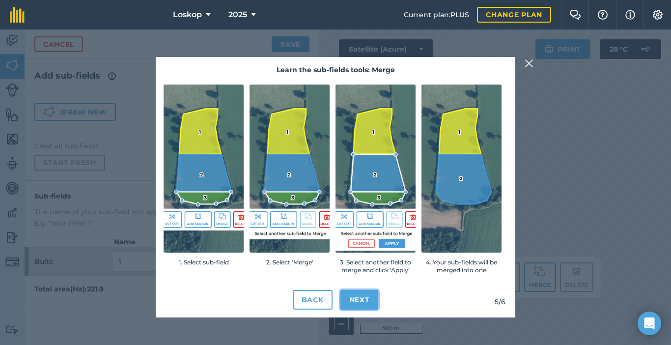
click at [367, 218] on div "Learn the sub-fields tools: Merge 1. Select sub-field 2. Select 'Merge' 3. Sele…" at bounding box center [336, 187] width 360 height 260
click at [370, 300] on button "Next" at bounding box center [360, 300] width 38 height 20
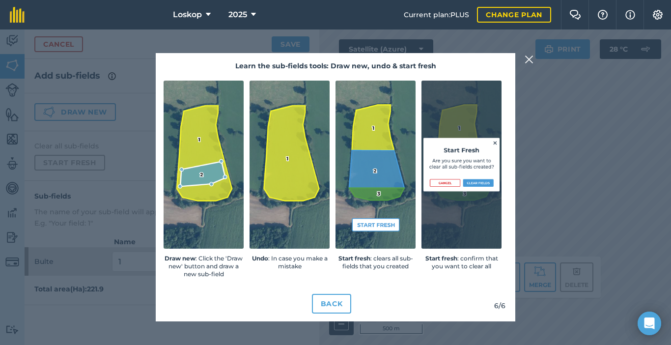
click at [530, 57] on img at bounding box center [529, 60] width 9 height 12
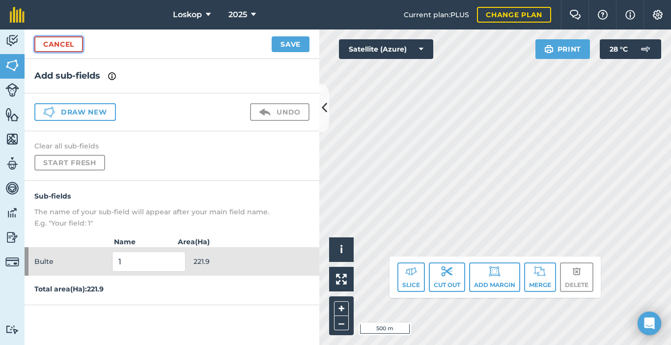
click at [57, 39] on link "Cancel" at bounding box center [58, 44] width 49 height 16
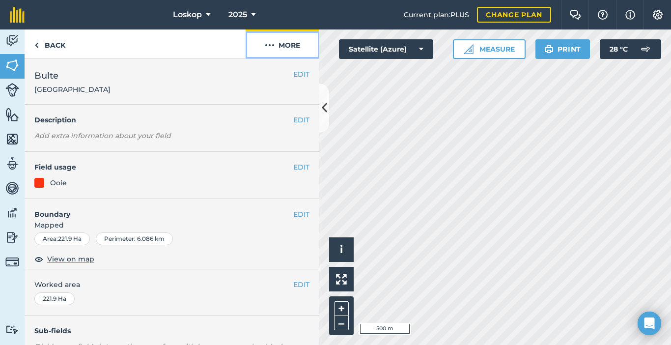
click at [275, 46] on button "More" at bounding box center [283, 43] width 74 height 29
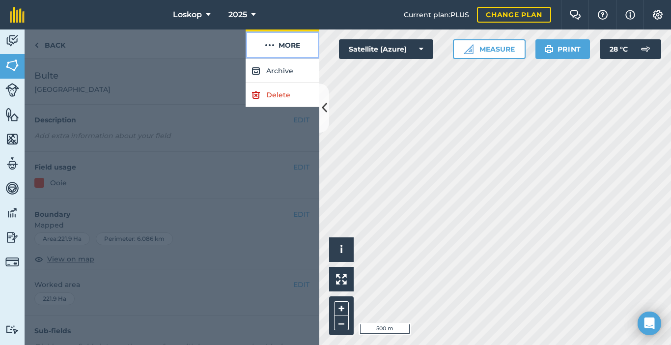
click at [275, 46] on button "More" at bounding box center [283, 43] width 74 height 29
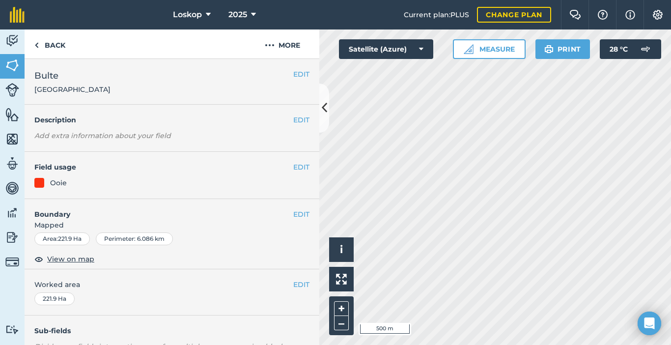
click at [75, 179] on div "Ooie" at bounding box center [171, 182] width 275 height 11
click at [293, 169] on button "EDIT" at bounding box center [301, 167] width 16 height 11
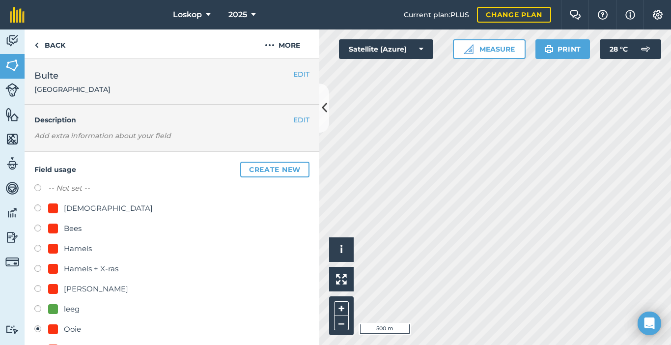
click at [75, 186] on label "-- Not set --" at bounding box center [69, 188] width 42 height 12
radio input "true"
click at [75, 186] on label "-- Not set --" at bounding box center [69, 188] width 42 height 12
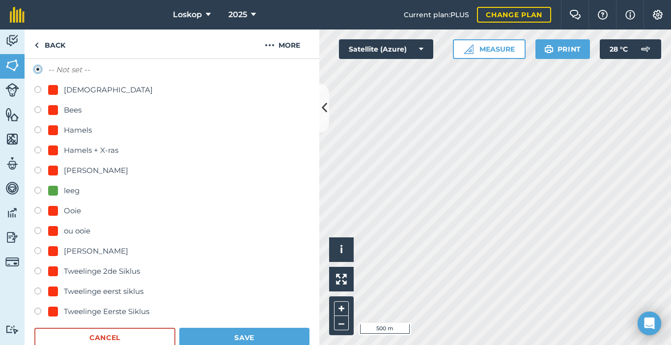
scroll to position [147, 0]
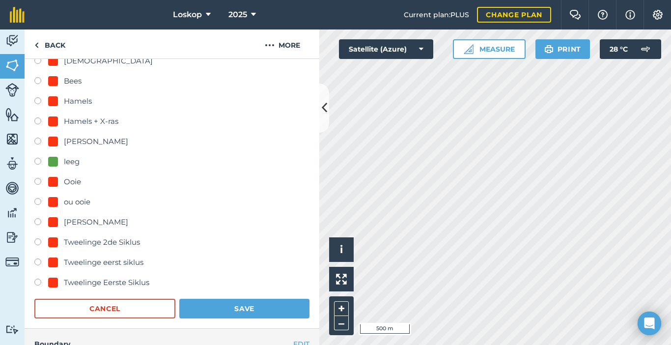
click at [37, 179] on label at bounding box center [41, 183] width 14 height 10
radio input "true"
radio input "false"
click at [226, 307] on button "Save" at bounding box center [244, 309] width 130 height 20
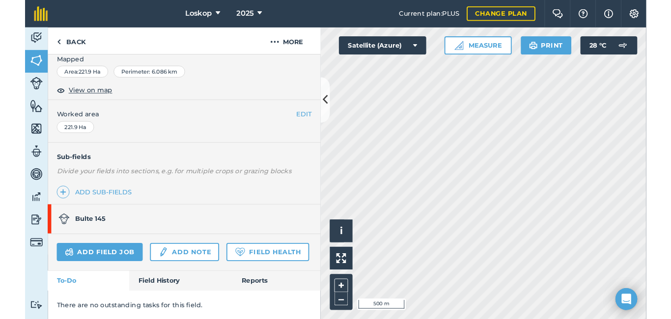
scroll to position [189, 0]
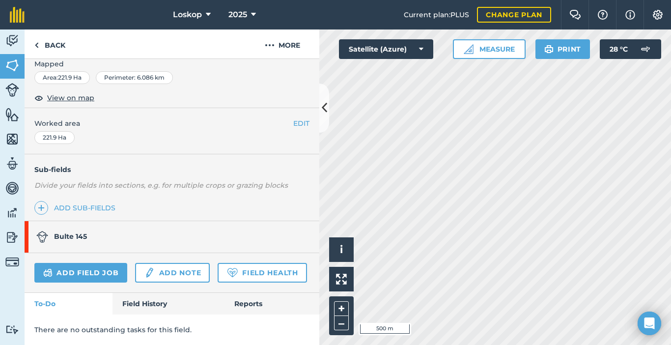
click at [75, 232] on strong "Bulte 145" at bounding box center [70, 236] width 33 height 9
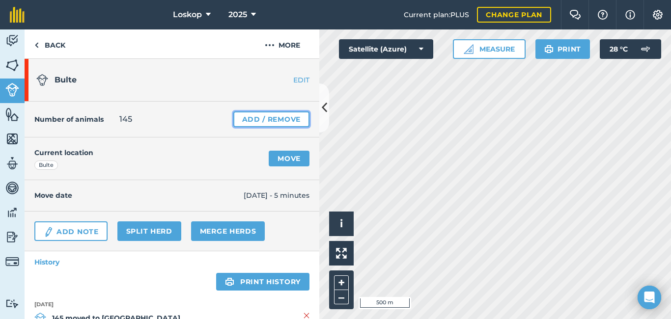
click at [263, 118] on link "Add / Remove" at bounding box center [271, 120] width 76 height 16
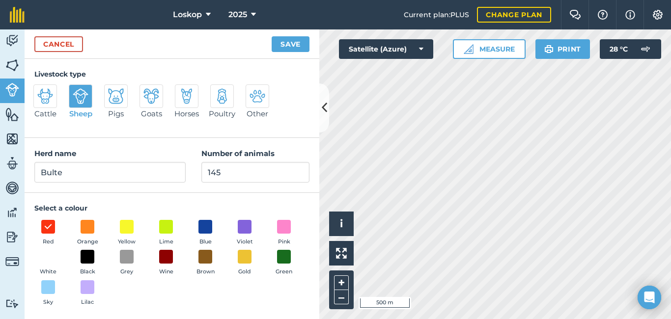
click at [118, 100] on img at bounding box center [116, 96] width 16 height 16
click at [112, 91] on input "Pigs" at bounding box center [108, 88] width 6 height 6
radio input "true"
click at [260, 99] on img at bounding box center [258, 96] width 16 height 16
click at [253, 91] on input "Other" at bounding box center [250, 88] width 6 height 6
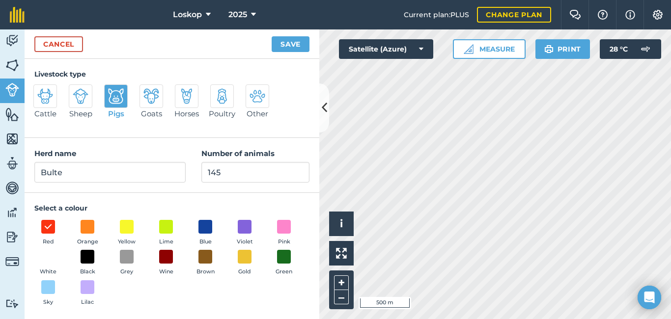
radio input "true"
click at [291, 42] on button "Save" at bounding box center [291, 44] width 38 height 16
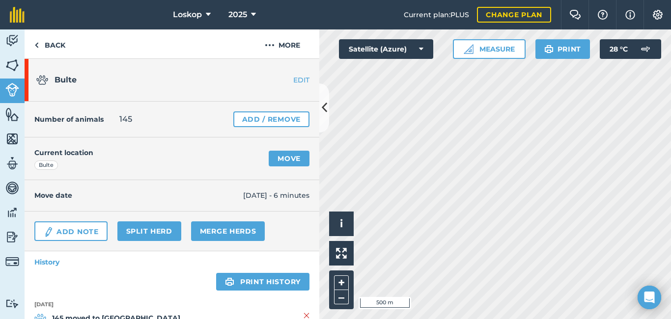
click at [292, 81] on link "EDIT" at bounding box center [289, 80] width 62 height 10
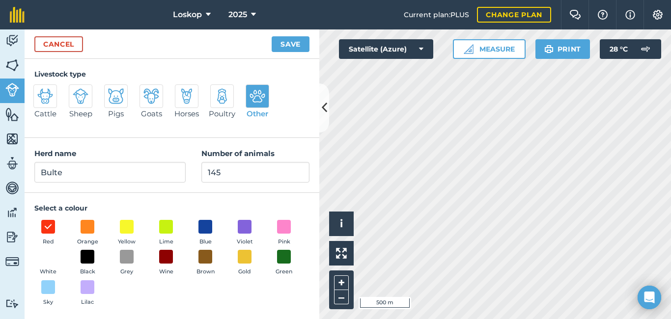
click at [79, 95] on img at bounding box center [81, 96] width 16 height 16
click at [76, 91] on input "Sheep" at bounding box center [73, 88] width 6 height 6
radio input "true"
click at [279, 50] on button "Save" at bounding box center [291, 44] width 38 height 16
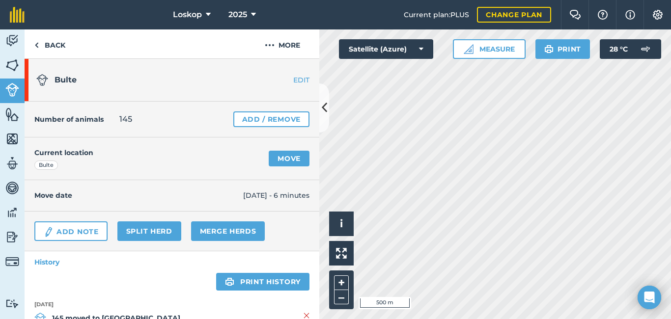
click at [293, 77] on link "EDIT" at bounding box center [289, 80] width 62 height 10
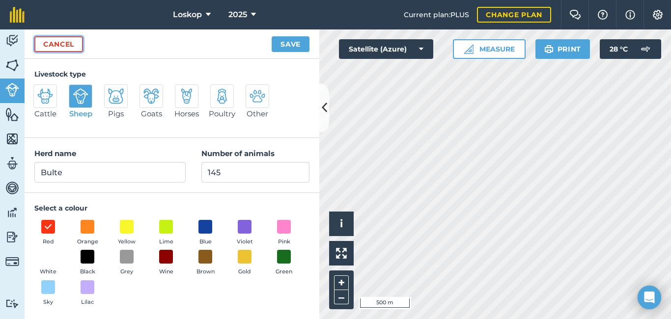
click at [67, 45] on link "Cancel" at bounding box center [58, 44] width 49 height 16
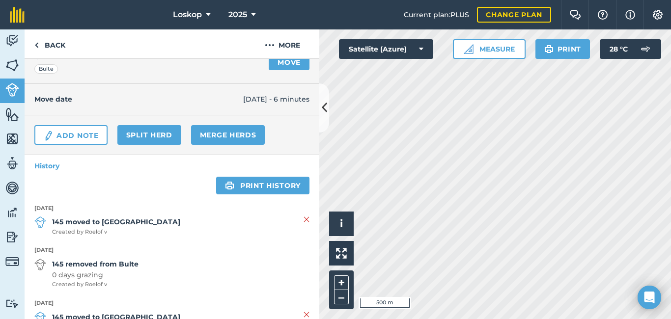
scroll to position [128, 0]
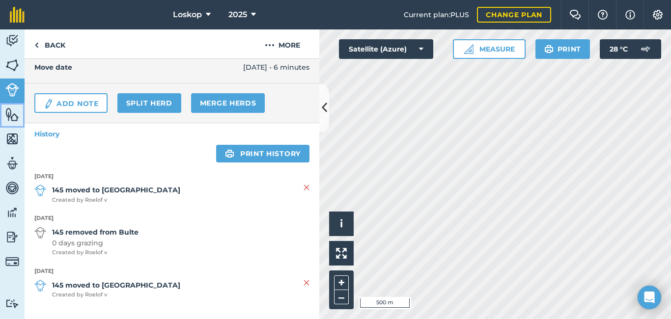
click at [10, 115] on img at bounding box center [12, 114] width 14 height 15
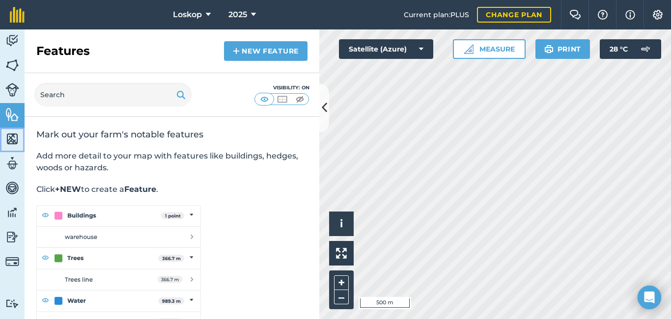
click at [12, 139] on img at bounding box center [12, 139] width 14 height 15
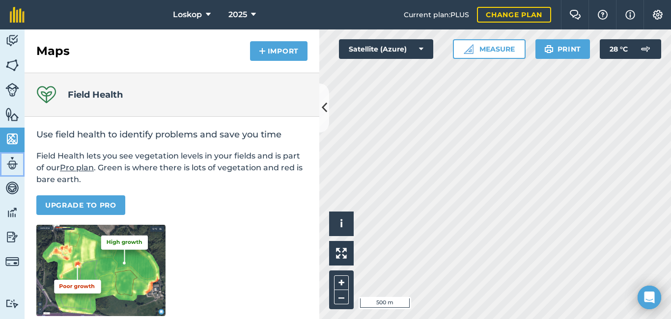
click at [12, 161] on img at bounding box center [12, 163] width 14 height 15
select select "MEMBER"
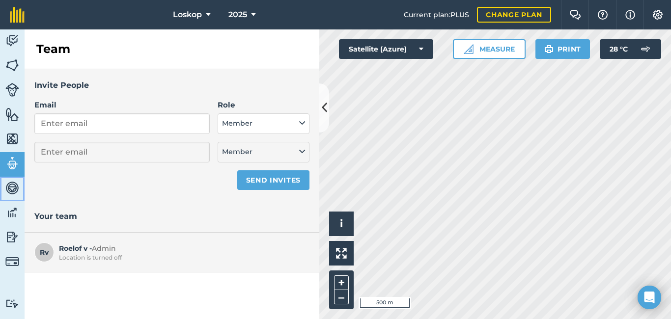
click at [10, 186] on img at bounding box center [12, 188] width 14 height 15
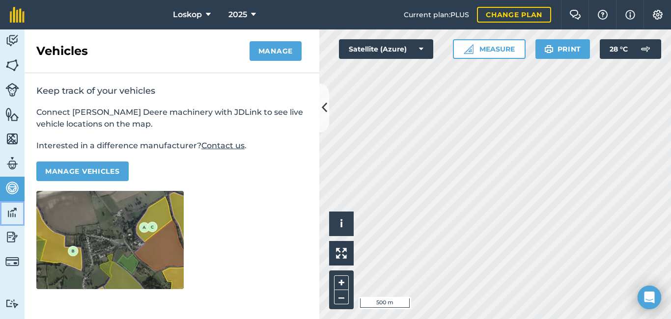
click at [16, 214] on img at bounding box center [12, 212] width 14 height 15
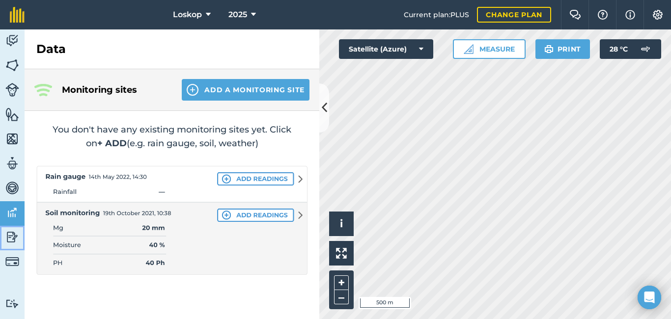
click at [11, 238] on img at bounding box center [12, 237] width 14 height 15
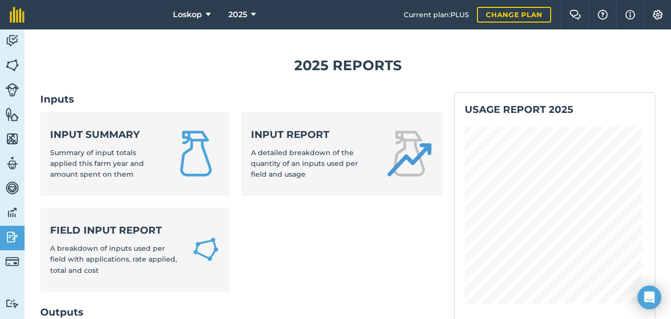
scroll to position [49, 0]
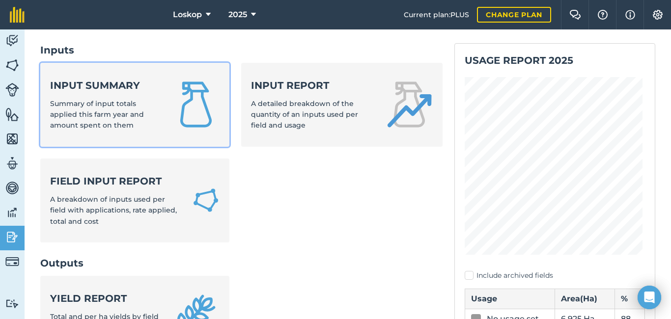
click at [197, 114] on img at bounding box center [196, 104] width 47 height 47
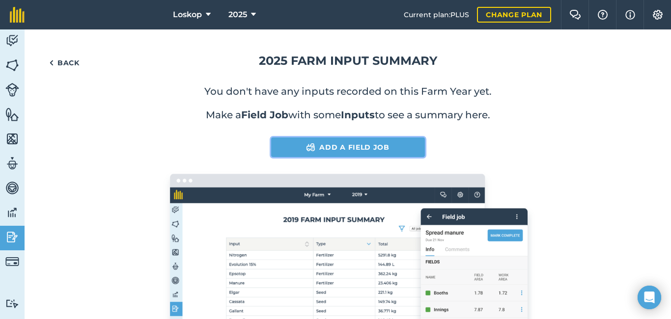
click at [346, 146] on link "Add a Field Job" at bounding box center [348, 148] width 154 height 20
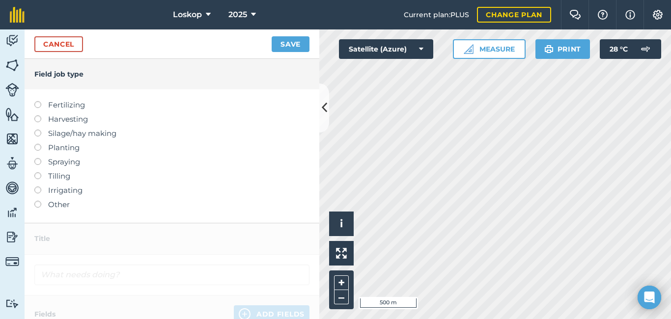
click at [38, 201] on label at bounding box center [41, 201] width 14 height 0
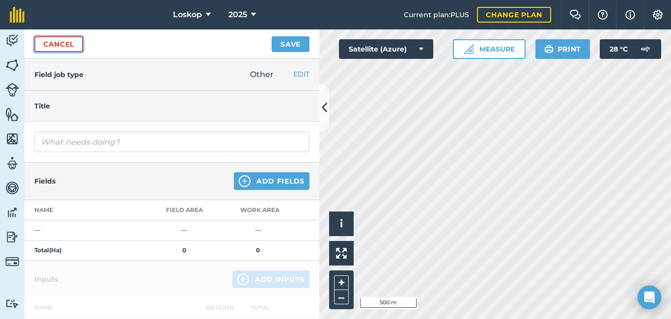
click at [55, 45] on link "Cancel" at bounding box center [58, 44] width 49 height 16
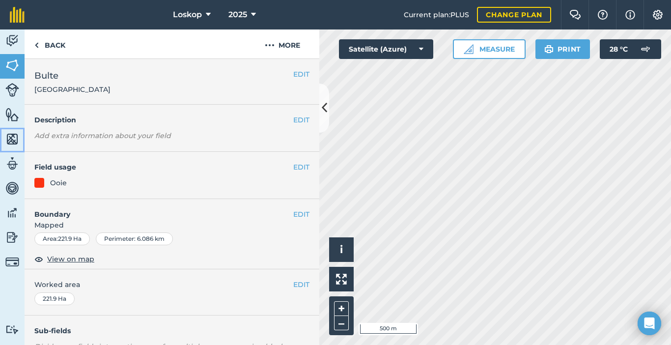
click at [13, 136] on img at bounding box center [12, 139] width 14 height 15
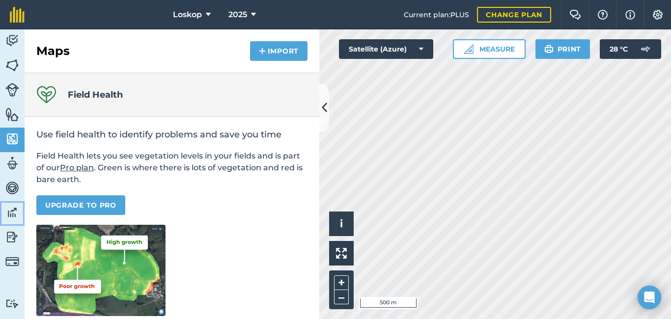
click at [11, 212] on img at bounding box center [12, 212] width 14 height 15
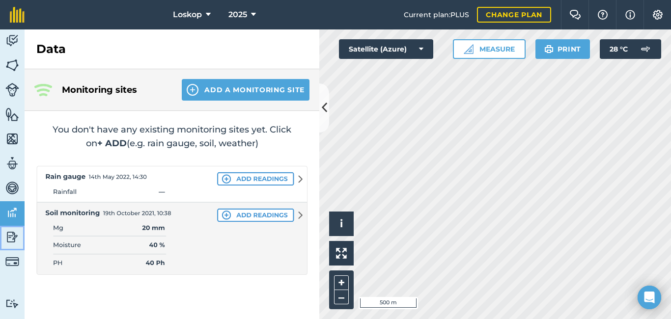
click at [10, 241] on img at bounding box center [12, 237] width 14 height 15
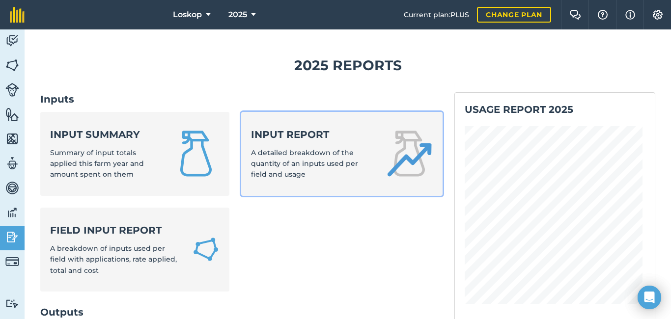
click at [317, 159] on span "A detailed breakdown of the quantity of an inputs used per field and usage" at bounding box center [304, 163] width 107 height 31
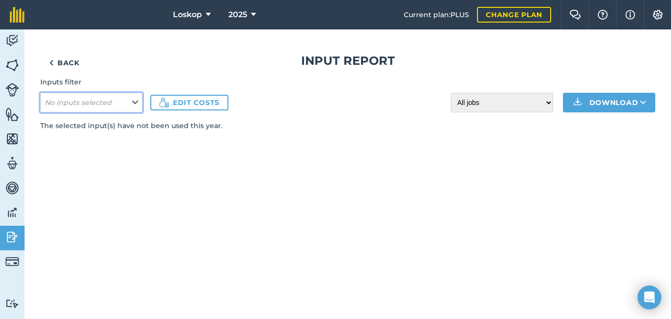
click at [139, 105] on button "No inputs selected" at bounding box center [91, 103] width 102 height 20
click at [136, 101] on icon at bounding box center [135, 102] width 6 height 11
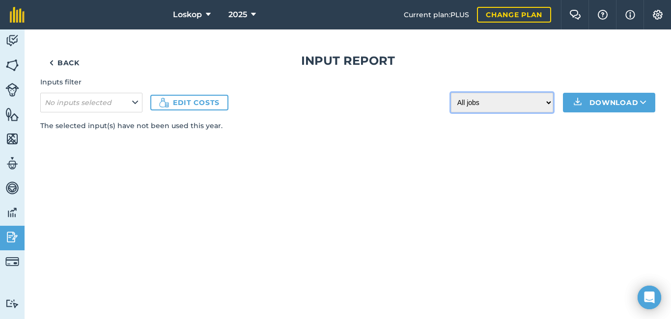
click at [552, 100] on select "All jobs Incomplete jobs Complete jobs" at bounding box center [502, 103] width 102 height 20
click at [550, 102] on select "All jobs Incomplete jobs Complete jobs" at bounding box center [502, 103] width 102 height 20
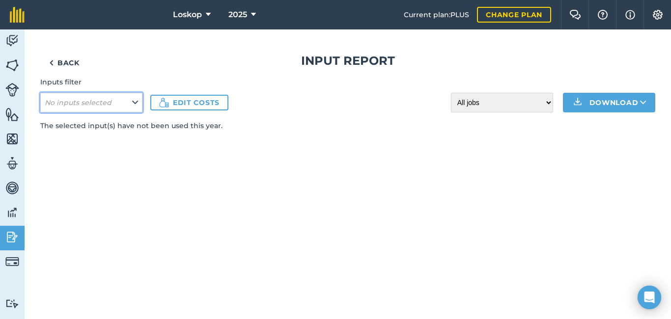
click at [133, 102] on icon at bounding box center [135, 102] width 6 height 11
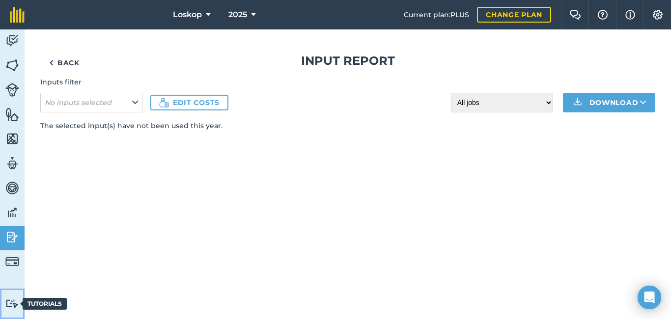
click at [11, 303] on img at bounding box center [12, 303] width 14 height 9
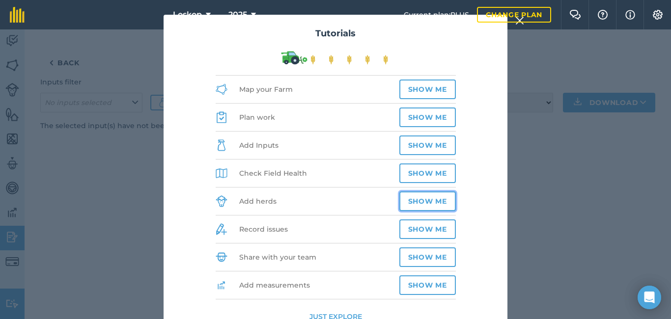
click at [434, 197] on button "Show me" at bounding box center [428, 202] width 57 height 20
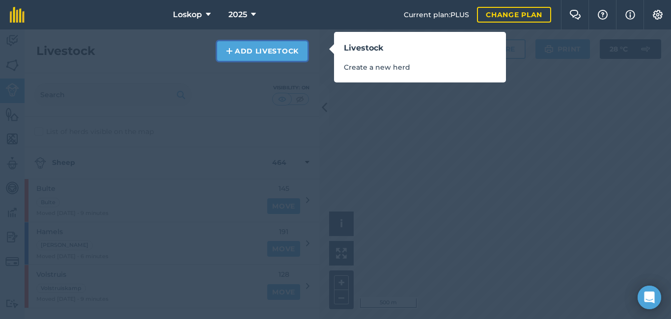
click at [278, 57] on link "Add Livestock" at bounding box center [262, 51] width 90 height 20
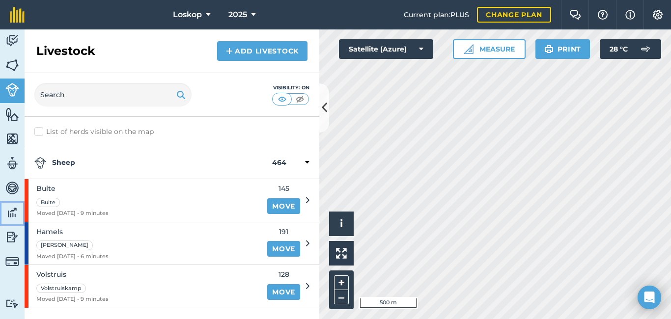
click at [16, 216] on img at bounding box center [12, 212] width 14 height 15
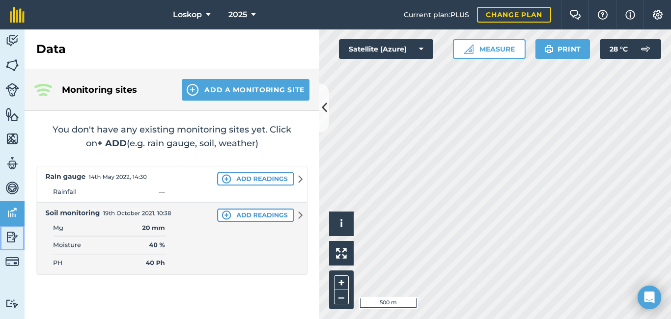
click at [12, 237] on img at bounding box center [12, 237] width 14 height 15
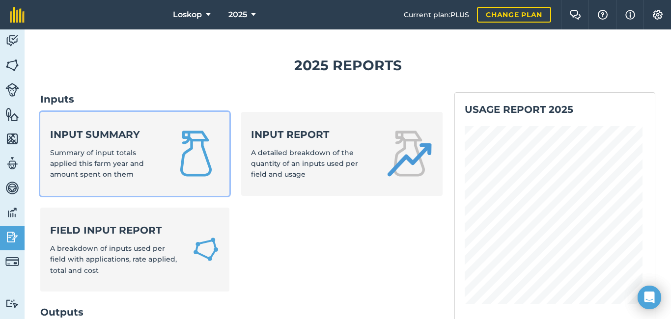
click at [206, 156] on img at bounding box center [196, 153] width 47 height 47
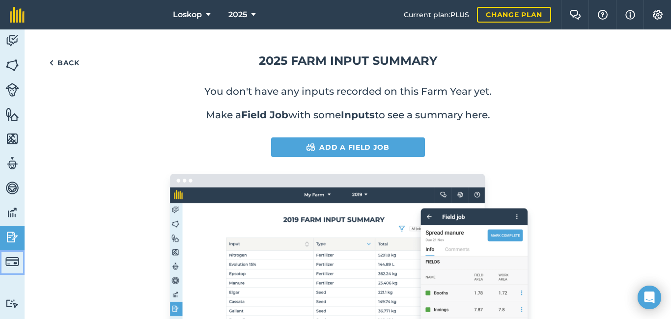
click at [10, 260] on img at bounding box center [12, 262] width 14 height 14
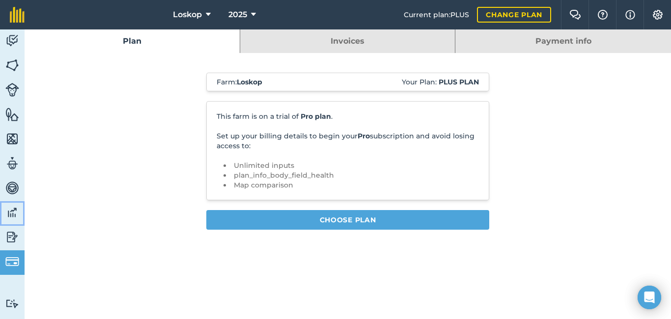
click at [11, 212] on img at bounding box center [12, 212] width 14 height 15
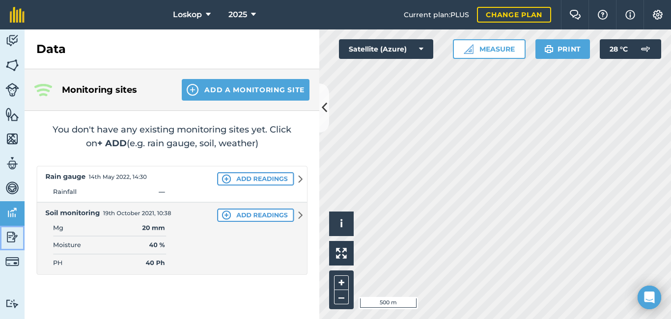
click at [10, 236] on img at bounding box center [12, 237] width 14 height 15
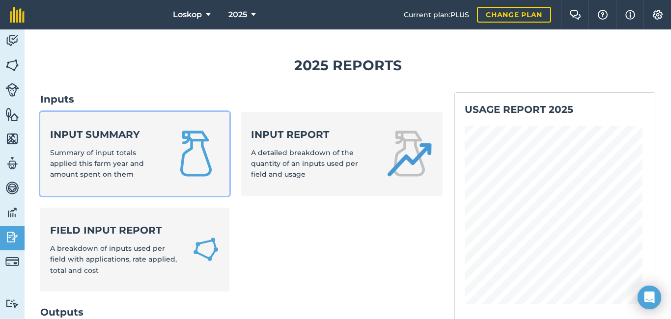
click at [188, 168] on img at bounding box center [196, 153] width 47 height 47
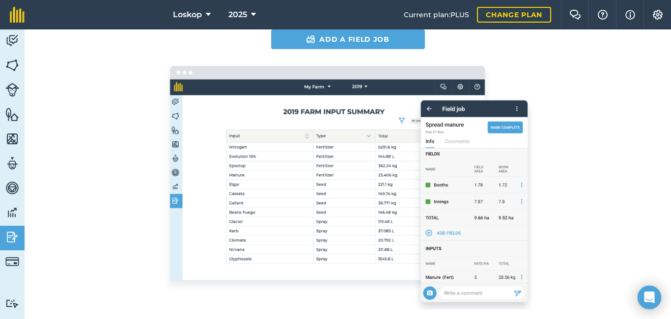
scroll to position [115, 0]
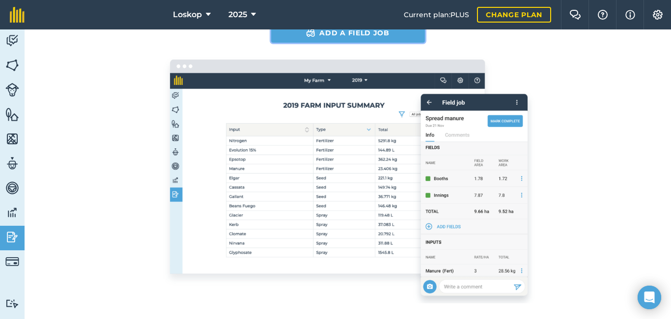
click at [326, 38] on link "Add a Field Job" at bounding box center [348, 33] width 154 height 20
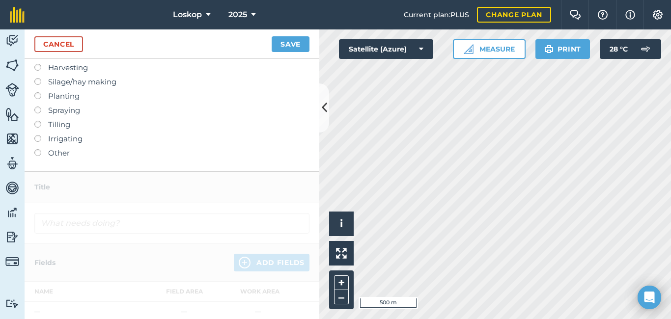
scroll to position [49, 0]
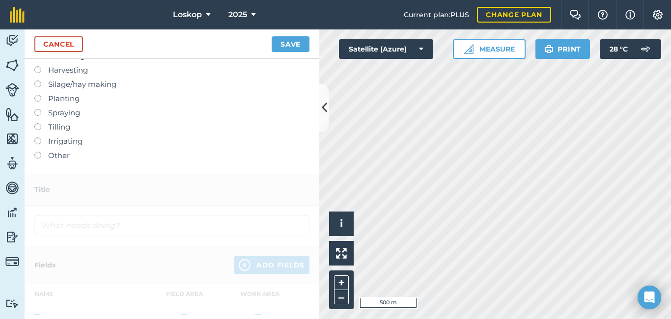
click at [37, 152] on label at bounding box center [41, 152] width 14 height 0
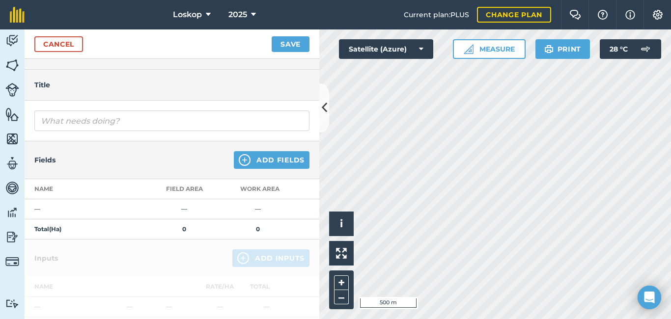
scroll to position [0, 0]
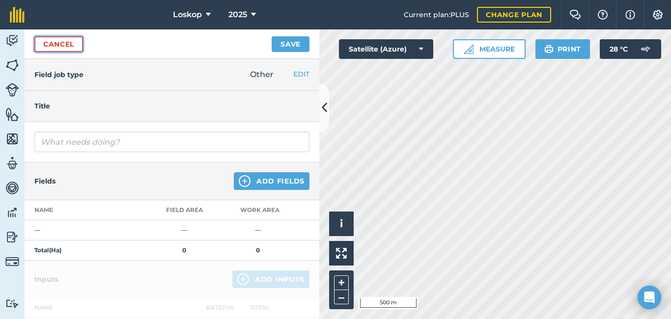
click at [69, 49] on link "Cancel" at bounding box center [58, 44] width 49 height 16
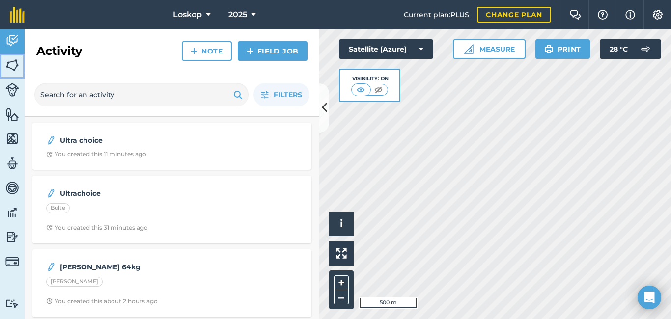
click at [13, 68] on img at bounding box center [12, 65] width 14 height 15
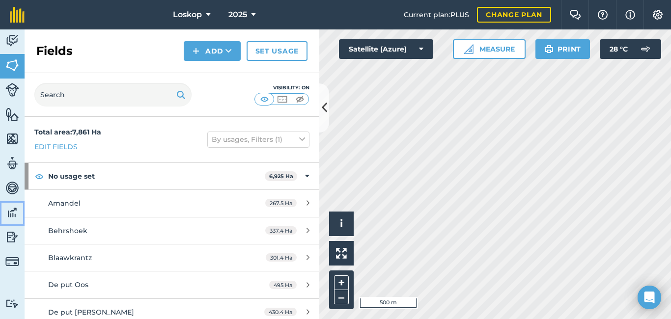
click at [13, 211] on img at bounding box center [12, 212] width 14 height 15
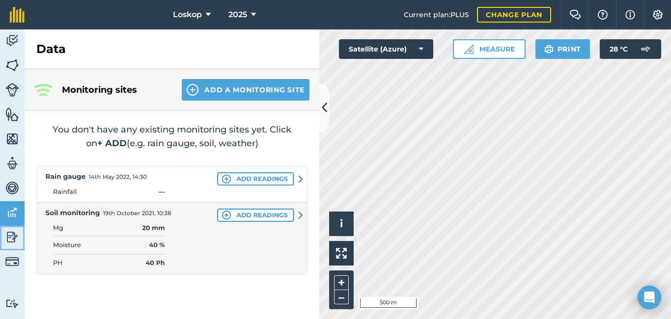
click at [13, 234] on img at bounding box center [12, 237] width 14 height 15
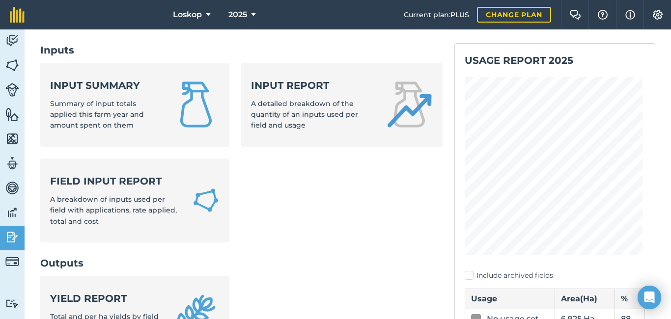
scroll to position [98, 0]
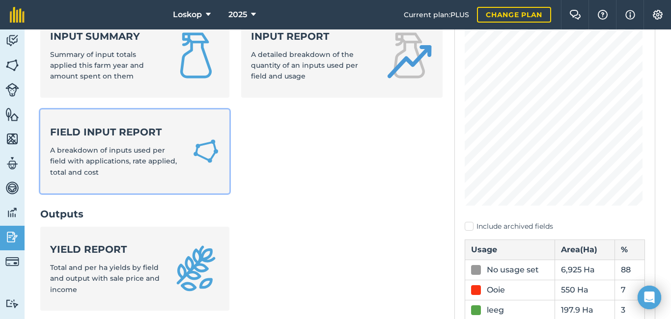
click at [86, 156] on div "Field Input Report A breakdown of inputs used per field with applications, rate…" at bounding box center [115, 151] width 130 height 53
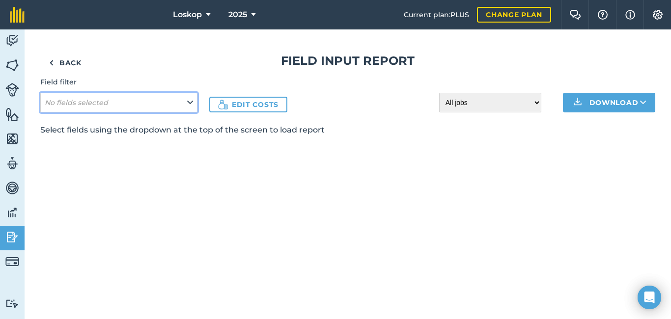
click at [191, 99] on icon at bounding box center [190, 102] width 6 height 11
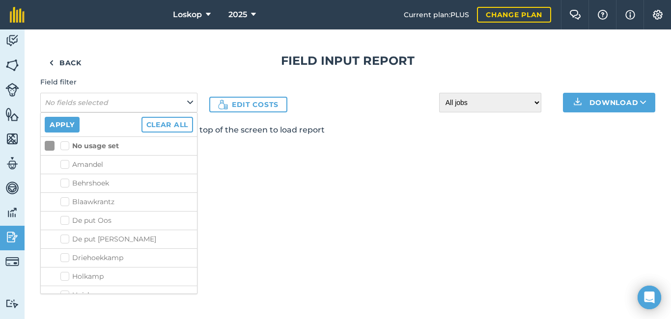
click at [67, 165] on label "Amandel" at bounding box center [126, 165] width 133 height 10
click at [67, 165] on input "Amandel" at bounding box center [63, 163] width 6 height 6
checkbox input "true"
click at [71, 127] on button "Apply" at bounding box center [62, 125] width 35 height 16
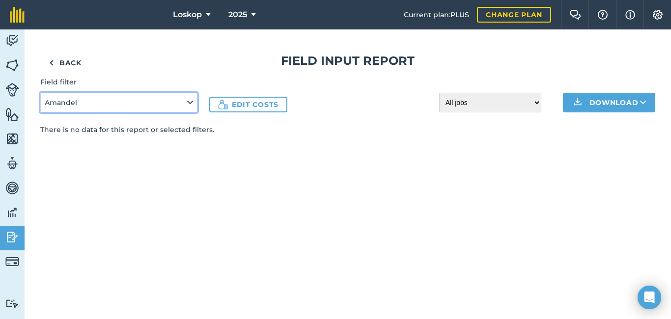
click at [192, 102] on icon at bounding box center [190, 102] width 6 height 11
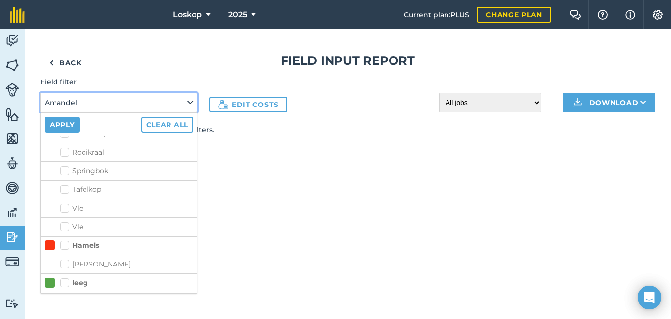
scroll to position [344, 0]
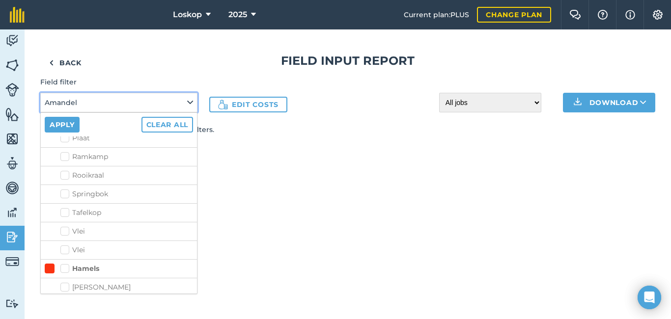
click at [195, 99] on button "Amandel" at bounding box center [118, 103] width 157 height 20
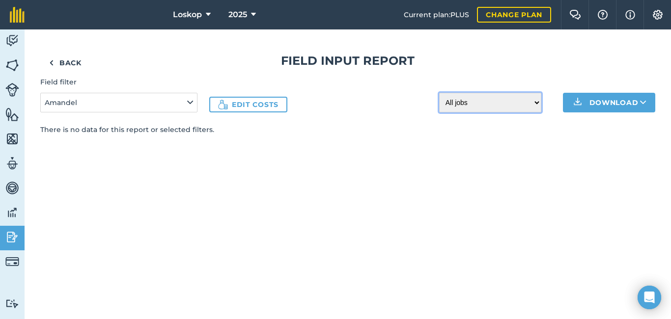
click at [542, 104] on select "All jobs Incomplete jobs Complete jobs" at bounding box center [490, 103] width 102 height 20
click at [536, 104] on select "All jobs Incomplete jobs Complete jobs" at bounding box center [490, 103] width 102 height 20
click at [14, 236] on img at bounding box center [12, 237] width 14 height 15
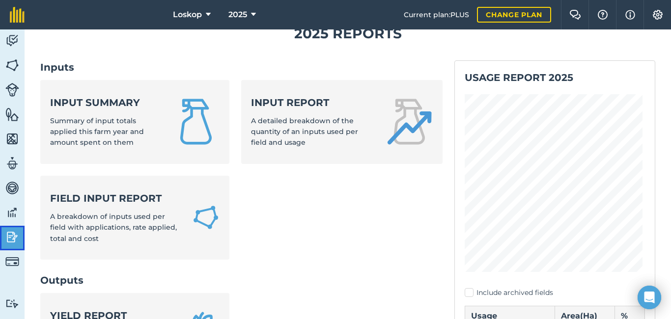
scroll to position [49, 0]
